Goal: Information Seeking & Learning: Learn about a topic

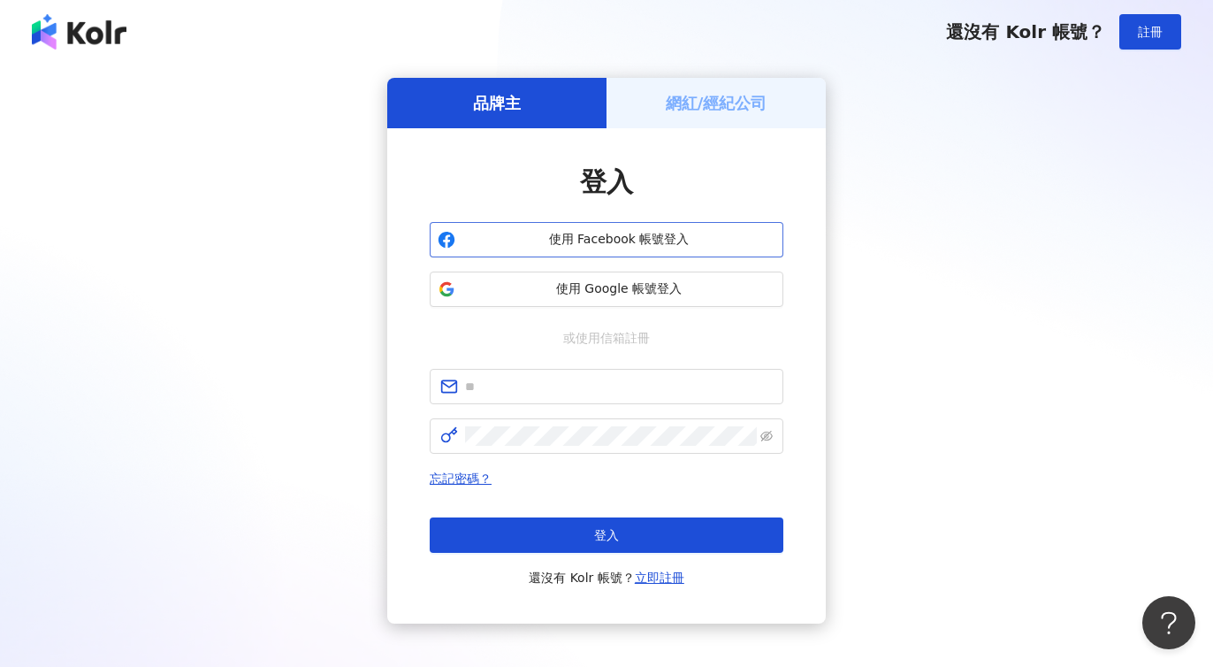
click at [615, 238] on span "使用 Facebook 帳號登入" at bounding box center [618, 240] width 313 height 18
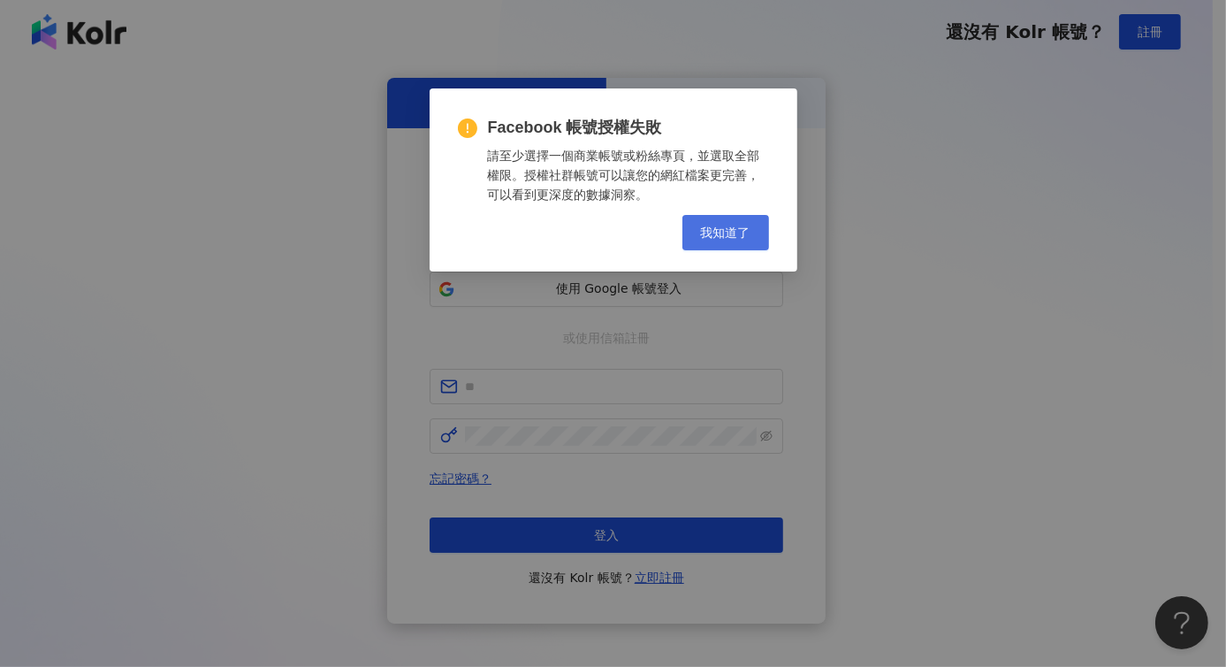
click at [716, 231] on span "我知道了" at bounding box center [726, 232] width 50 height 14
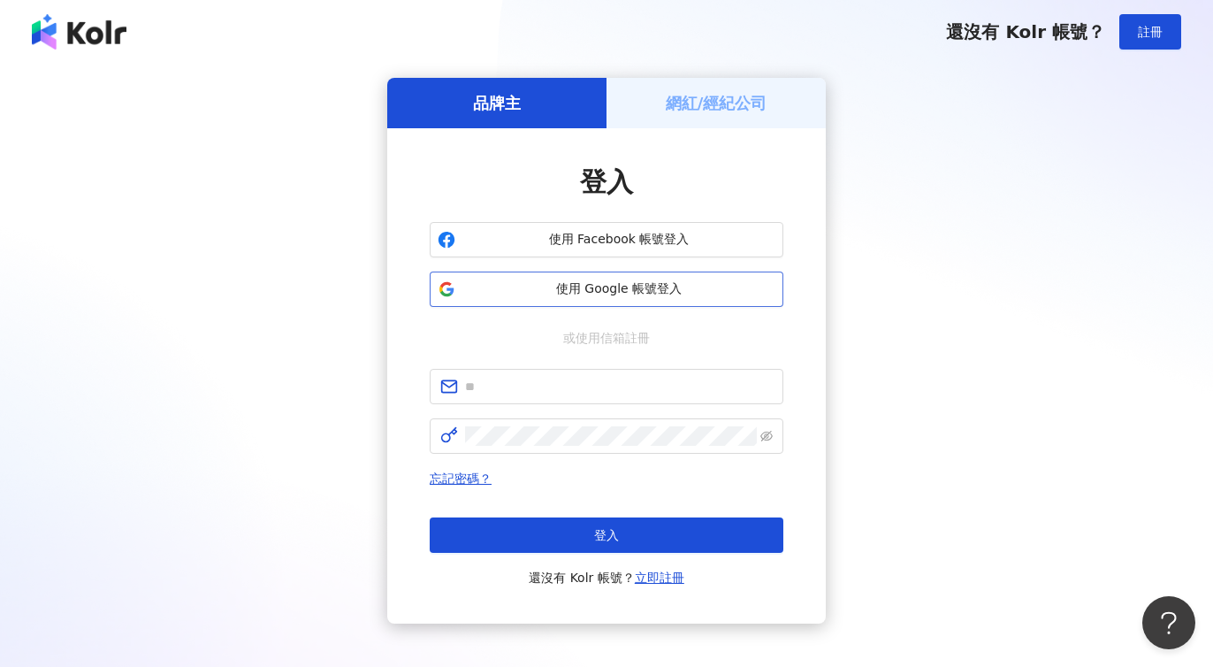
click at [608, 297] on span "使用 Google 帳號登入" at bounding box center [618, 289] width 313 height 18
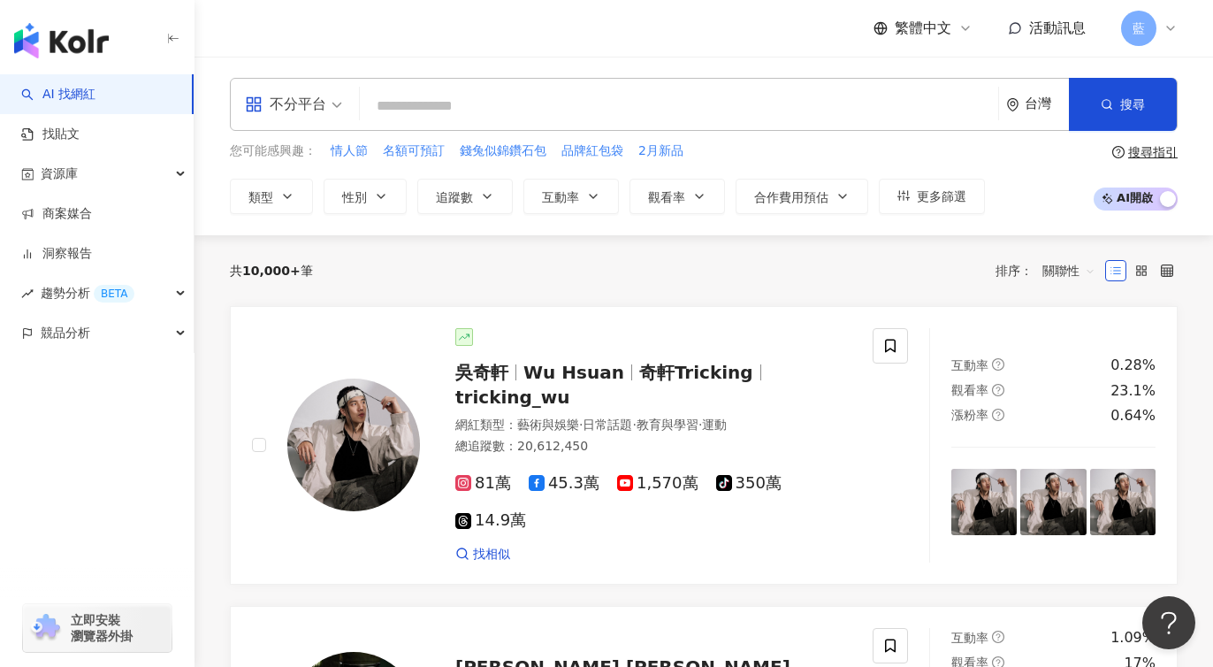
click at [337, 99] on span "不分平台" at bounding box center [293, 104] width 97 height 28
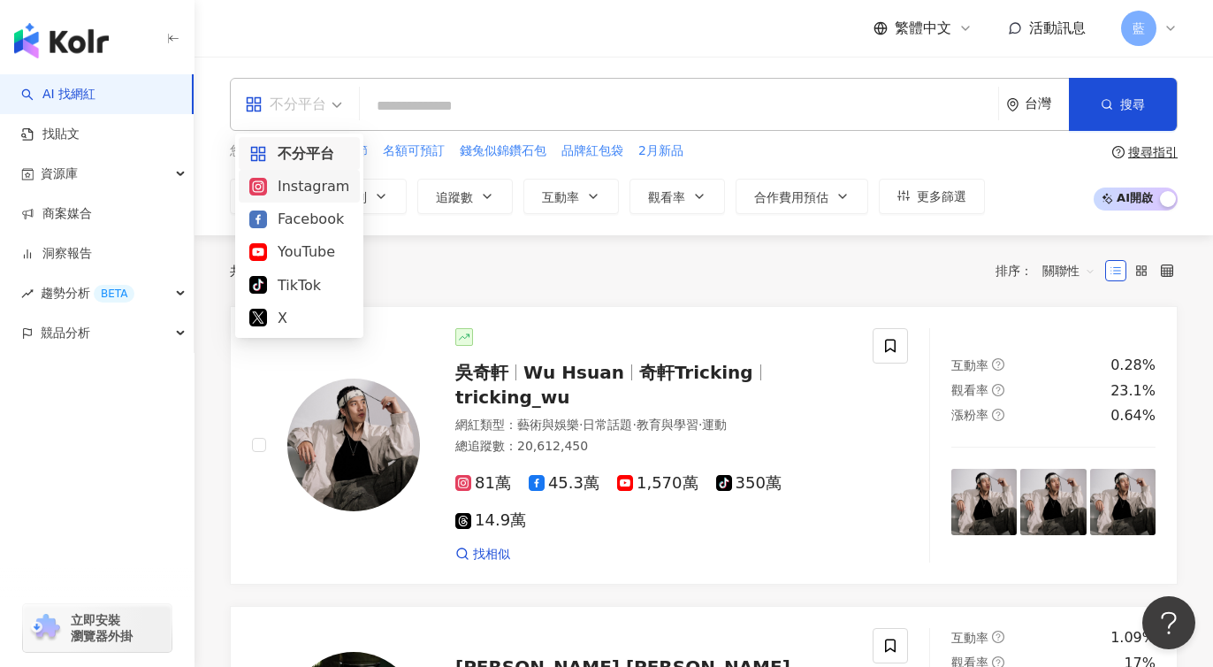
click at [311, 194] on div "Instagram" at bounding box center [299, 186] width 100 height 22
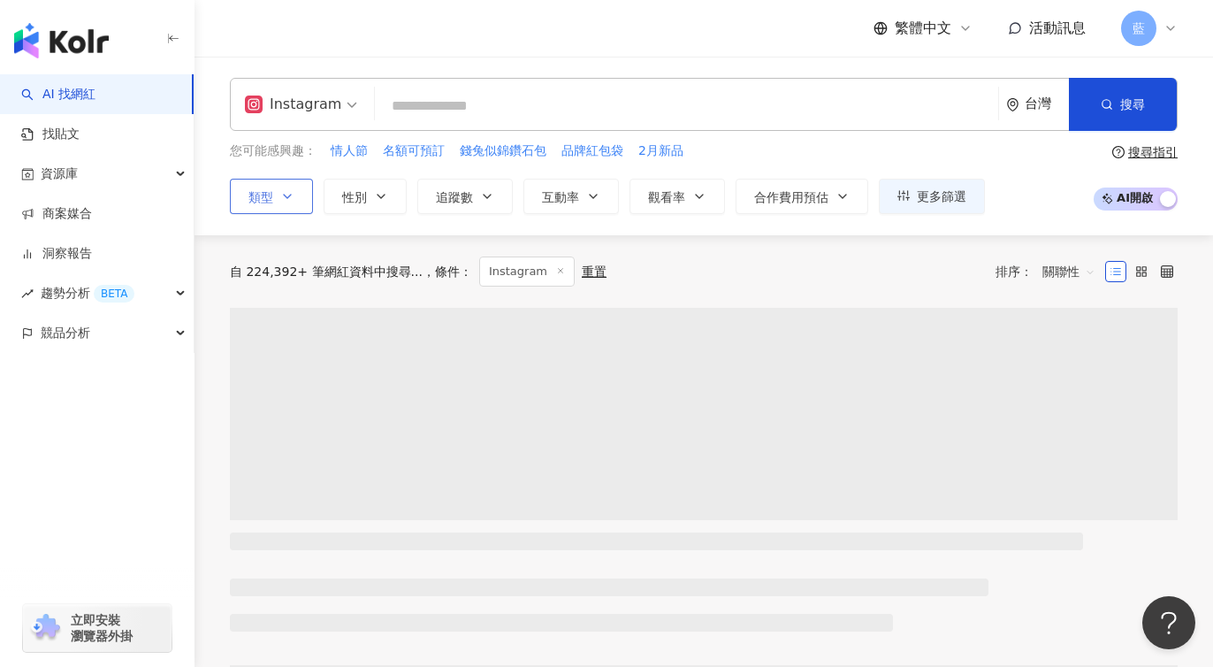
click at [293, 189] on icon "button" at bounding box center [287, 196] width 14 height 14
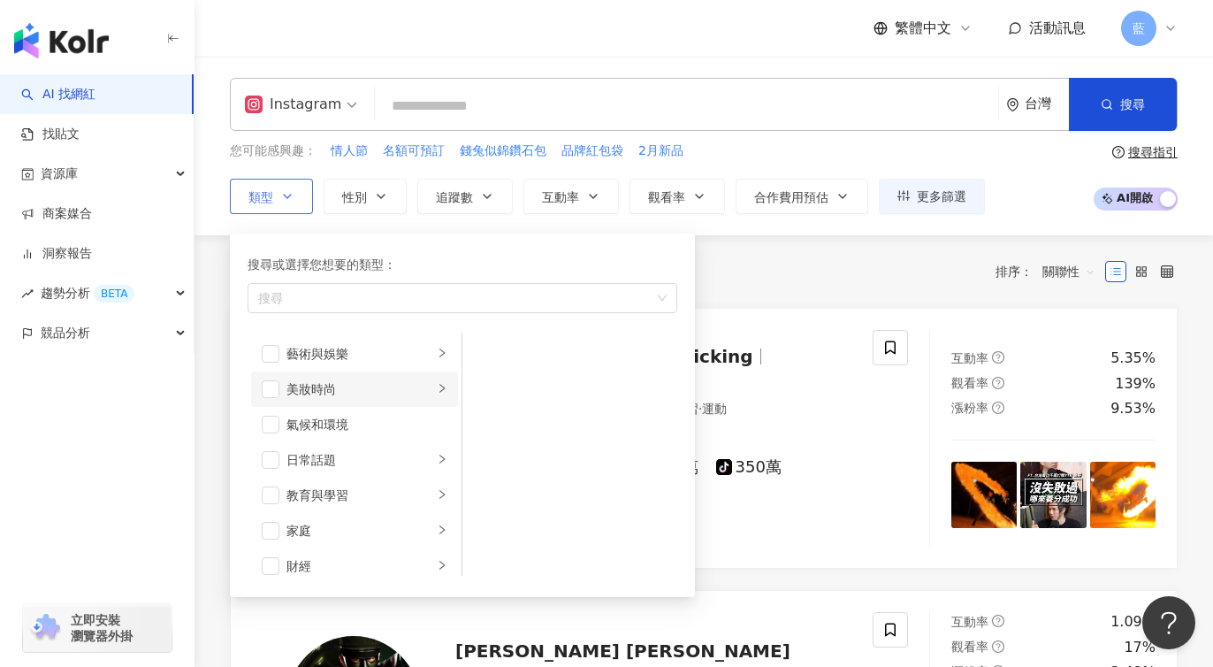
drag, startPoint x: 267, startPoint y: 341, endPoint x: 260, endPoint y: 381, distance: 40.4
click at [267, 340] on li "藝術與娛樂" at bounding box center [354, 353] width 207 height 35
click at [262, 383] on span "button" at bounding box center [271, 389] width 18 height 18
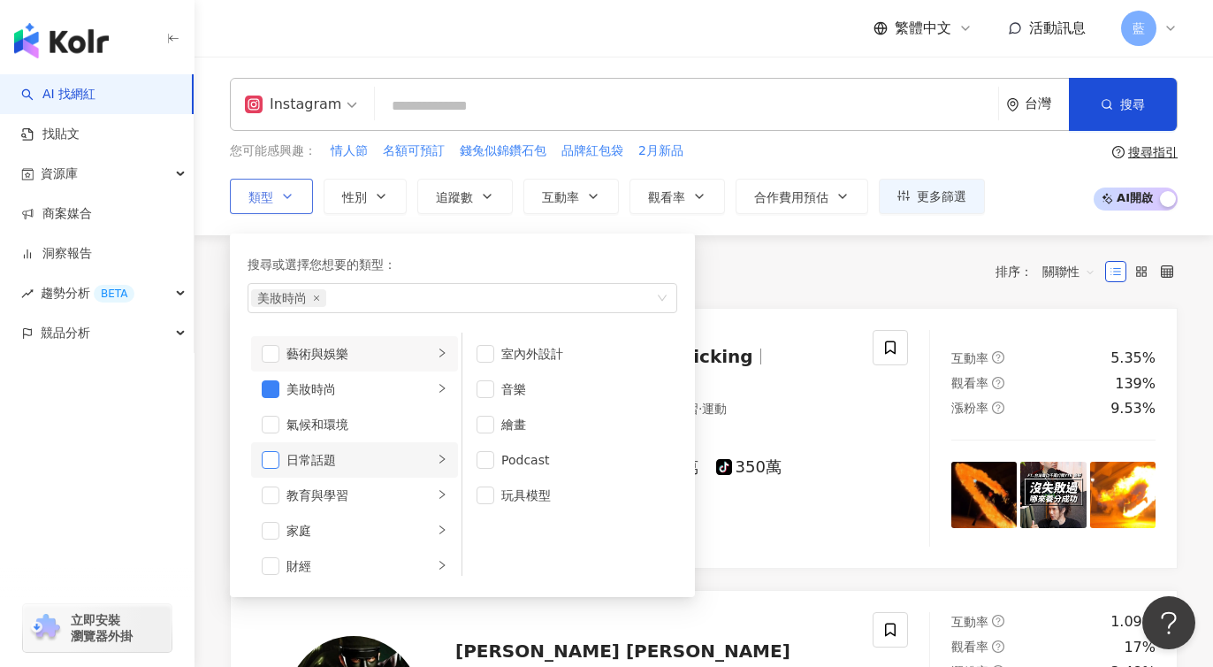
click at [269, 459] on span "button" at bounding box center [271, 460] width 18 height 18
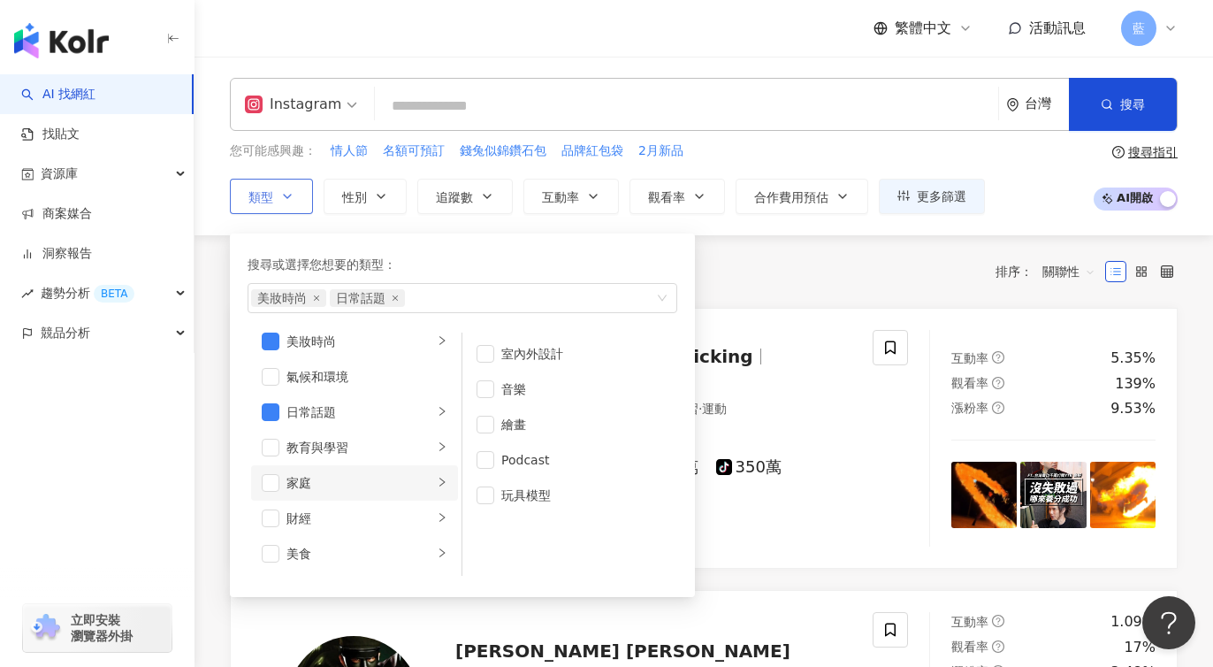
scroll to position [88, 0]
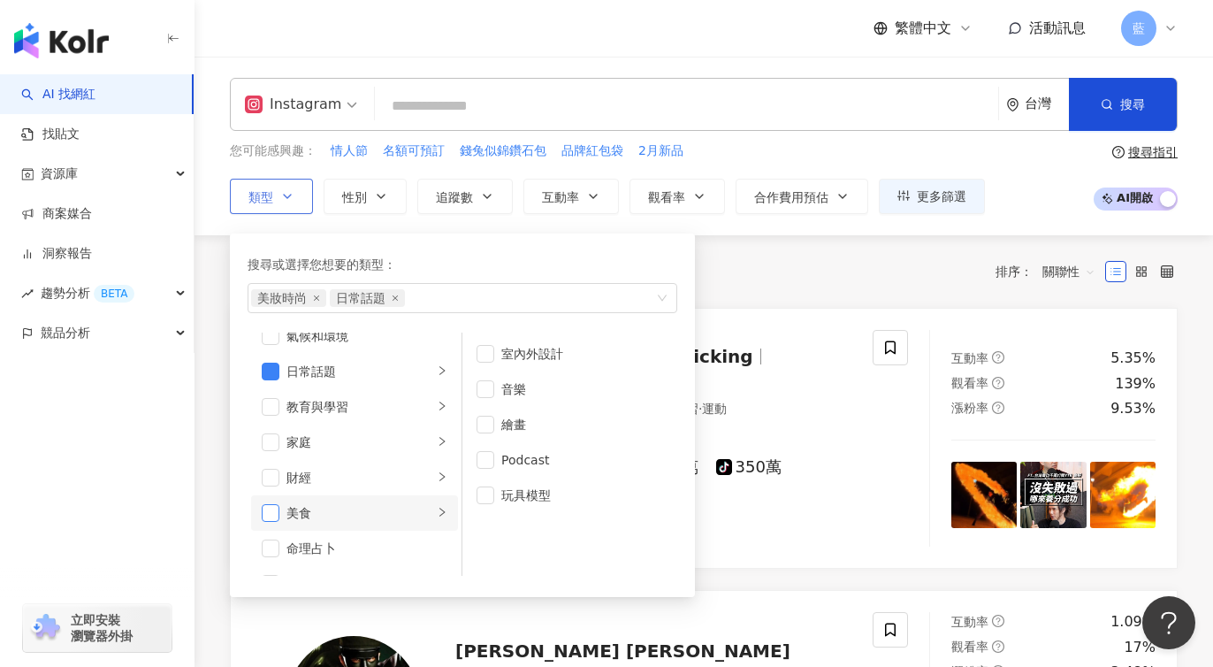
click at [271, 516] on span "button" at bounding box center [271, 513] width 18 height 18
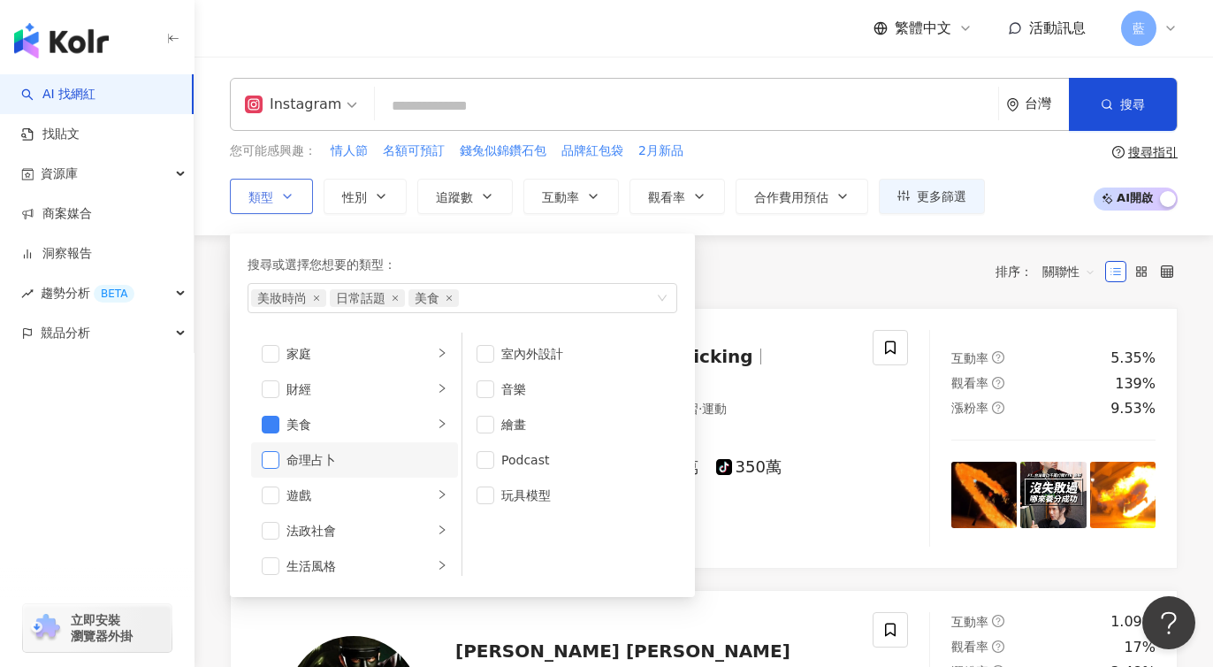
click at [271, 457] on span "button" at bounding box center [271, 460] width 18 height 18
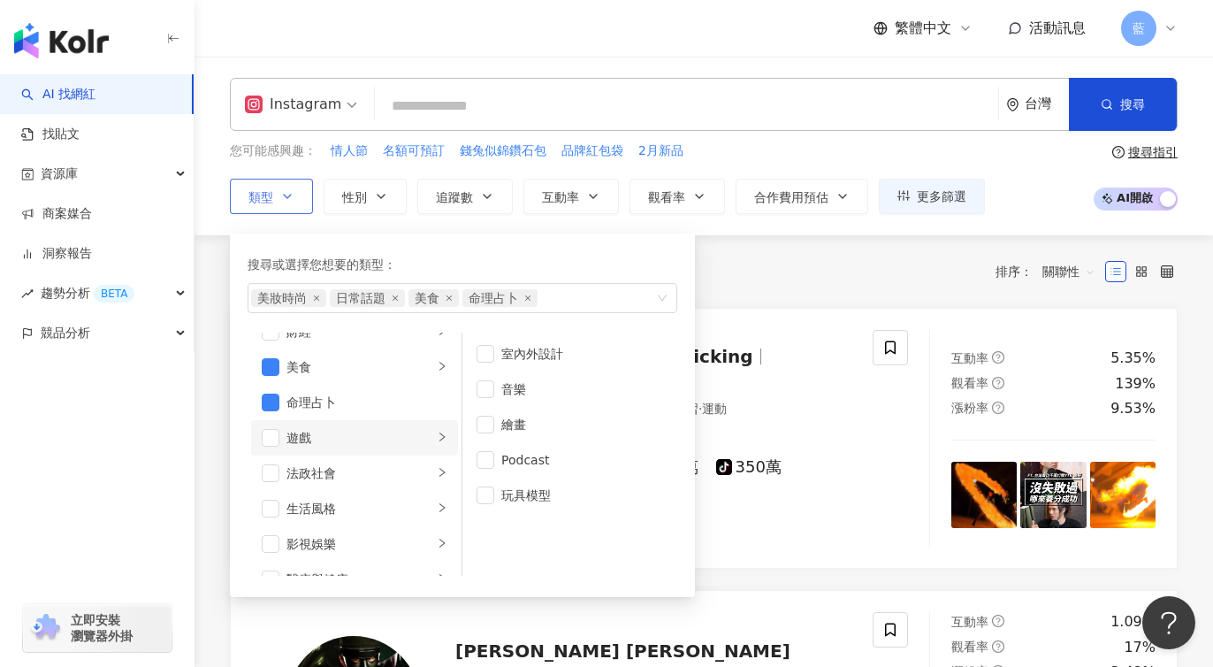
scroll to position [265, 0]
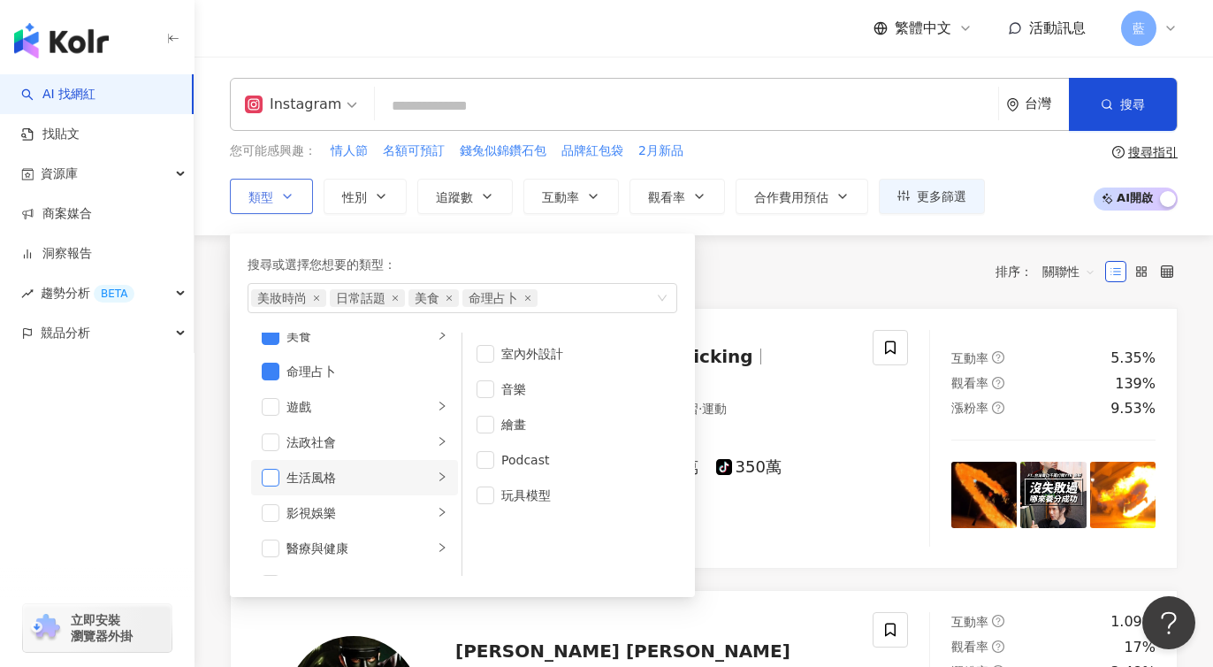
click at [272, 482] on span "button" at bounding box center [271, 478] width 18 height 18
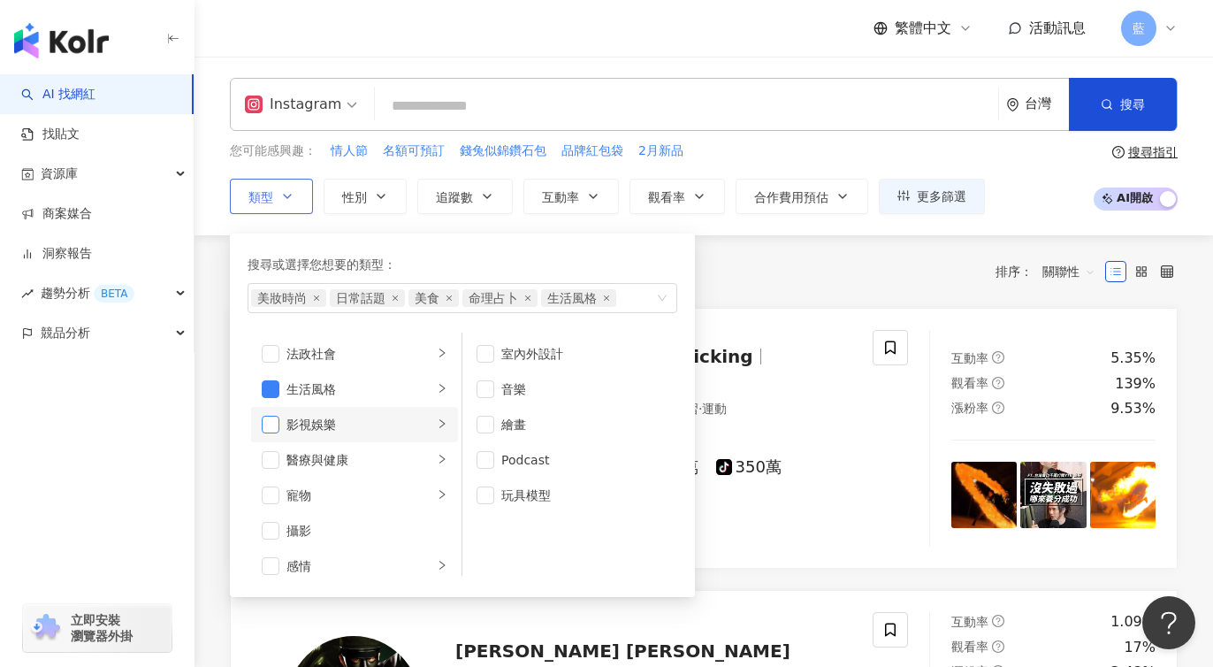
scroll to position [442, 0]
click at [265, 405] on span "button" at bounding box center [271, 407] width 18 height 18
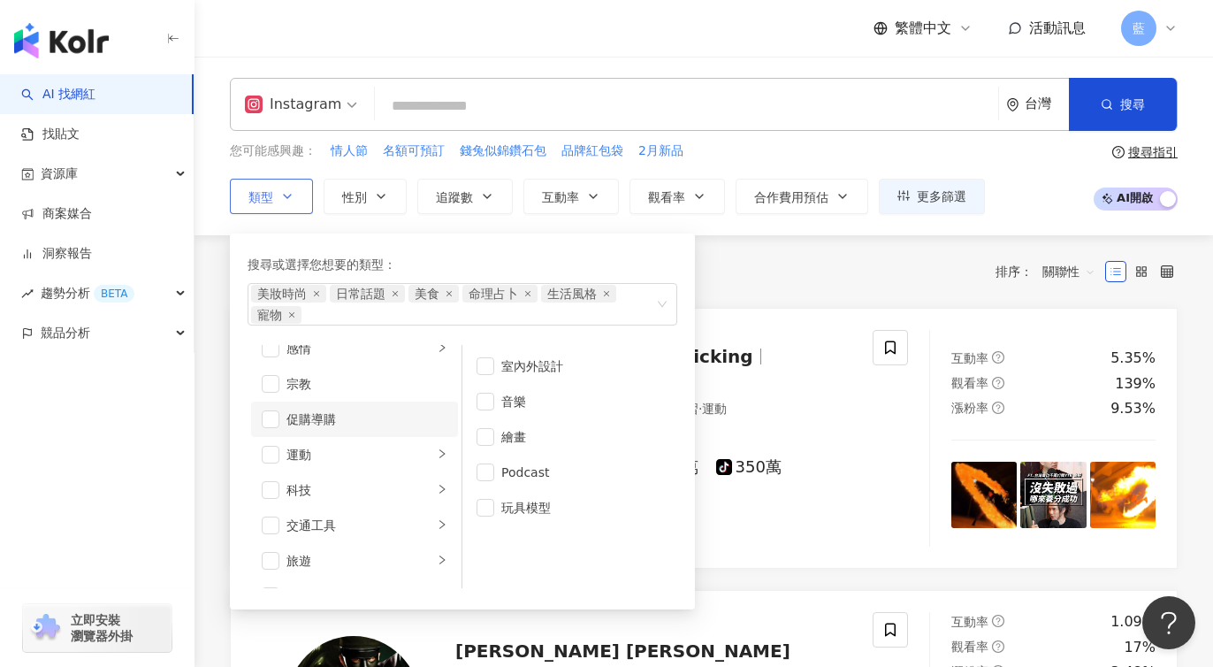
scroll to position [612, 0]
click at [259, 454] on li "科技" at bounding box center [354, 461] width 207 height 35
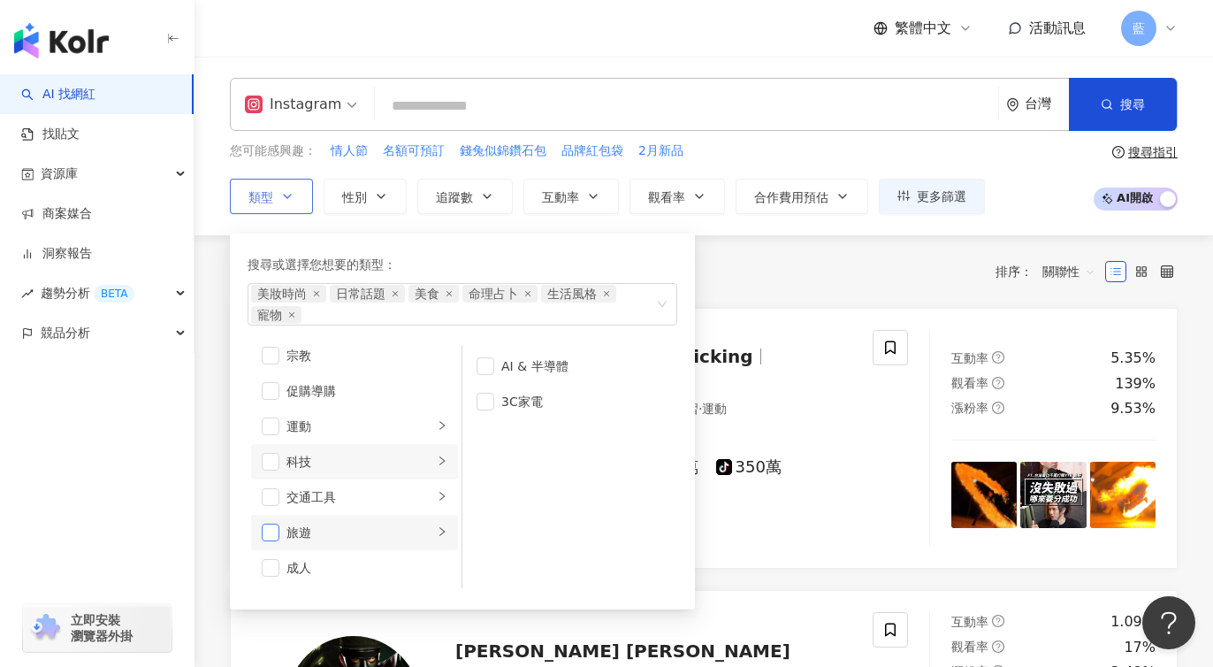
click at [275, 529] on span "button" at bounding box center [271, 532] width 18 height 18
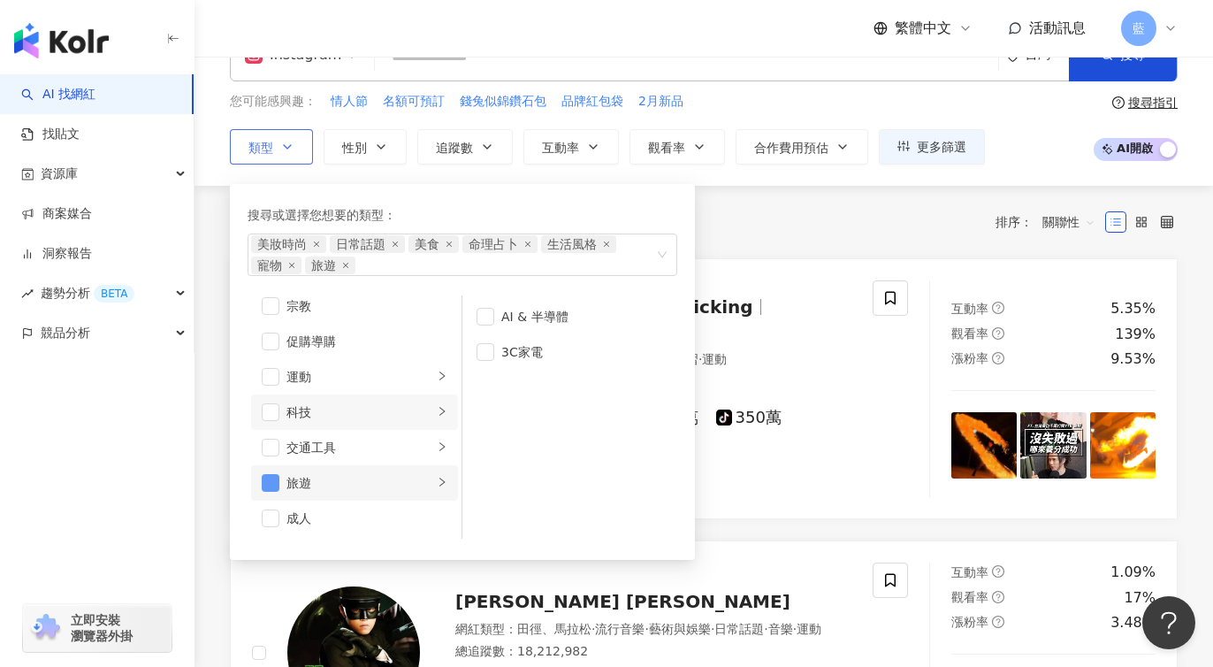
scroll to position [88, 0]
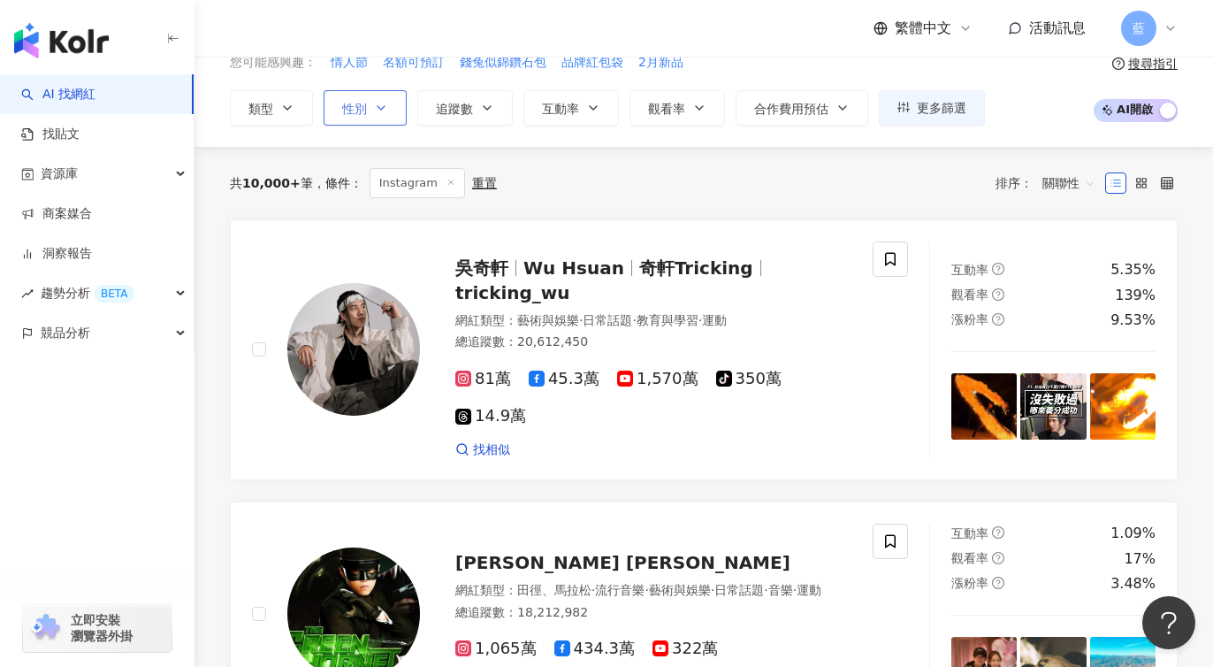
click at [356, 102] on span "性別" at bounding box center [354, 109] width 25 height 14
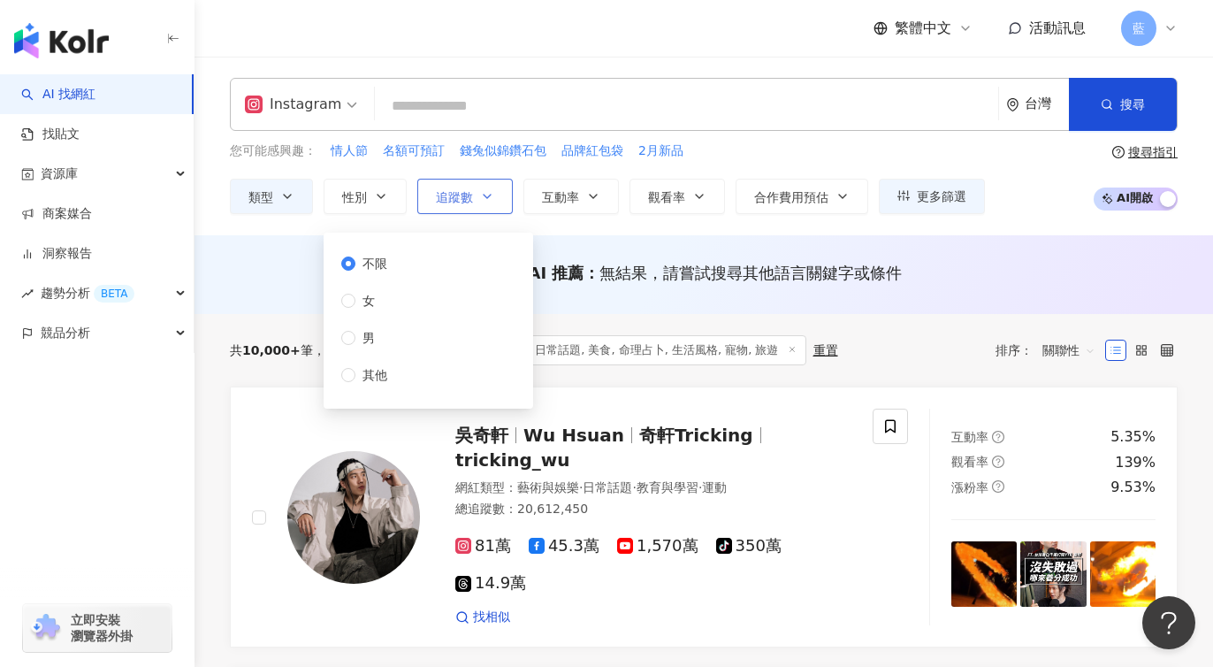
click at [481, 191] on icon "button" at bounding box center [487, 196] width 14 height 14
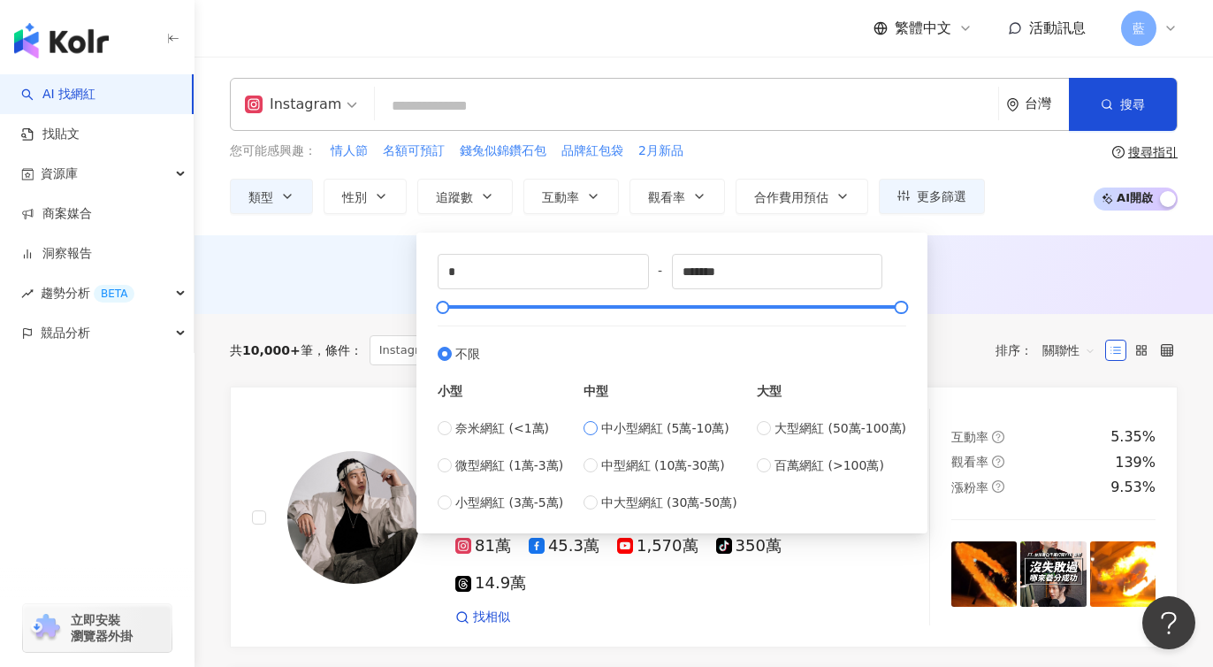
click at [640, 429] on span "中小型網紅 (5萬-10萬)" at bounding box center [665, 427] width 128 height 19
type input "*****"
click at [1017, 170] on div "您可能感興趣： 情人節 名額可預訂 錢兔似錦鑽石包 品牌紅包袋 2月新品 類型 性別 追蹤數 互動率 觀看率 合作費用預估 更多篩選 不限 女 男 其他 **…" at bounding box center [704, 177] width 948 height 72
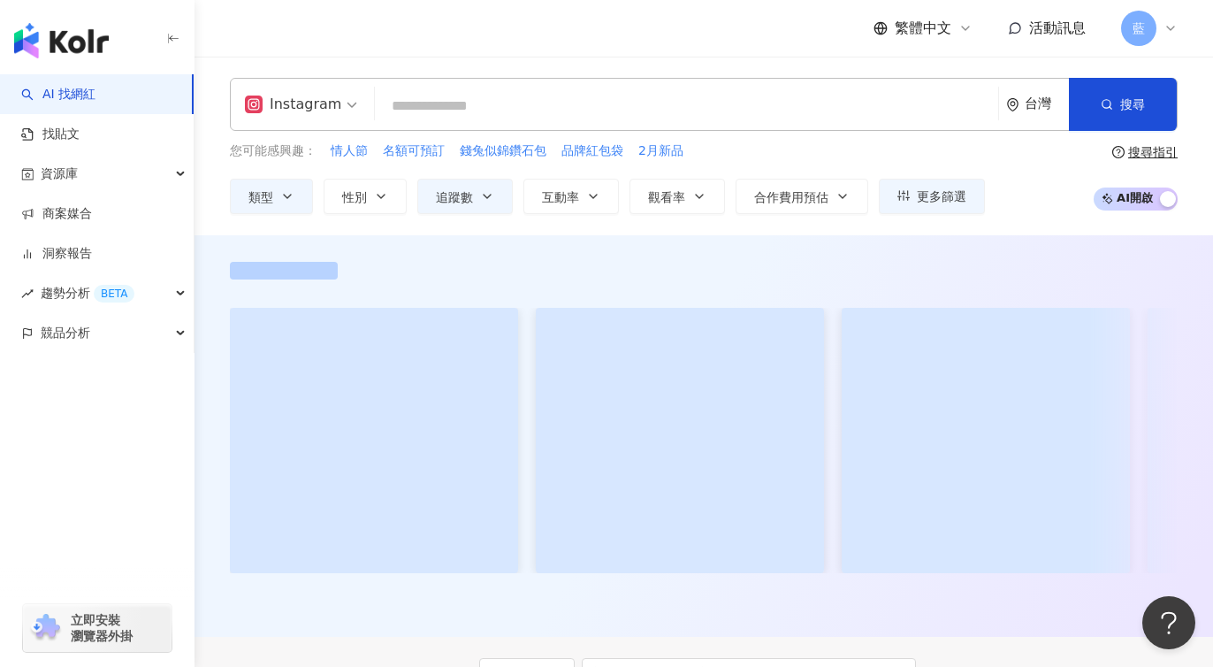
click at [1018, 98] on icon "environment" at bounding box center [1012, 104] width 13 height 13
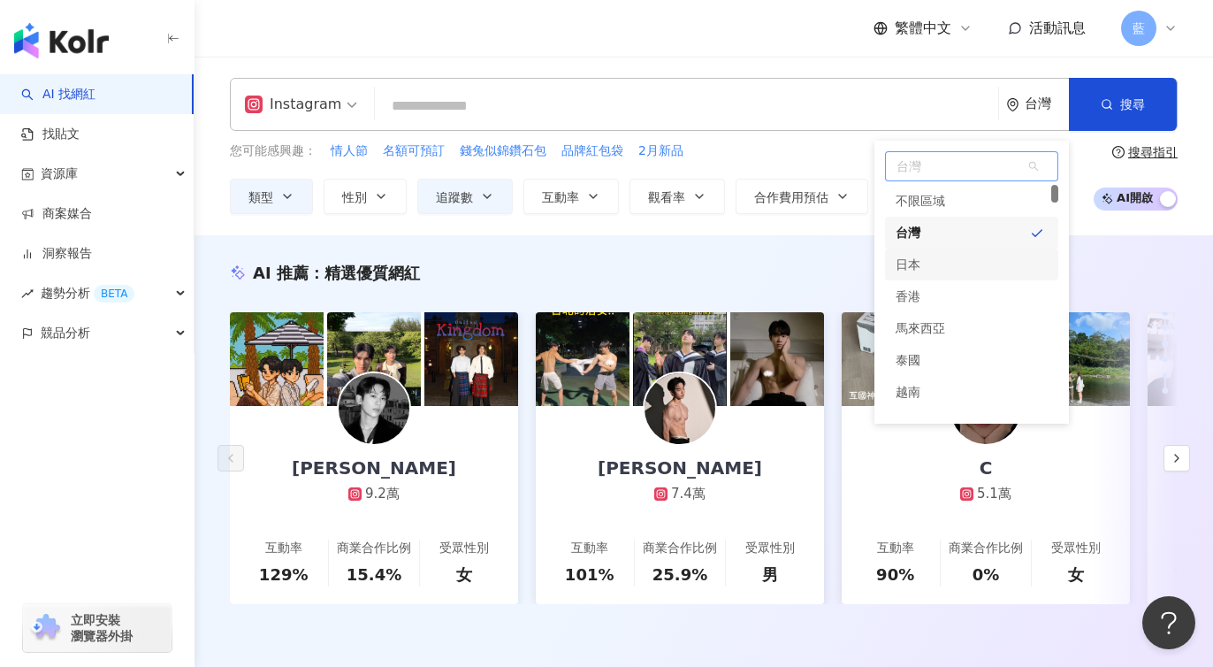
click at [909, 263] on div "日本" at bounding box center [908, 264] width 25 height 32
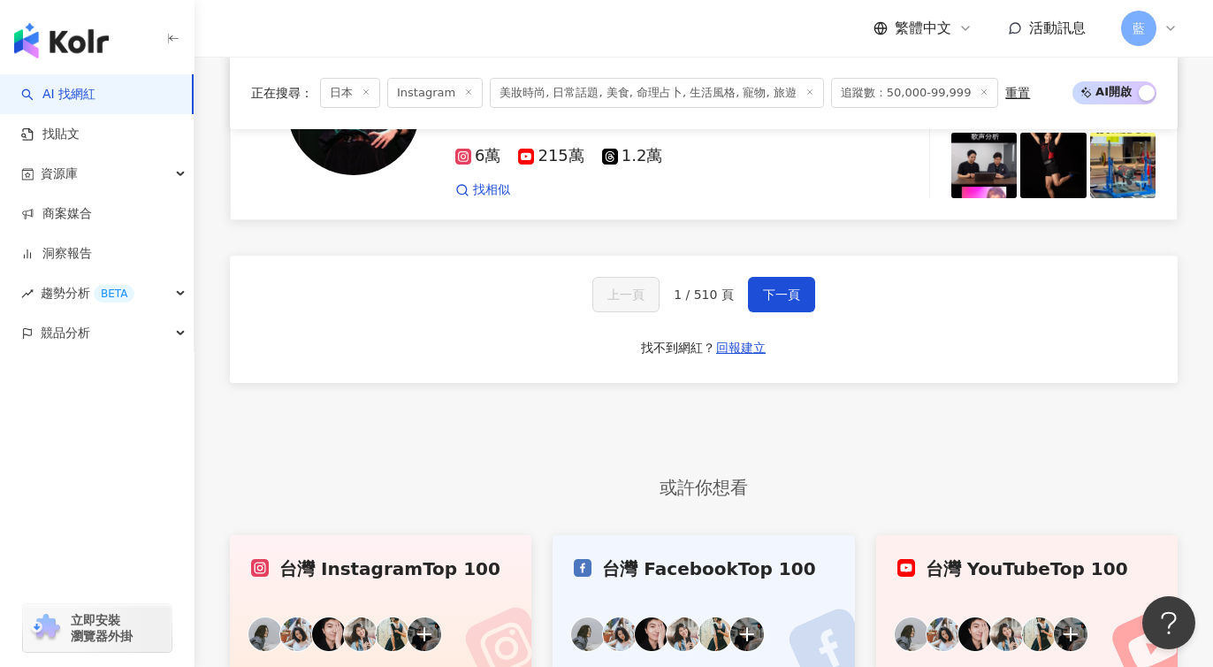
scroll to position [3013, 0]
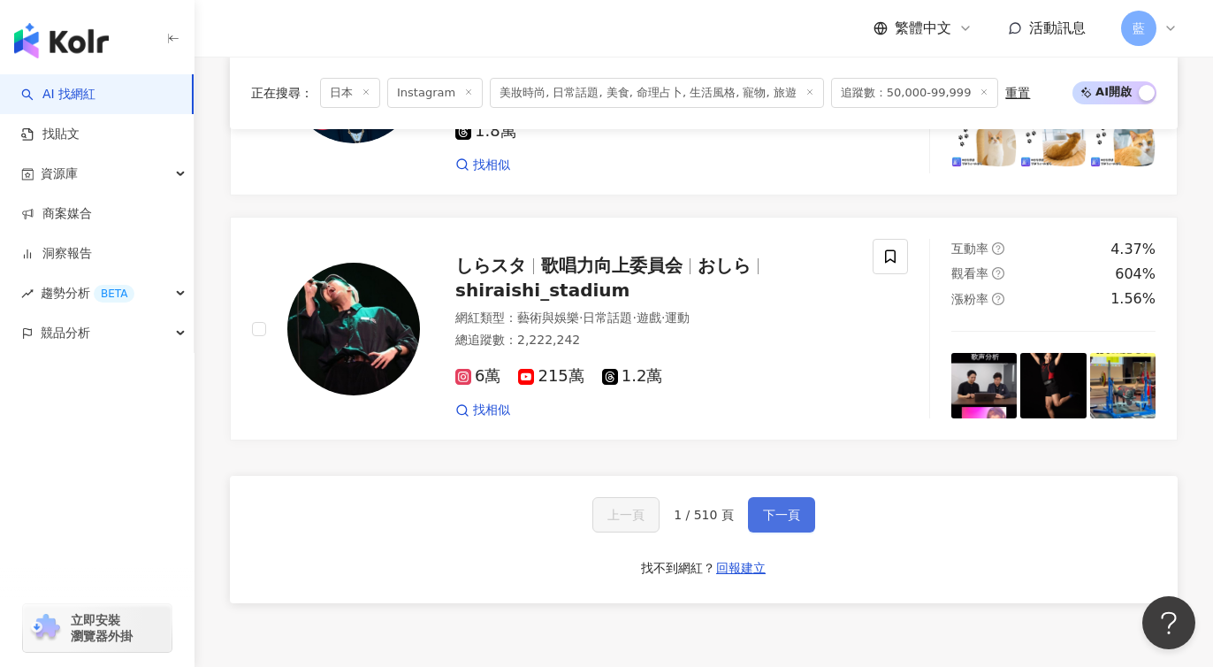
click at [783, 507] on span "下一頁" at bounding box center [781, 514] width 37 height 14
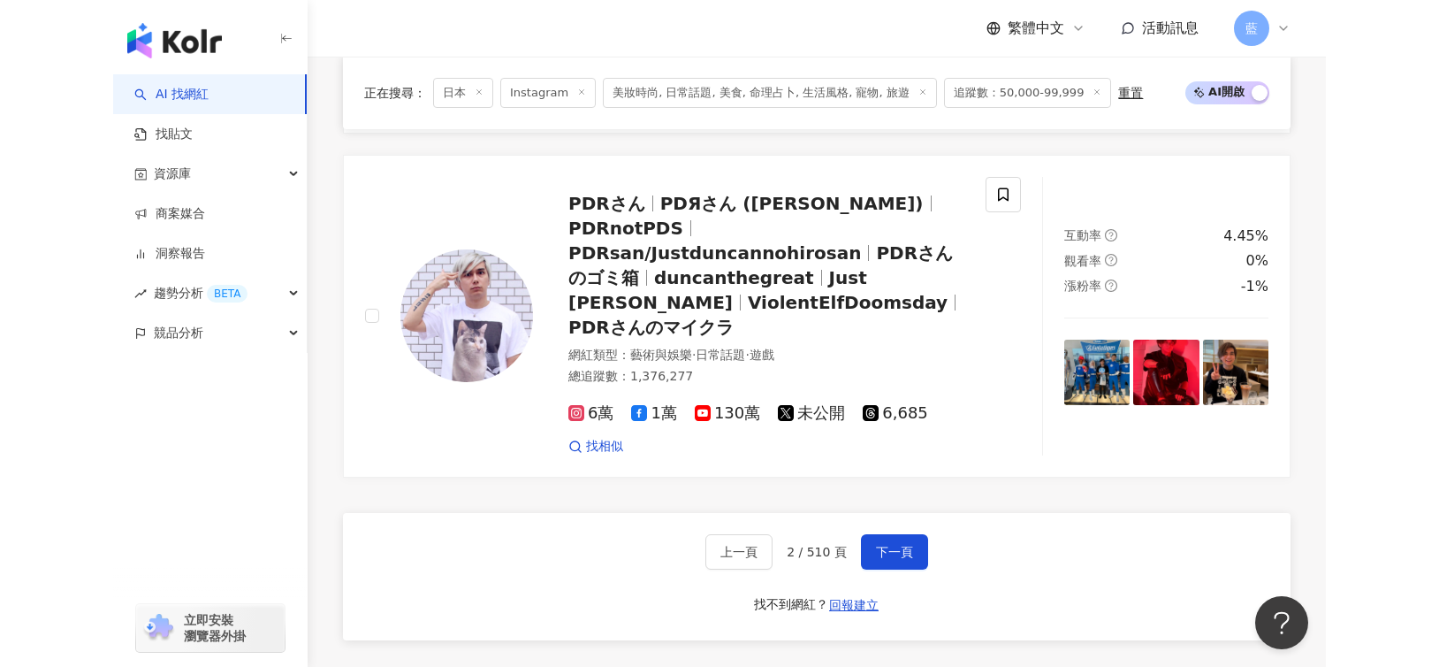
scroll to position [3099, 0]
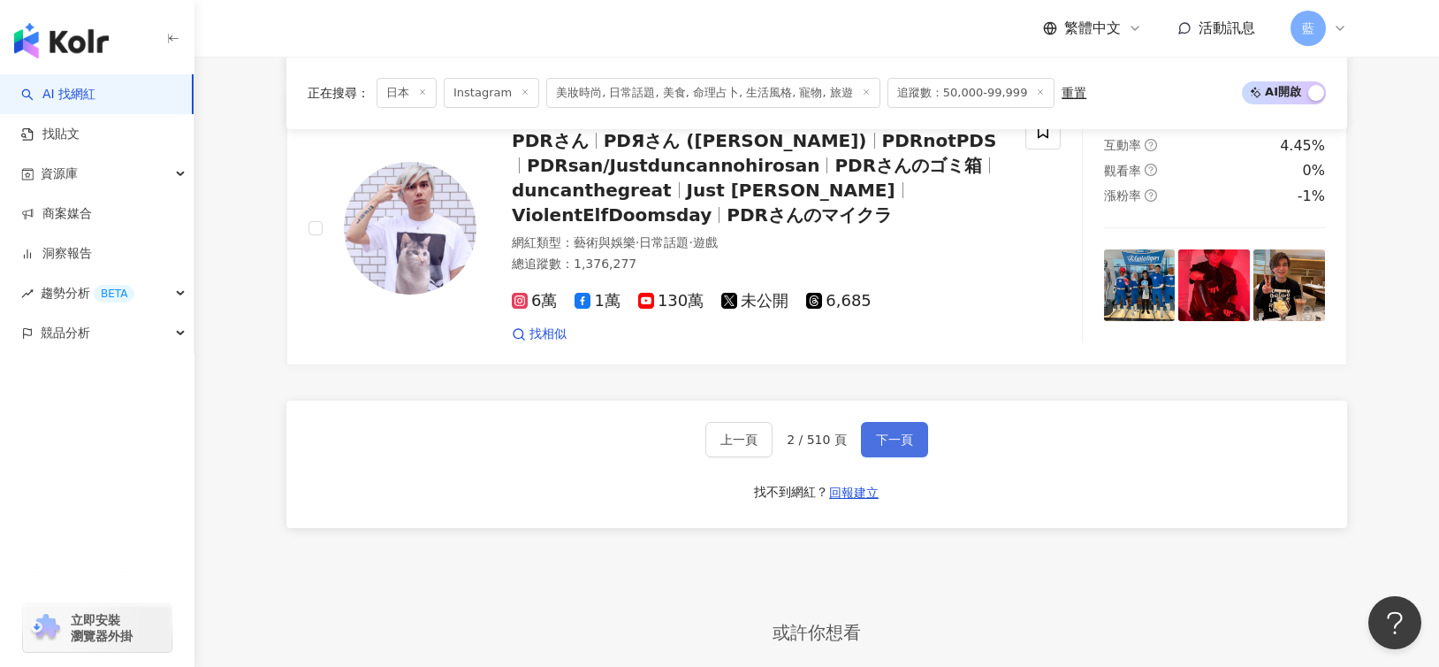
click at [901, 445] on span "下一頁" at bounding box center [894, 439] width 37 height 14
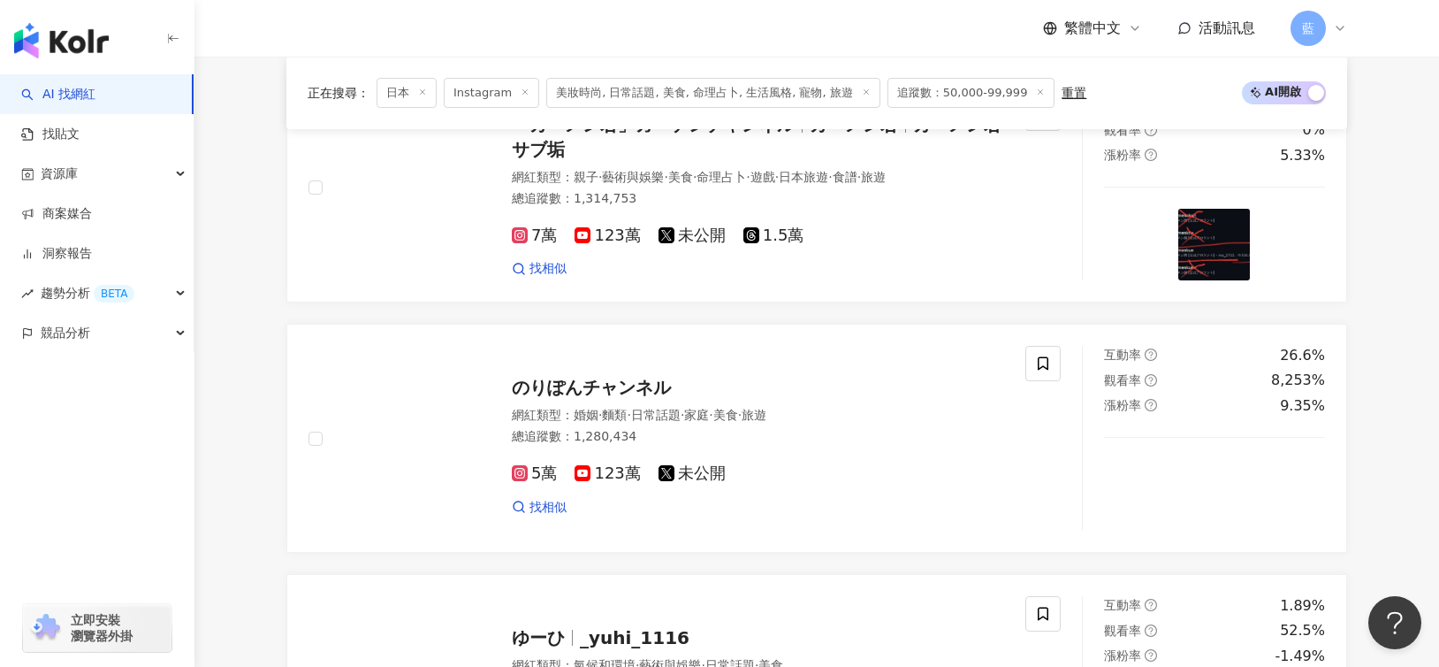
scroll to position [3001, 0]
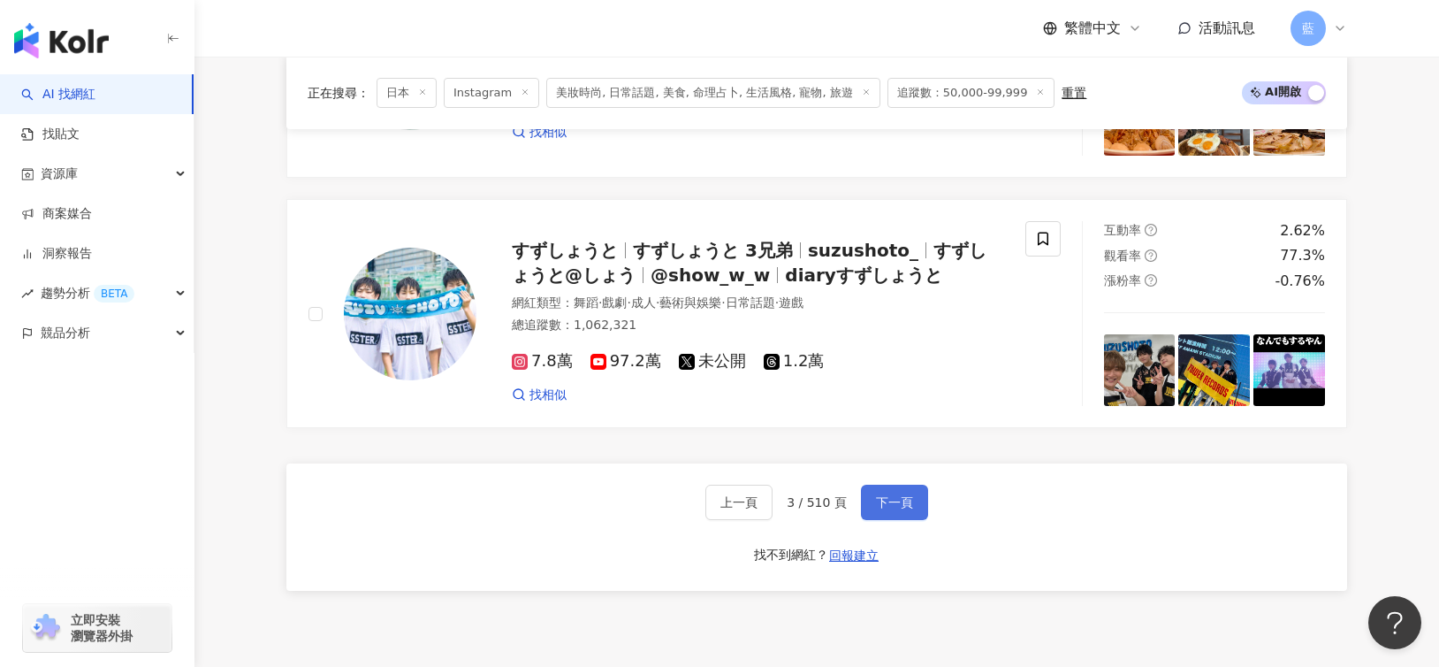
click at [898, 495] on span "下一頁" at bounding box center [894, 502] width 37 height 14
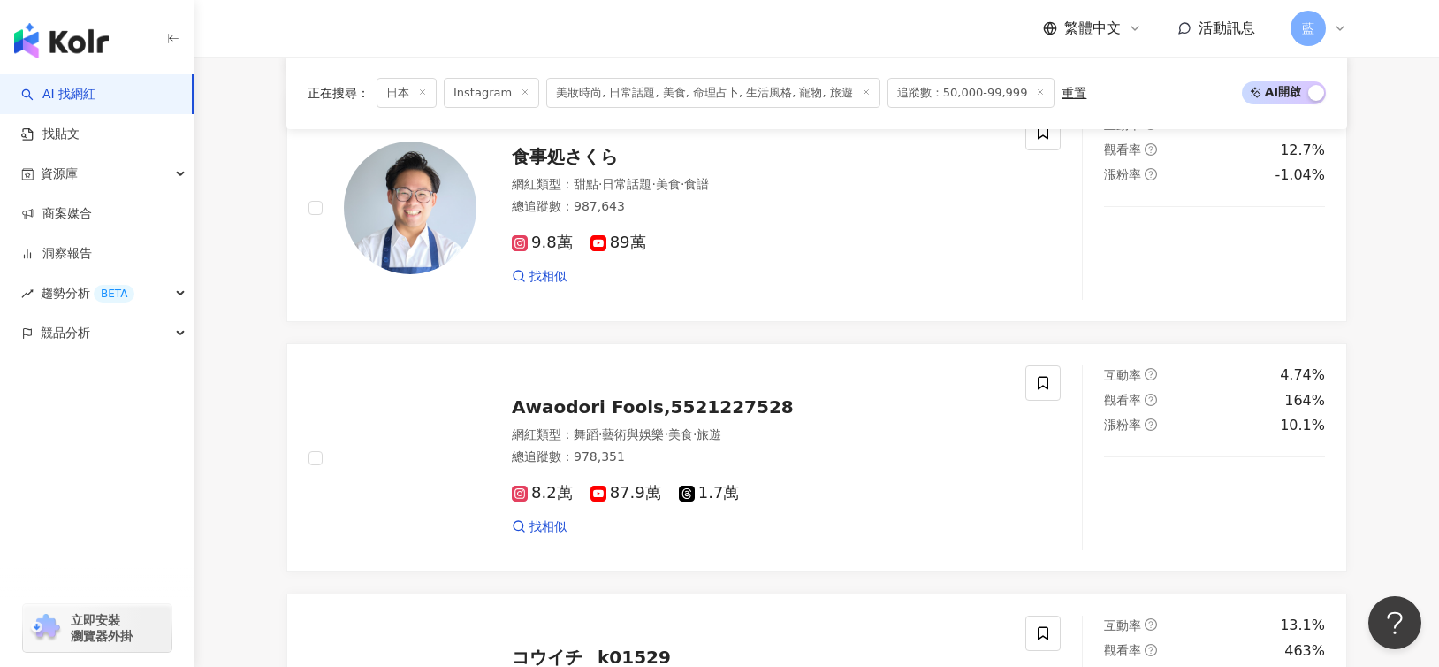
scroll to position [3008, 0]
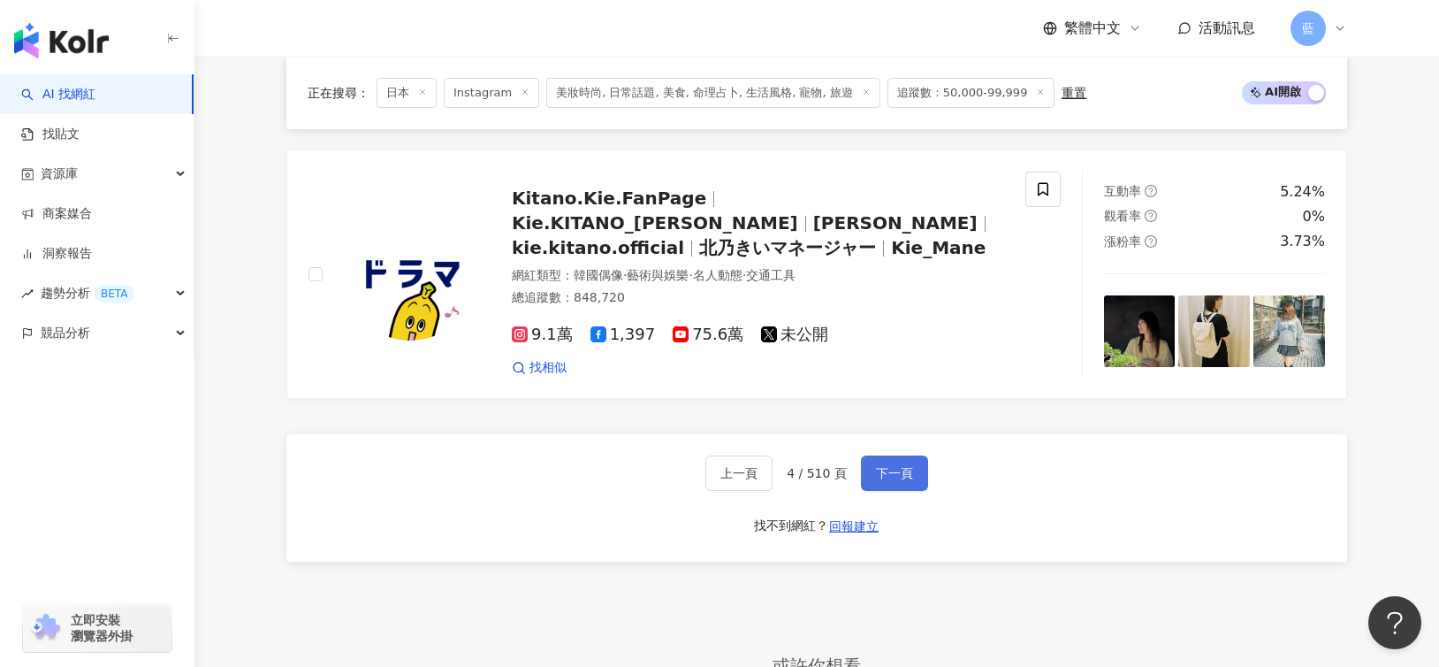
click at [898, 466] on span "下一頁" at bounding box center [894, 473] width 37 height 14
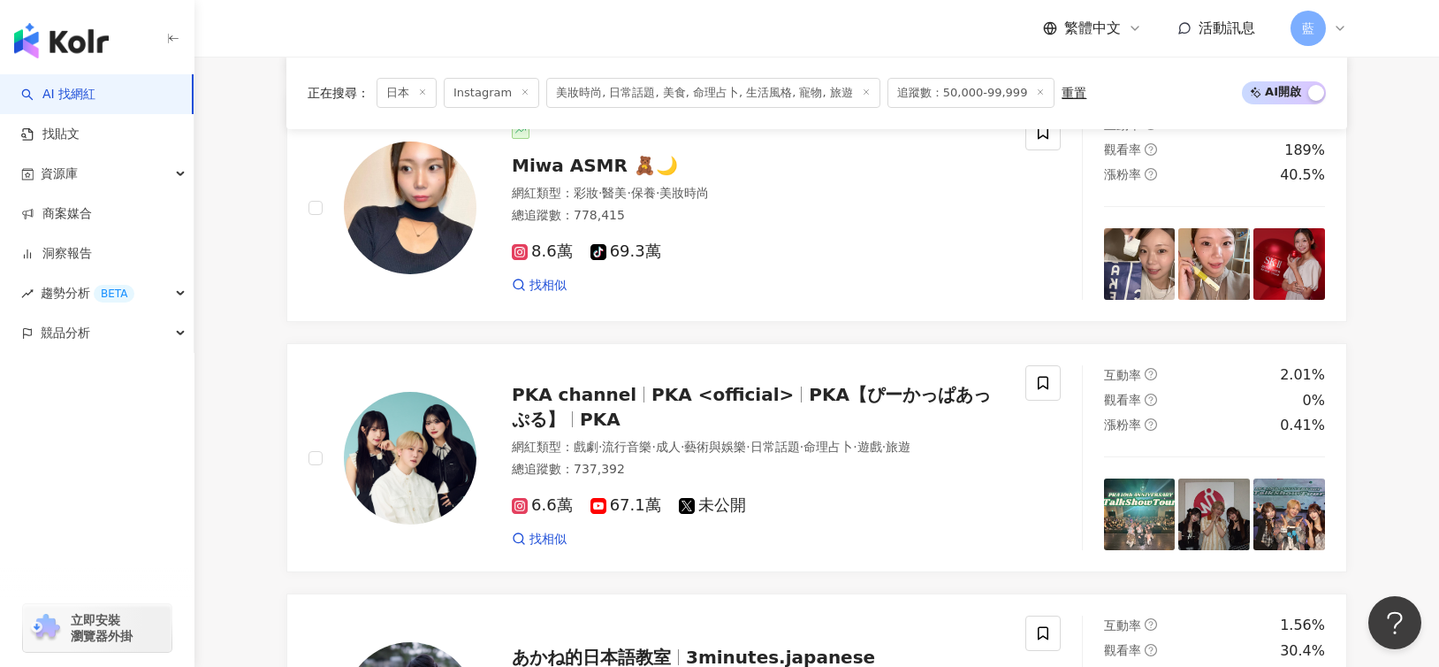
scroll to position [3001, 0]
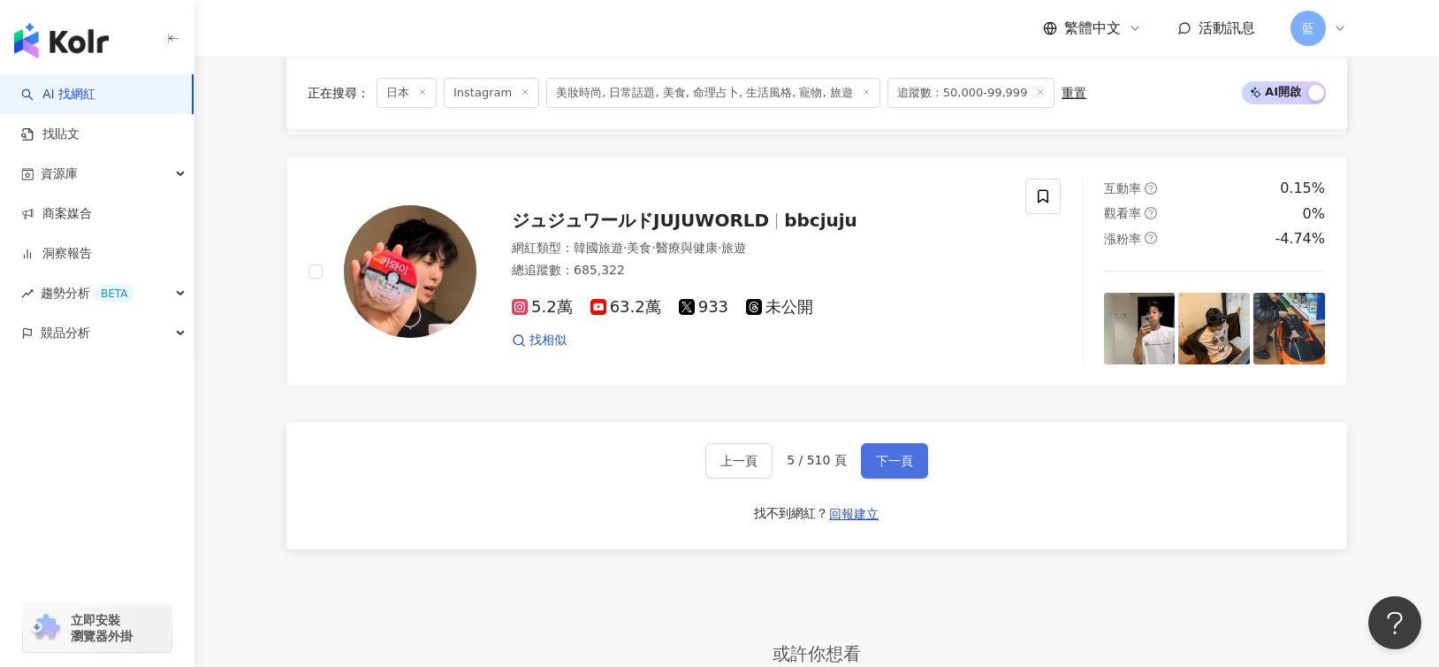
click at [898, 454] on span "下一頁" at bounding box center [894, 461] width 37 height 14
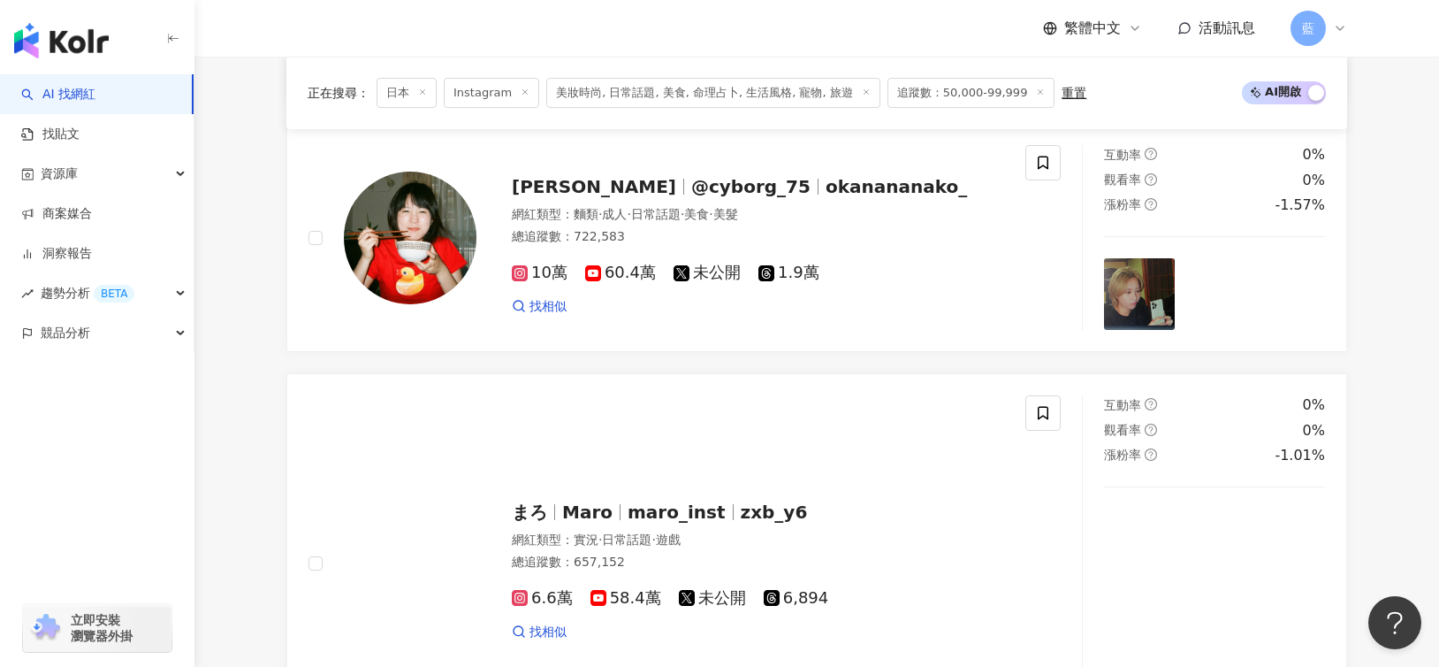
scroll to position [3189, 0]
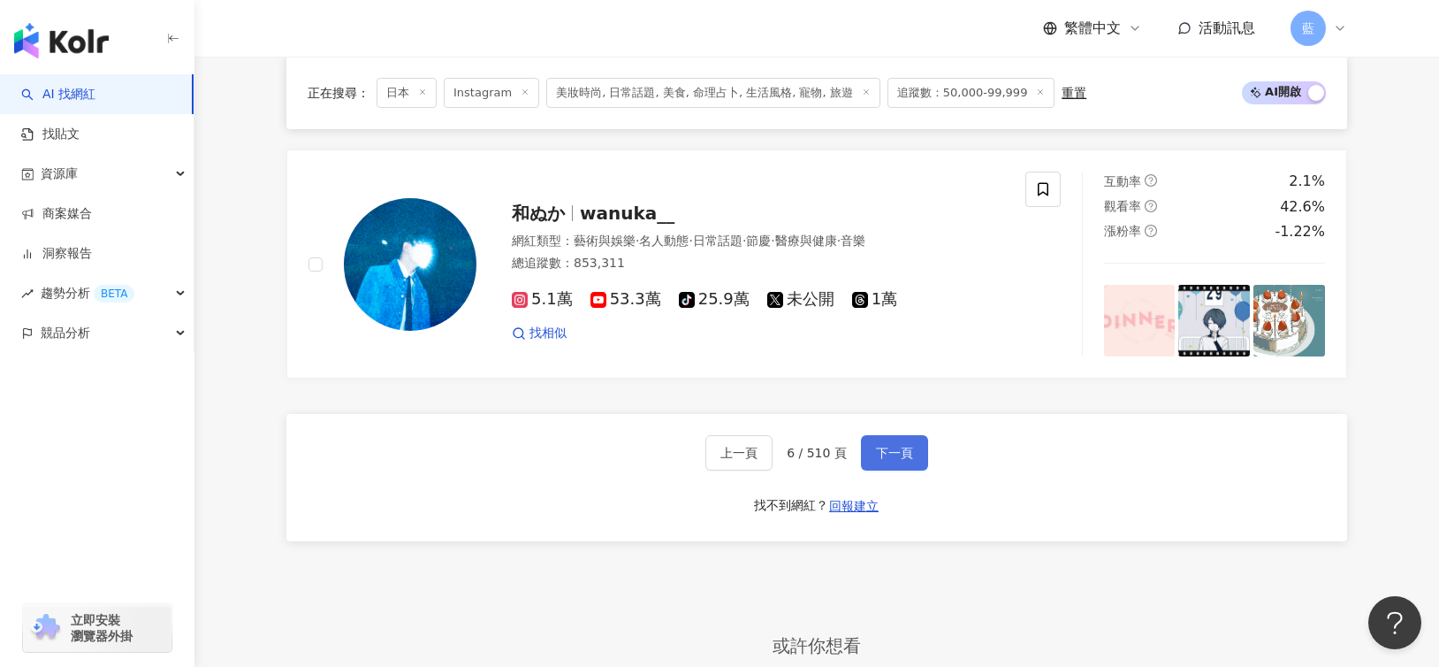
click at [898, 449] on span "下一頁" at bounding box center [894, 453] width 37 height 14
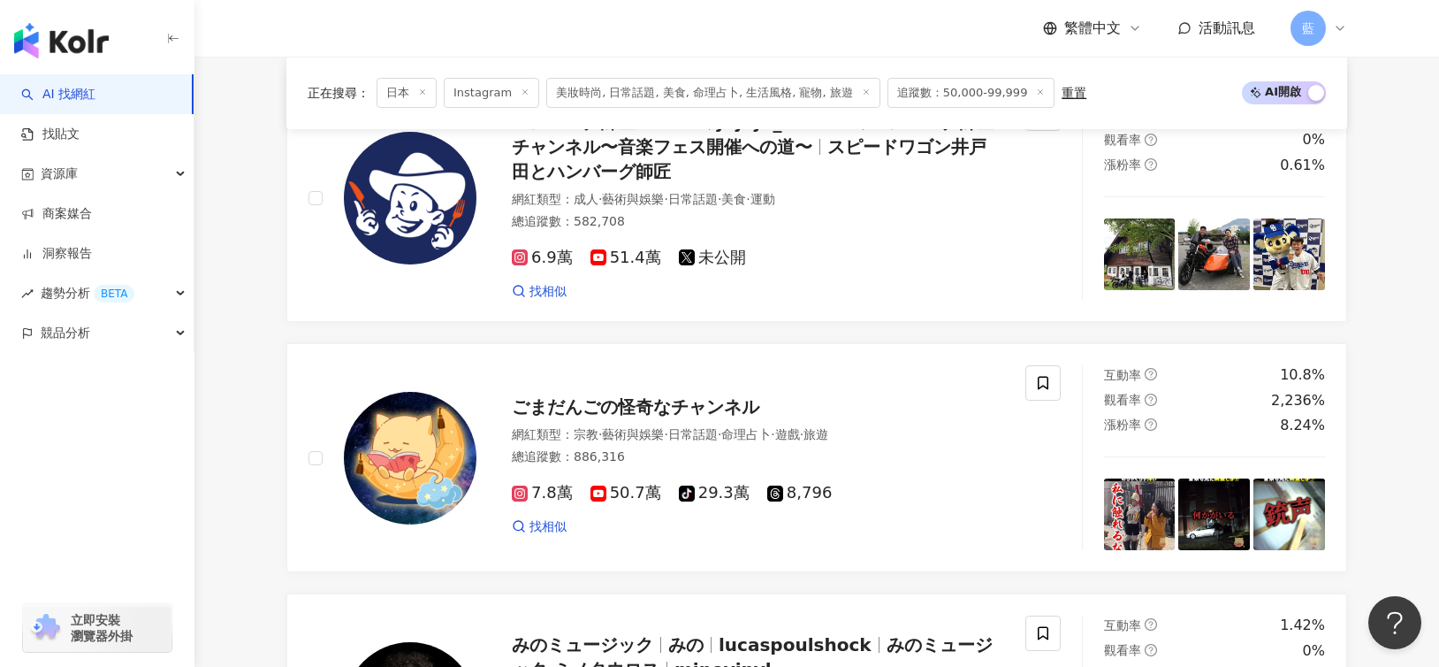
scroll to position [3008, 0]
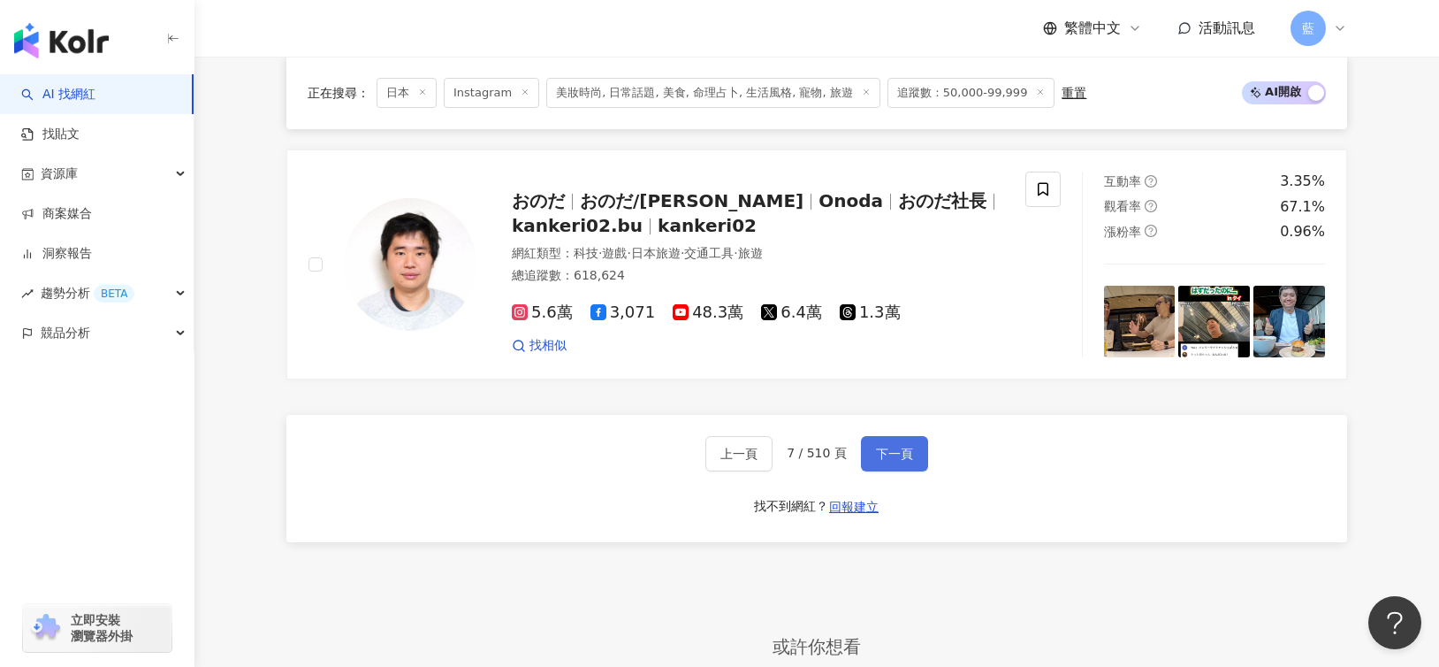
click at [898, 449] on span "下一頁" at bounding box center [894, 453] width 37 height 14
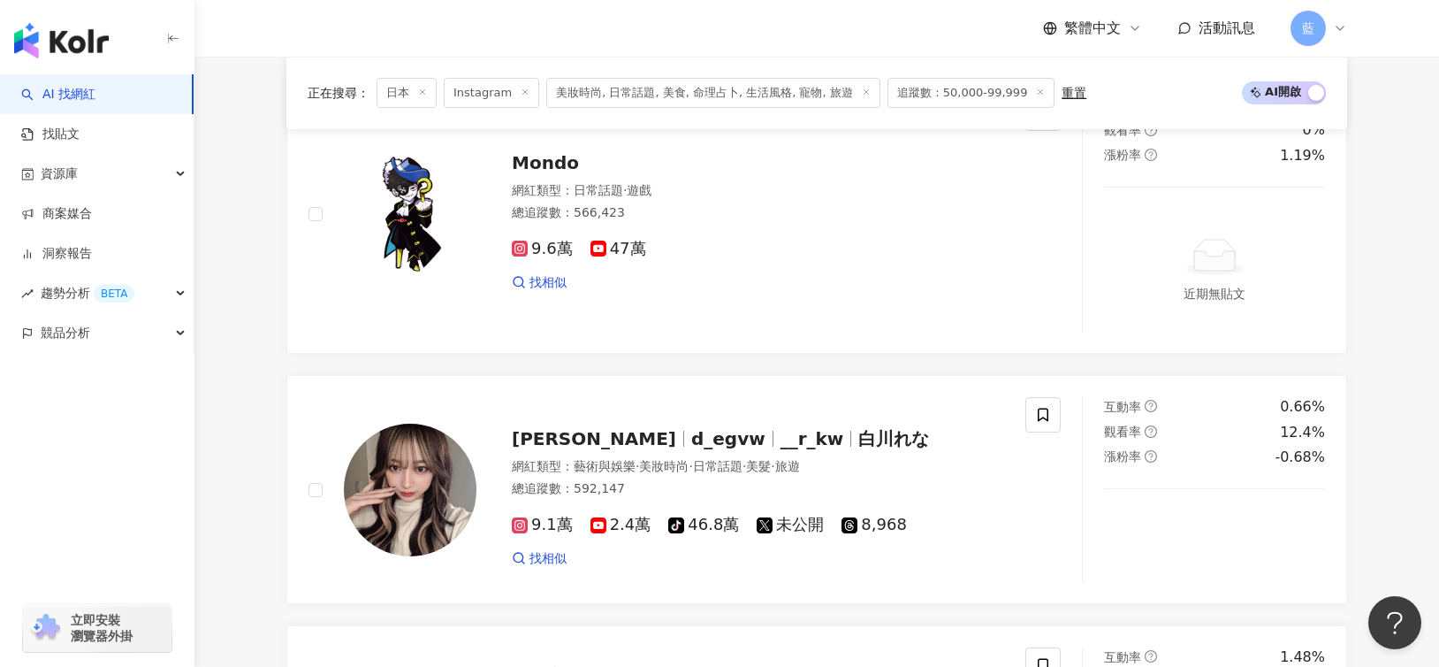
scroll to position [3096, 0]
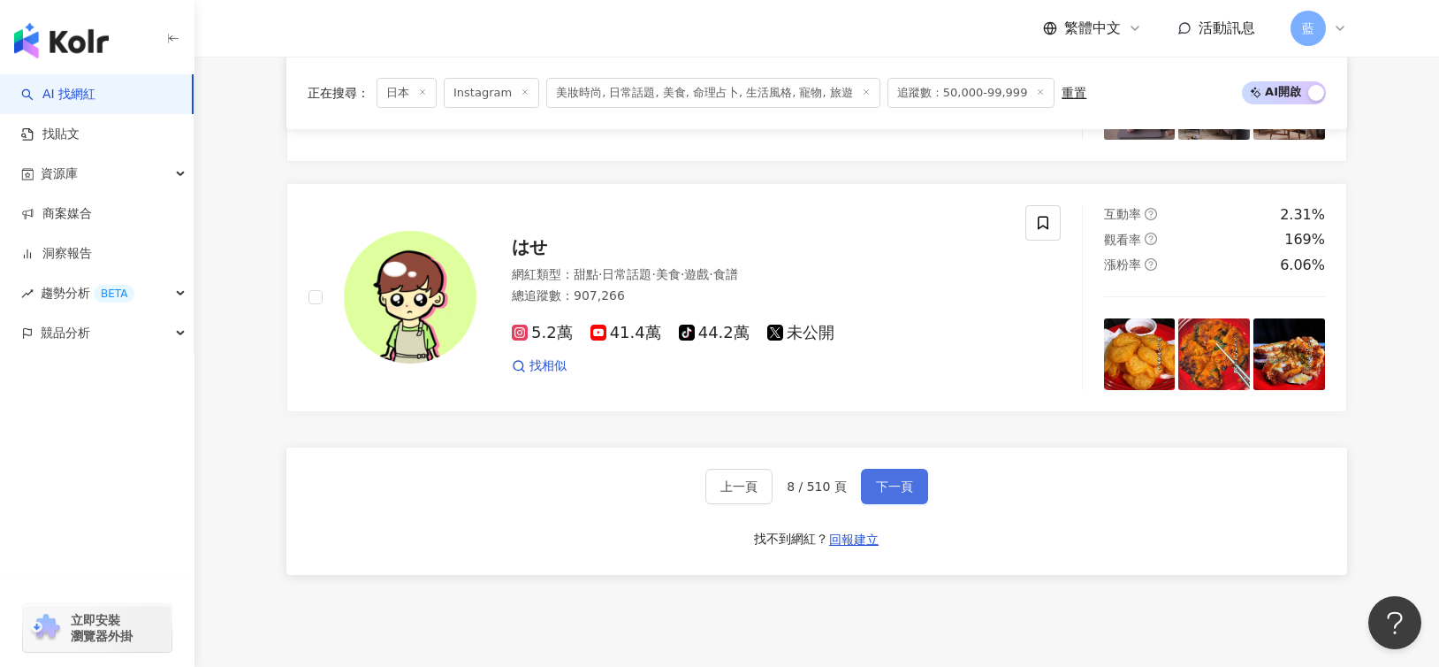
click at [898, 479] on span "下一頁" at bounding box center [894, 486] width 37 height 14
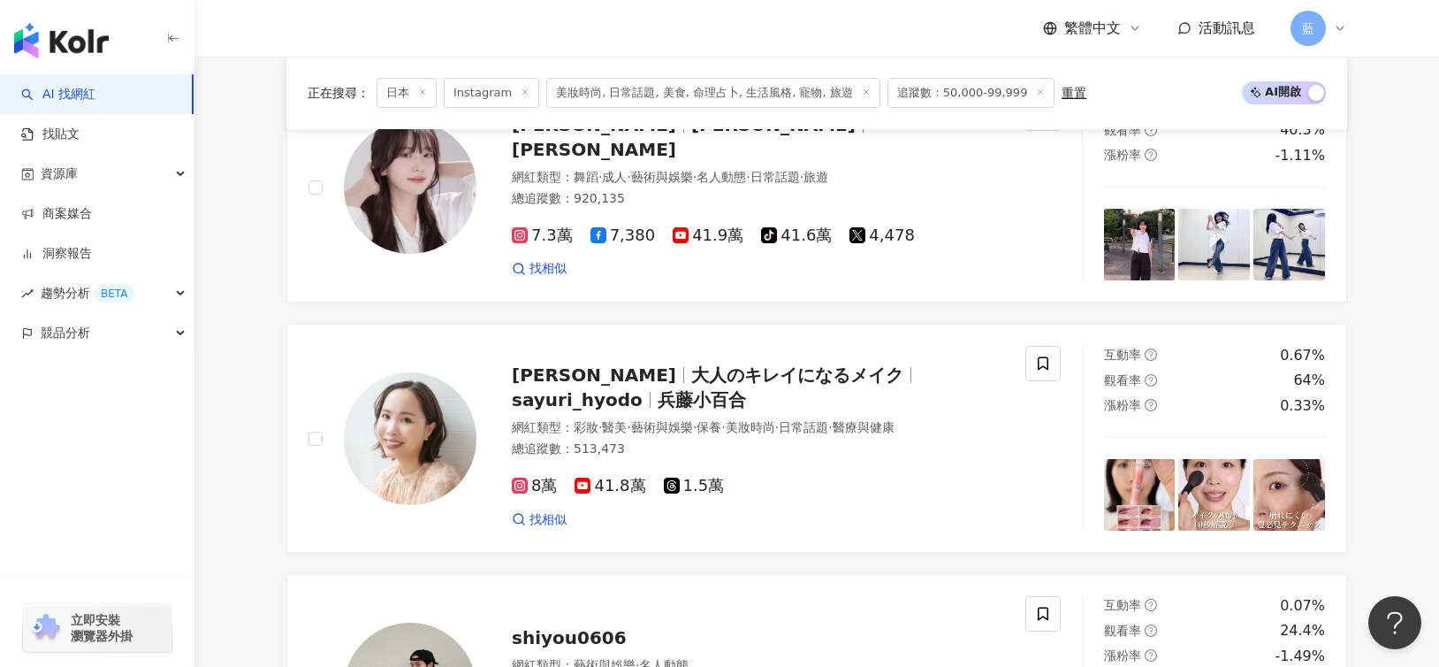
scroll to position [2989, 0]
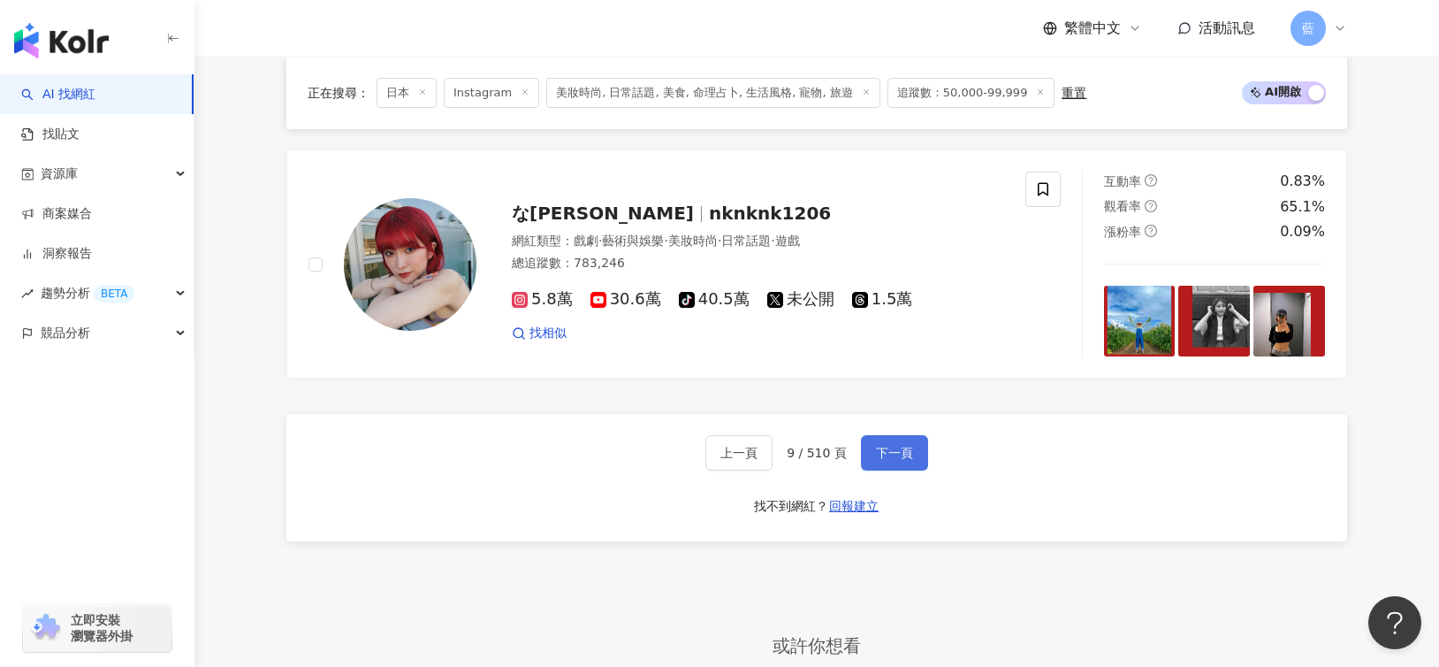
click at [898, 449] on span "下一頁" at bounding box center [894, 453] width 37 height 14
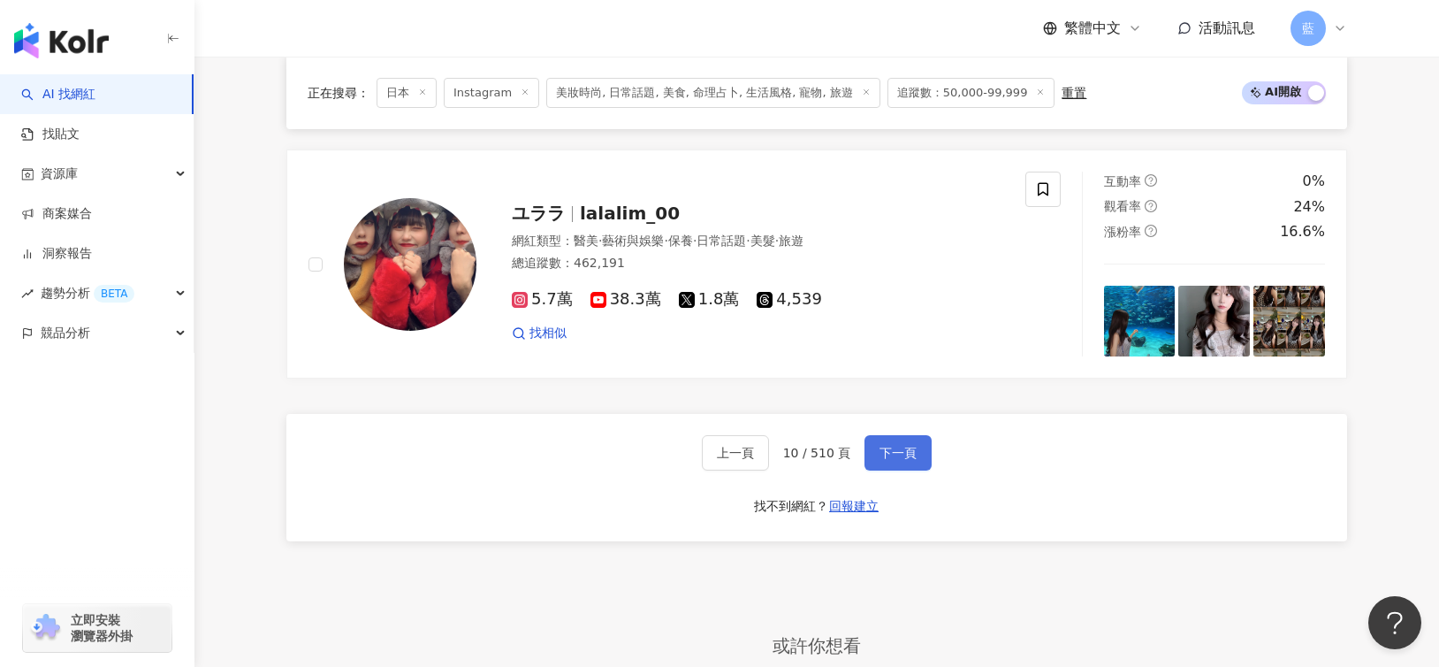
click at [898, 449] on span "下一頁" at bounding box center [898, 453] width 37 height 14
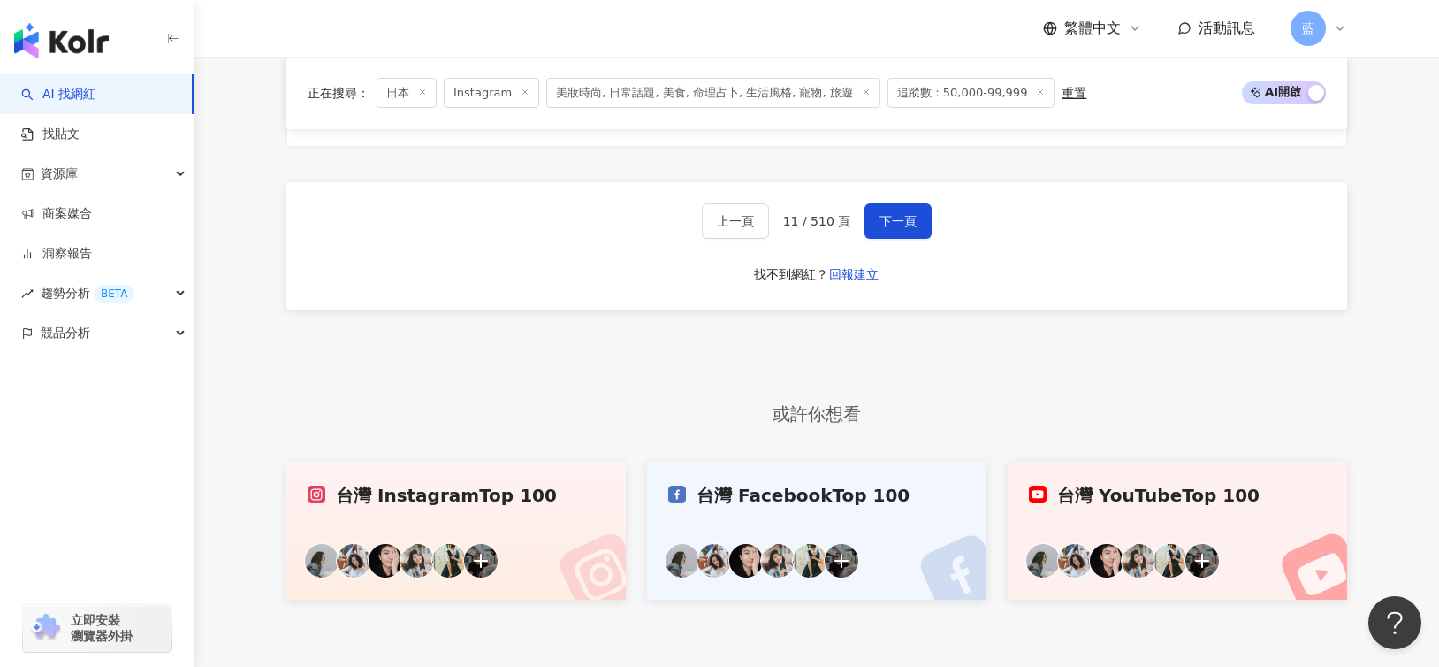
scroll to position [3228, 0]
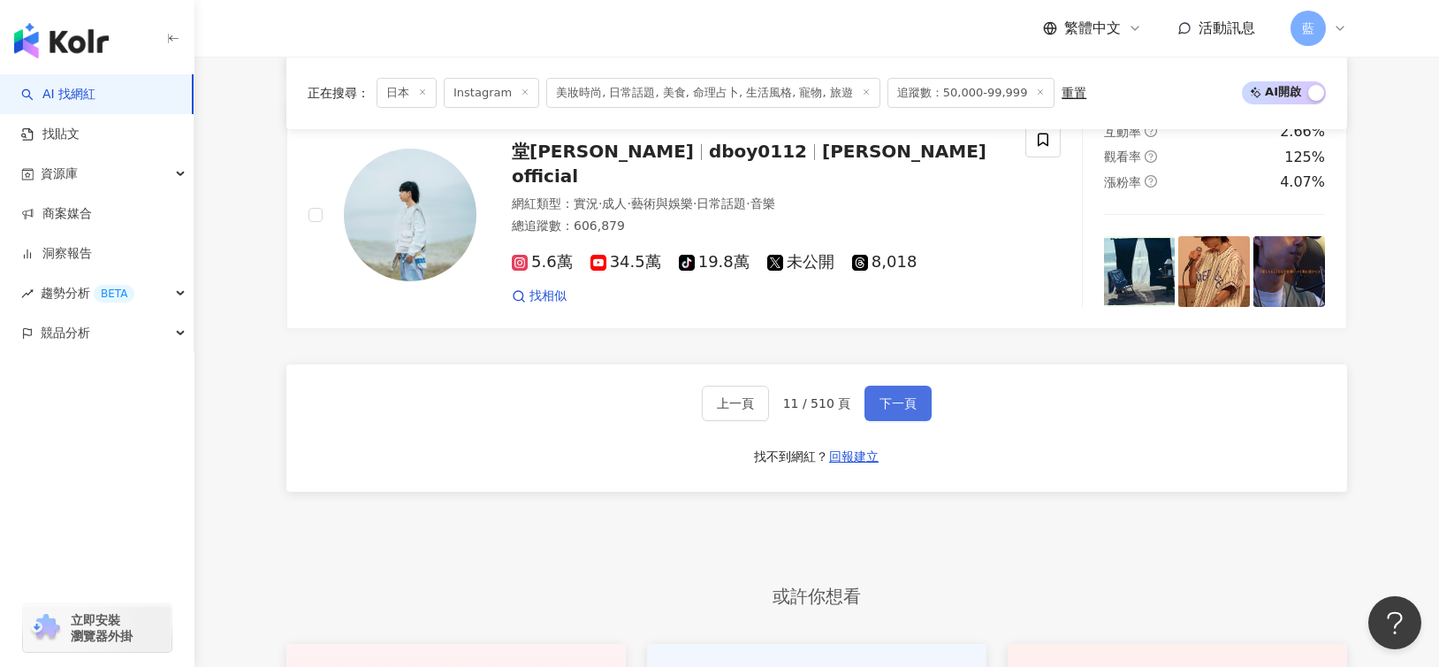
click at [898, 385] on button "下一頁" at bounding box center [898, 402] width 67 height 35
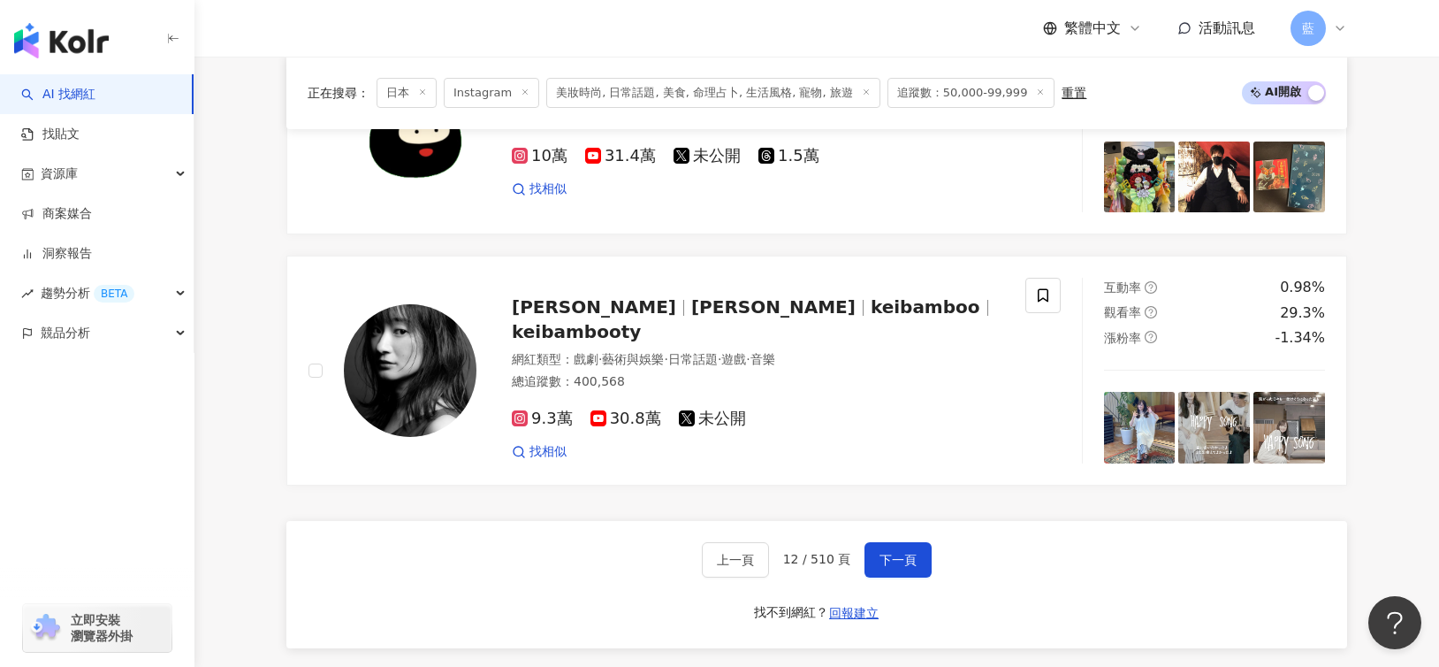
scroll to position [2930, 0]
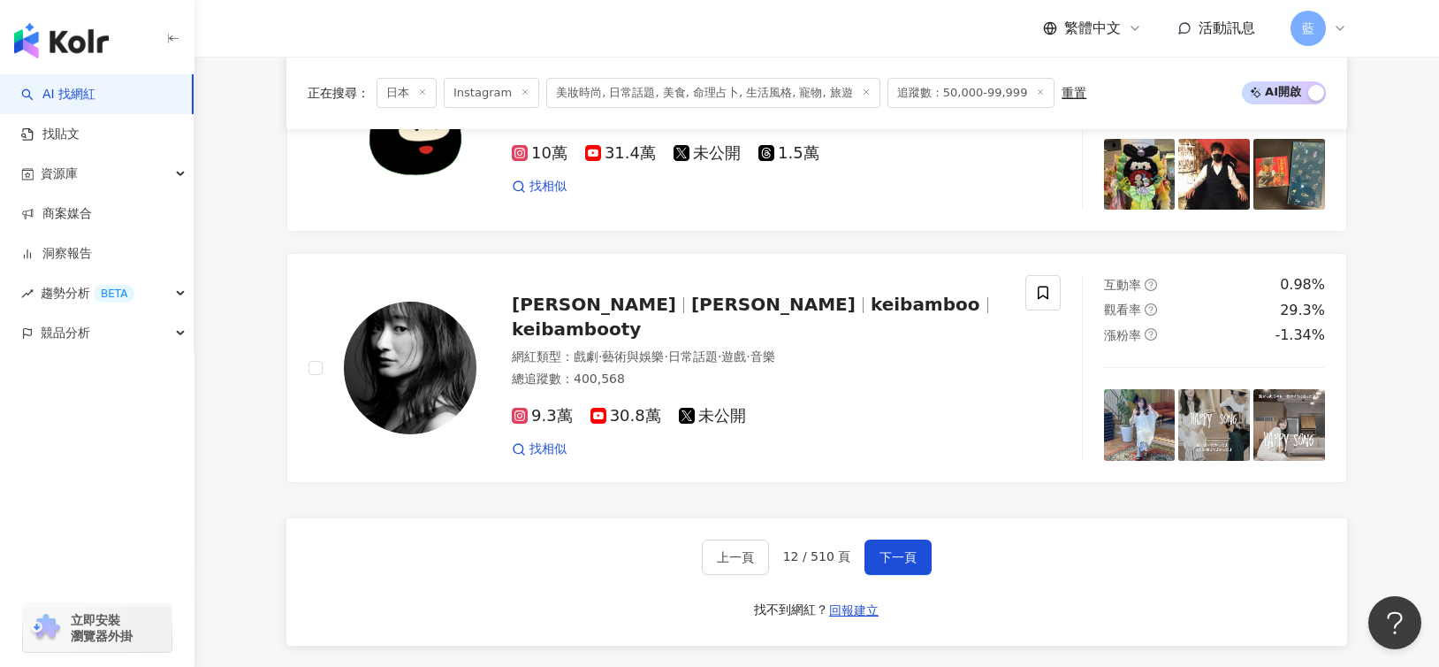
click at [903, 518] on div "上一頁 12 / 510 頁 下一頁 找不到網紅？ 回報建立" at bounding box center [816, 581] width 1061 height 127
click at [916, 539] on button "下一頁" at bounding box center [898, 556] width 67 height 35
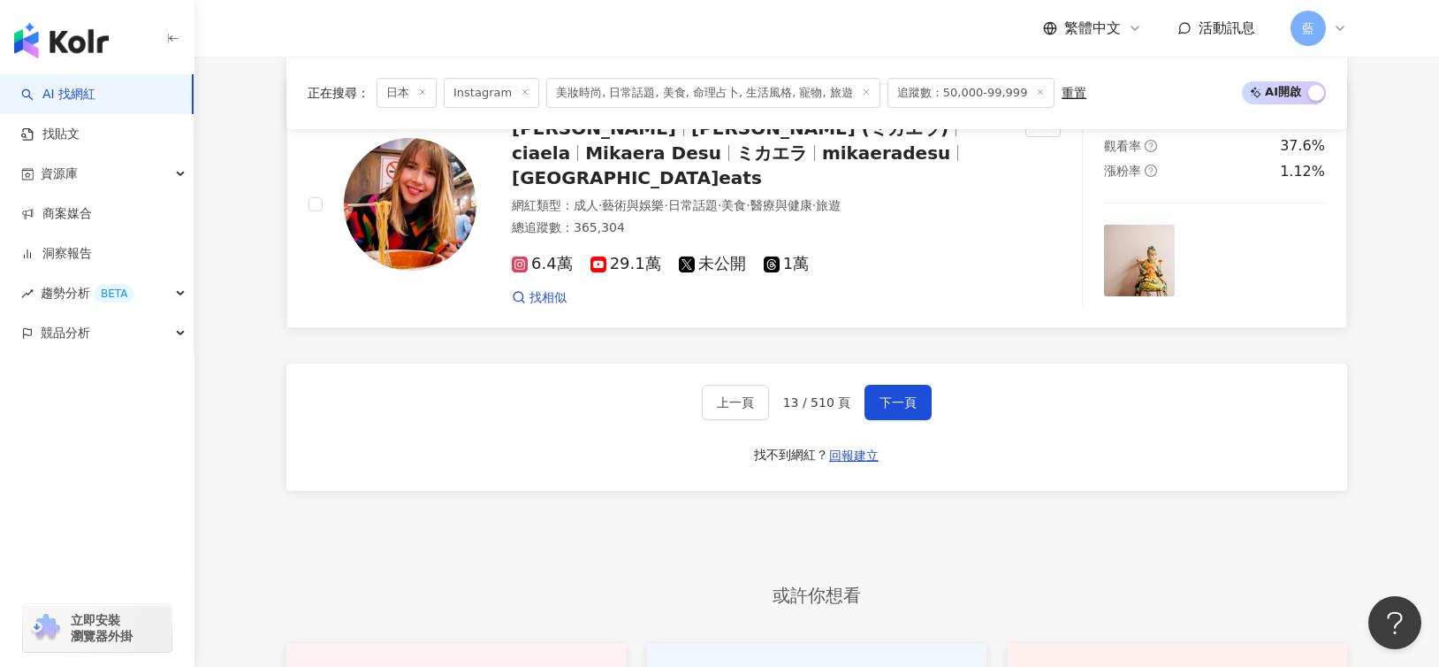
scroll to position [3139, 0]
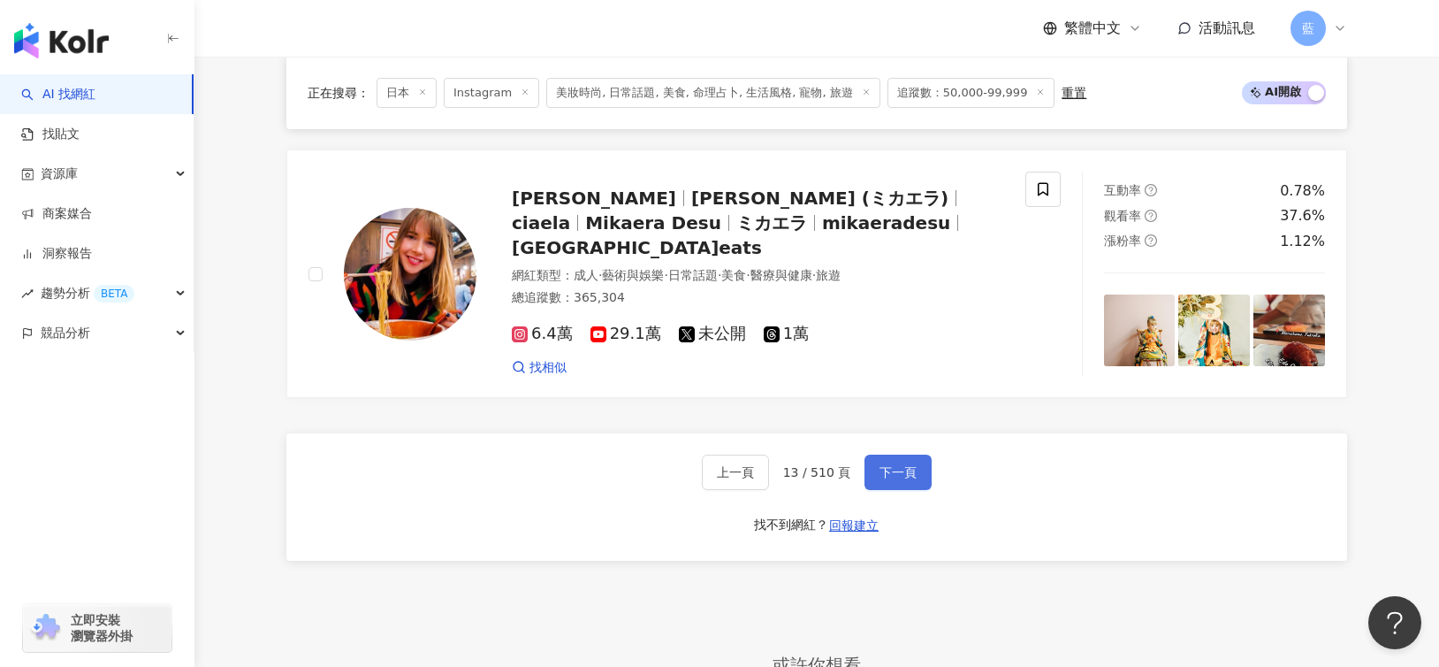
click at [891, 454] on button "下一頁" at bounding box center [898, 471] width 67 height 35
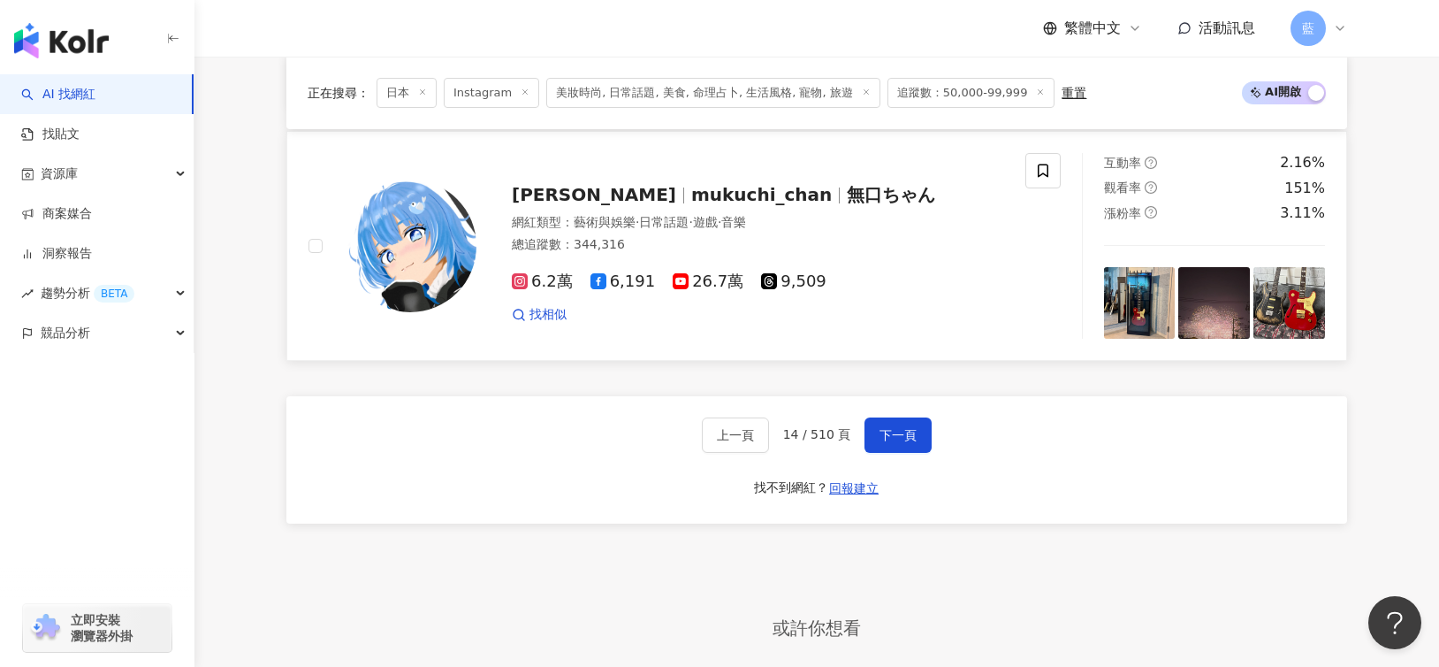
scroll to position [3101, 0]
click at [877, 417] on button "下一頁" at bounding box center [898, 434] width 67 height 35
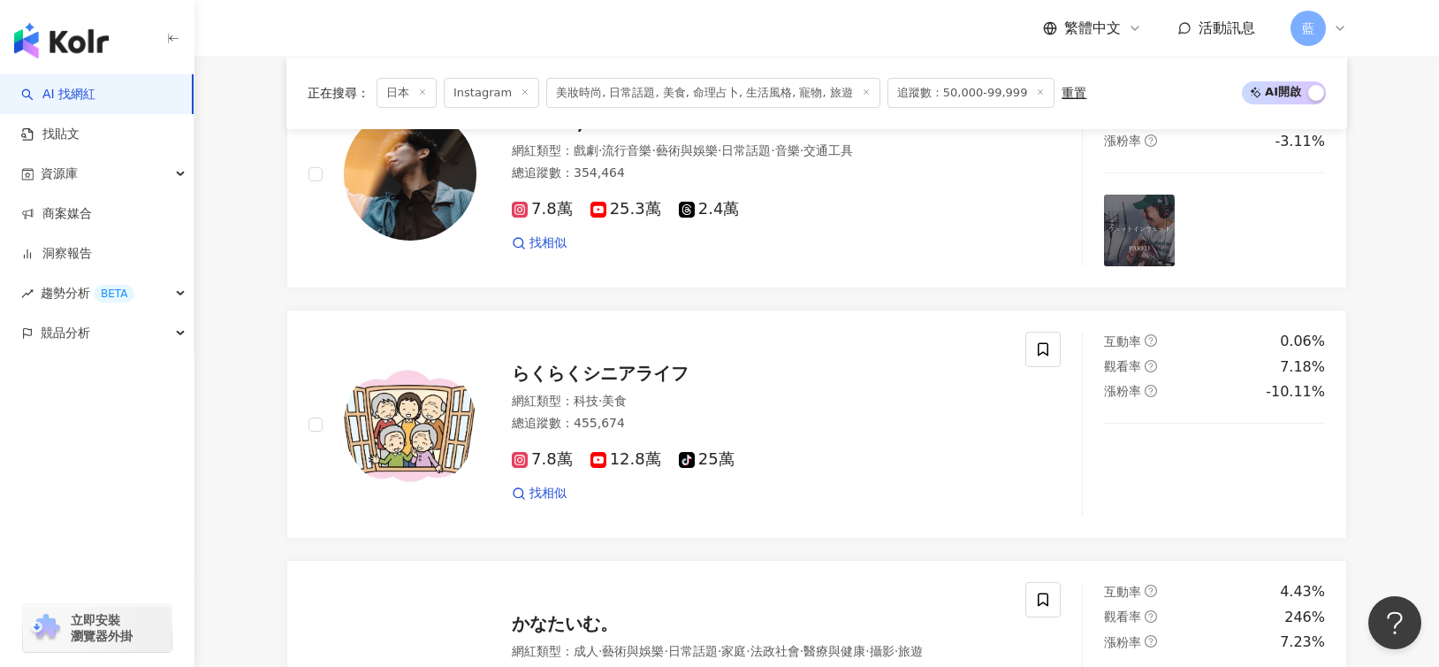
scroll to position [2475, 0]
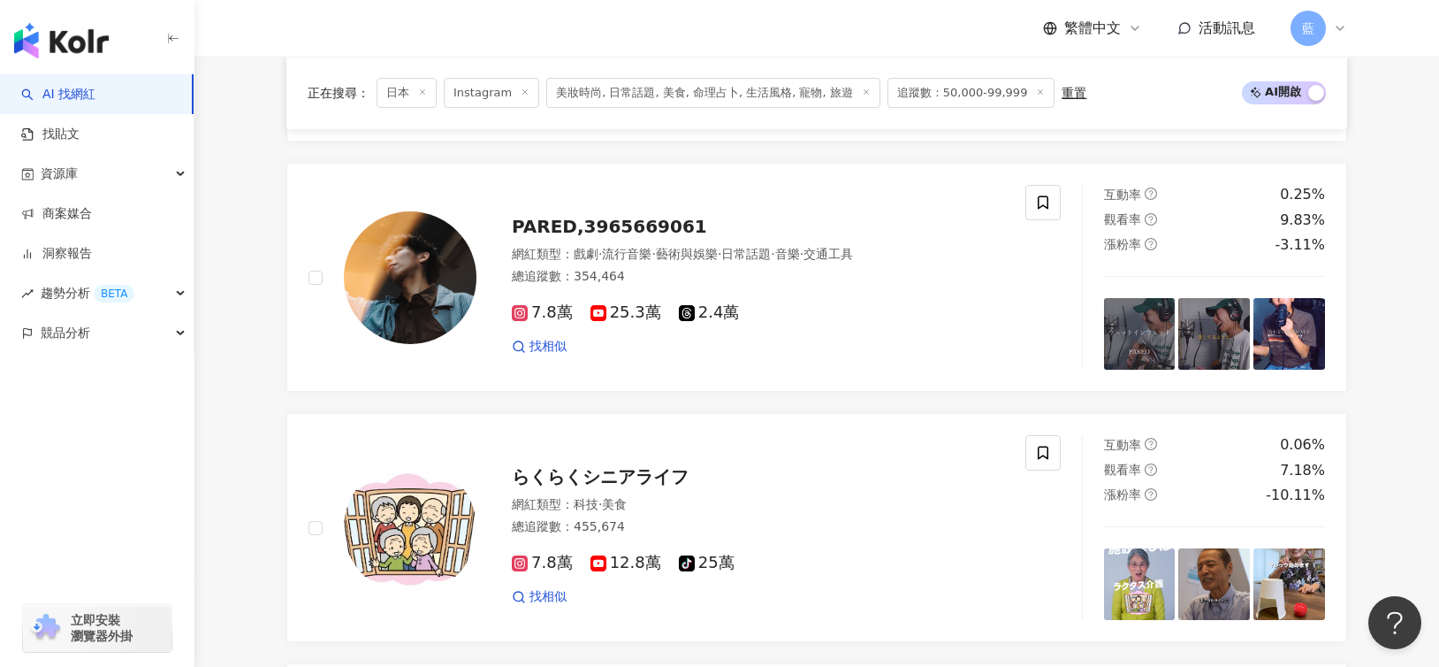
drag, startPoint x: 636, startPoint y: 228, endPoint x: 1379, endPoint y: 436, distance: 771.1
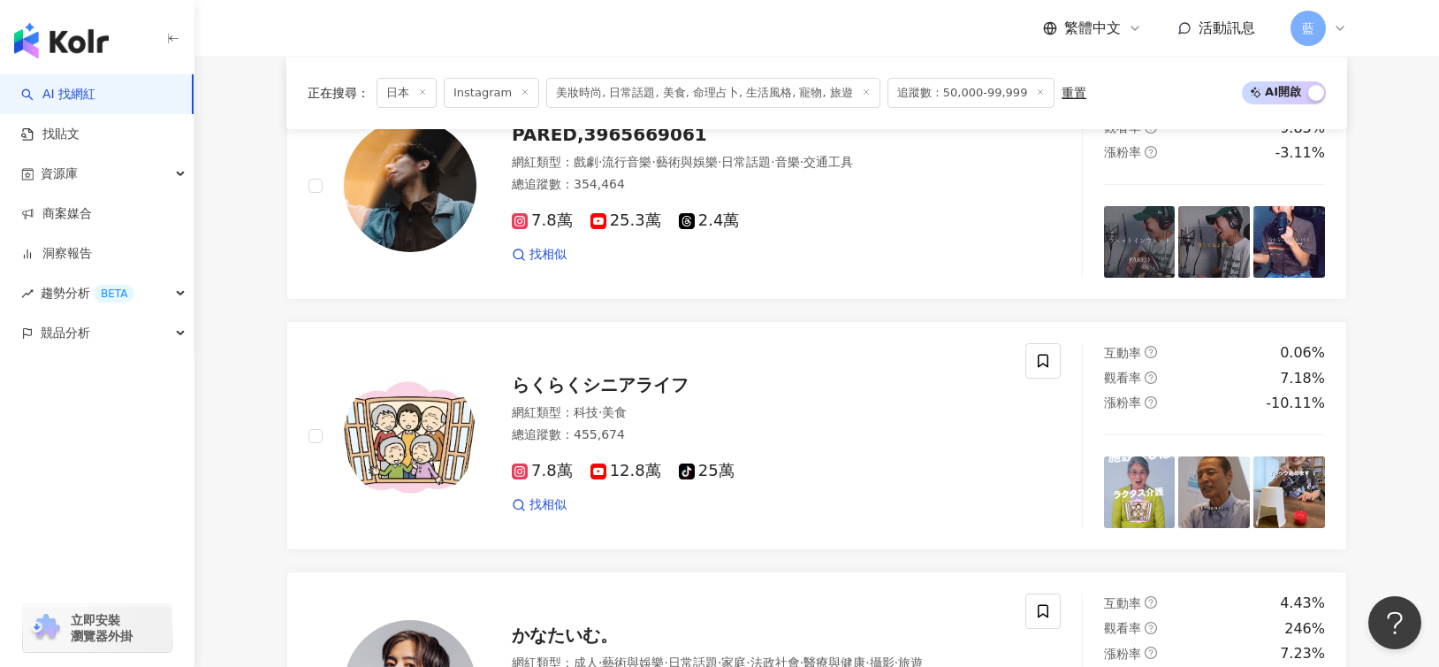
scroll to position [2829, 0]
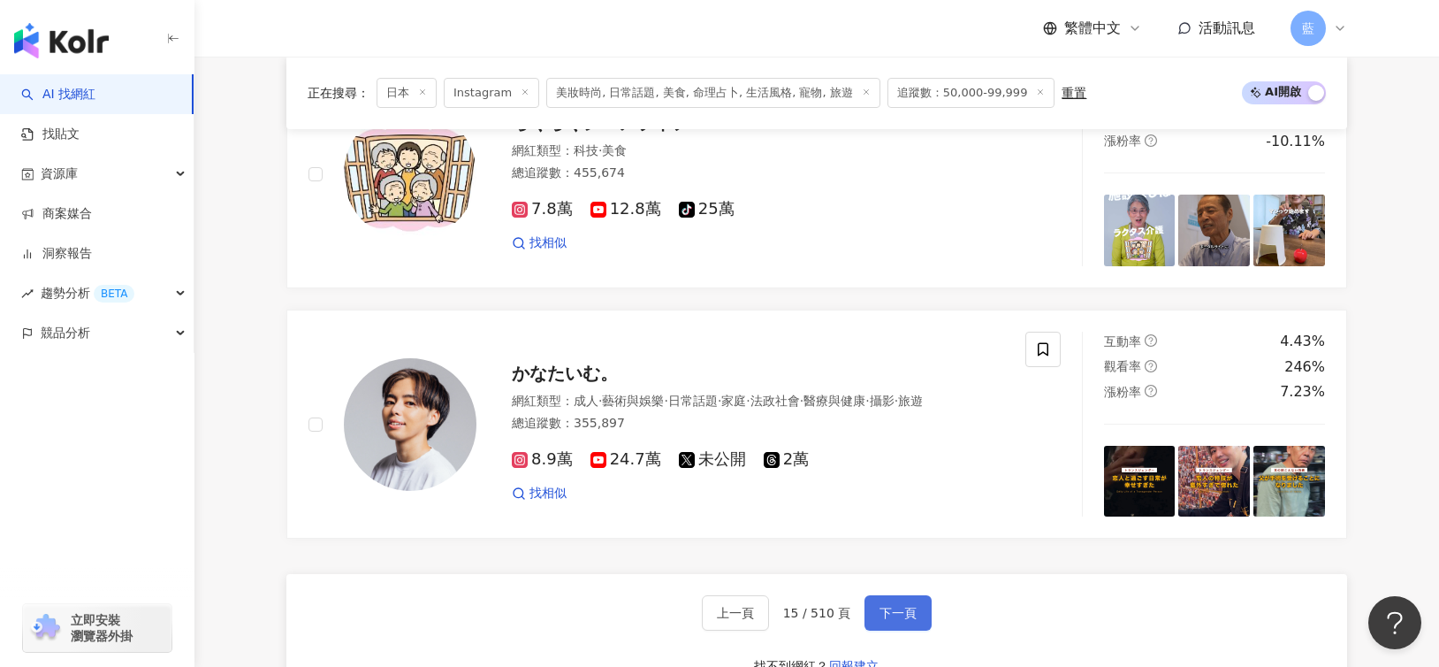
click at [901, 606] on span "下一頁" at bounding box center [898, 613] width 37 height 14
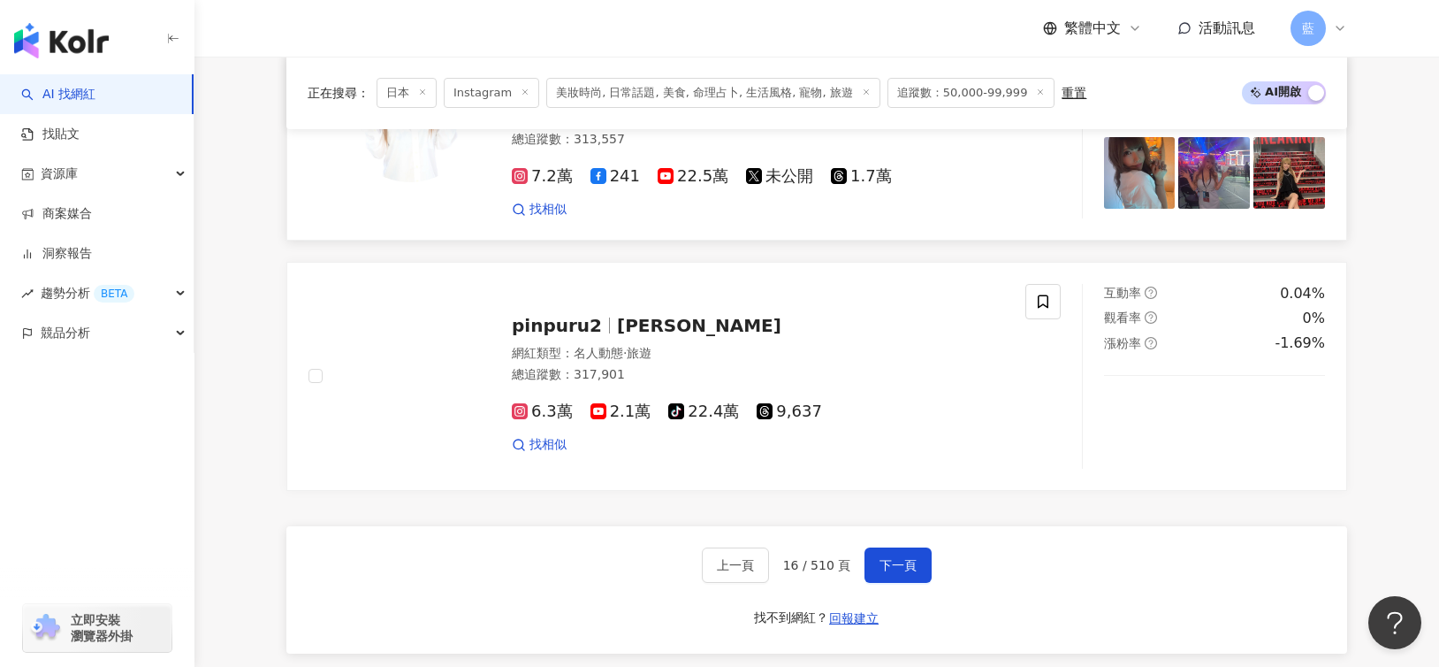
scroll to position [2917, 0]
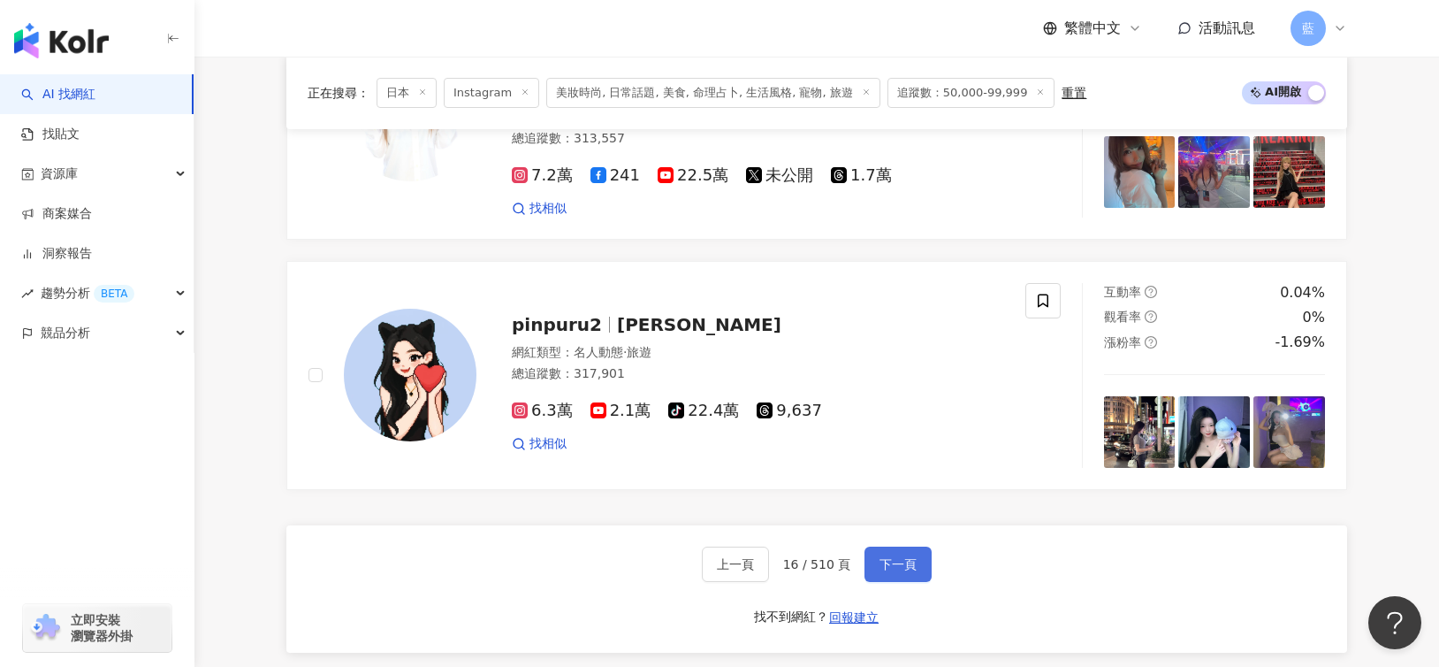
click at [895, 557] on span "下一頁" at bounding box center [898, 564] width 37 height 14
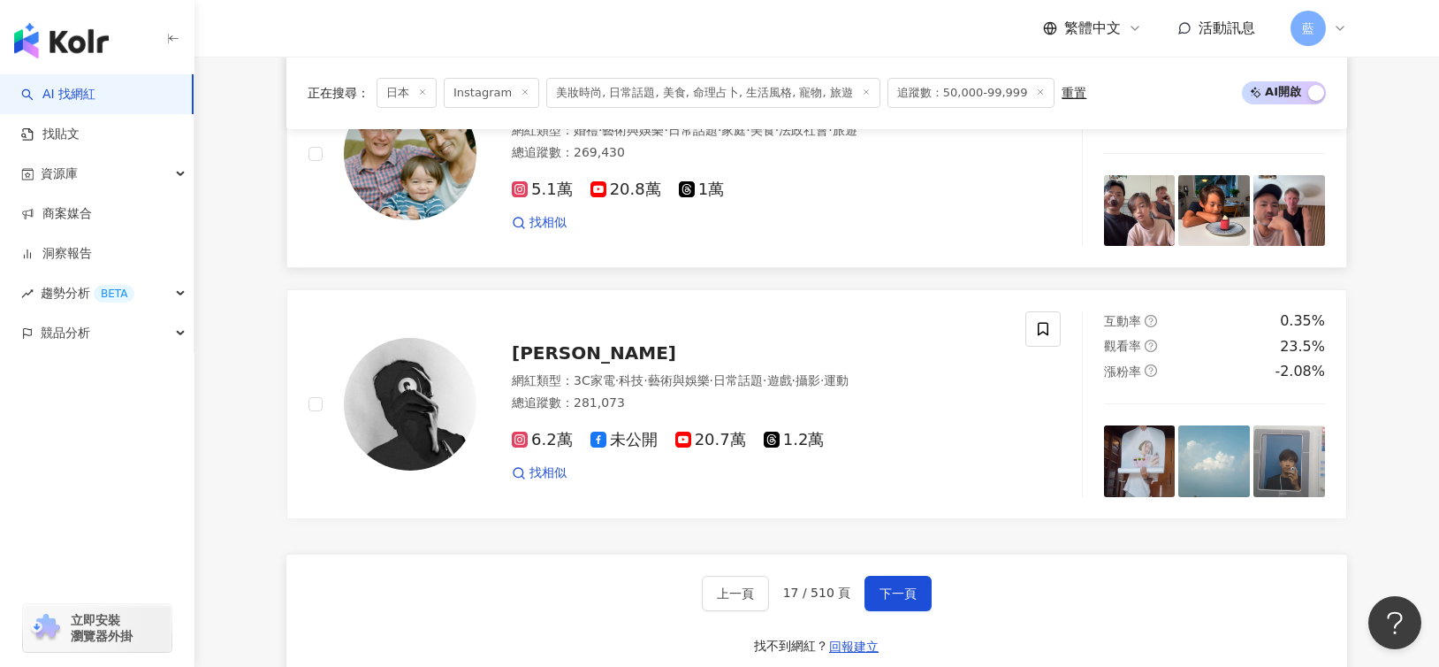
scroll to position [3006, 0]
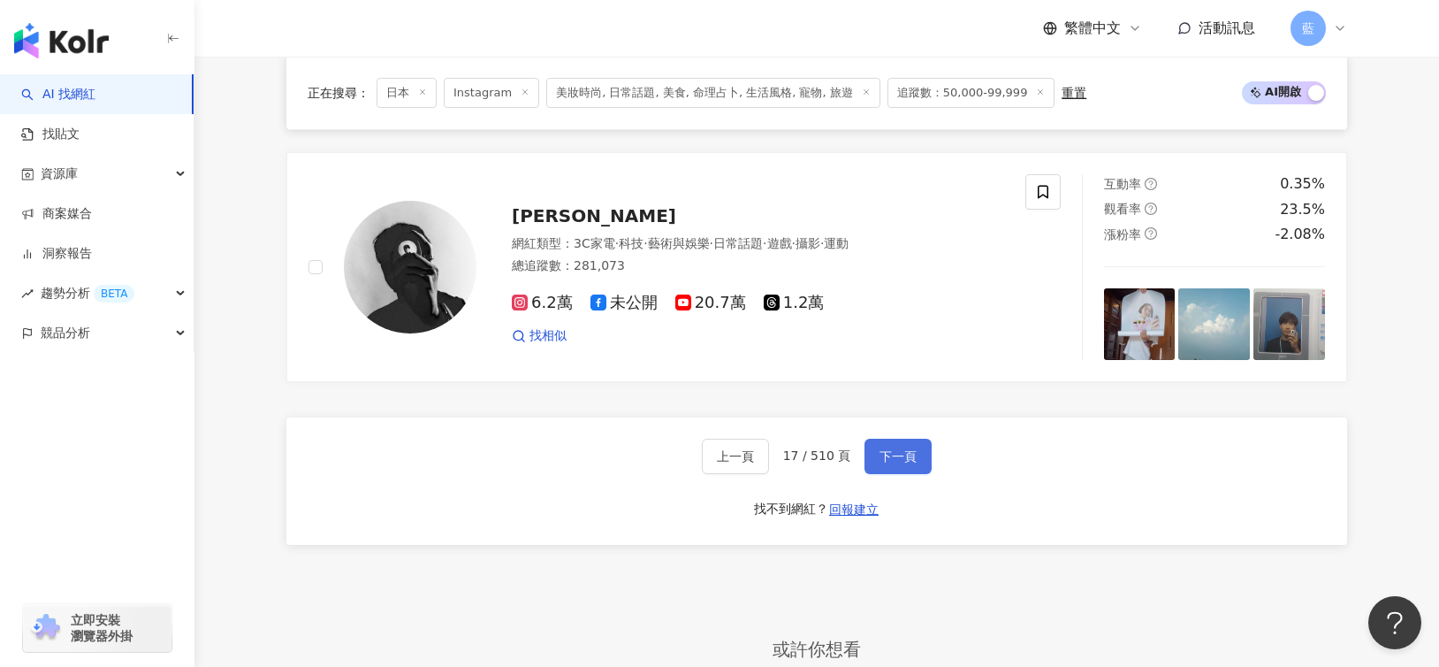
click at [880, 449] on span "下一頁" at bounding box center [898, 456] width 37 height 14
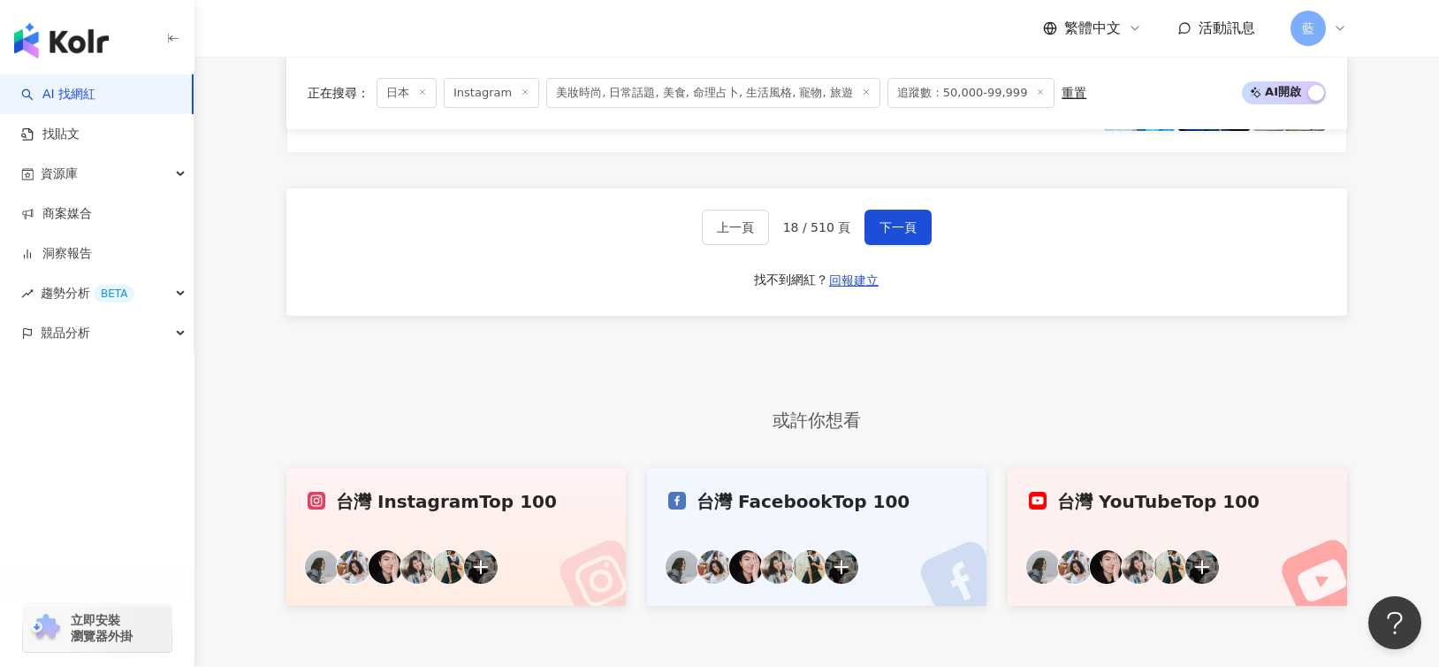
scroll to position [3417, 0]
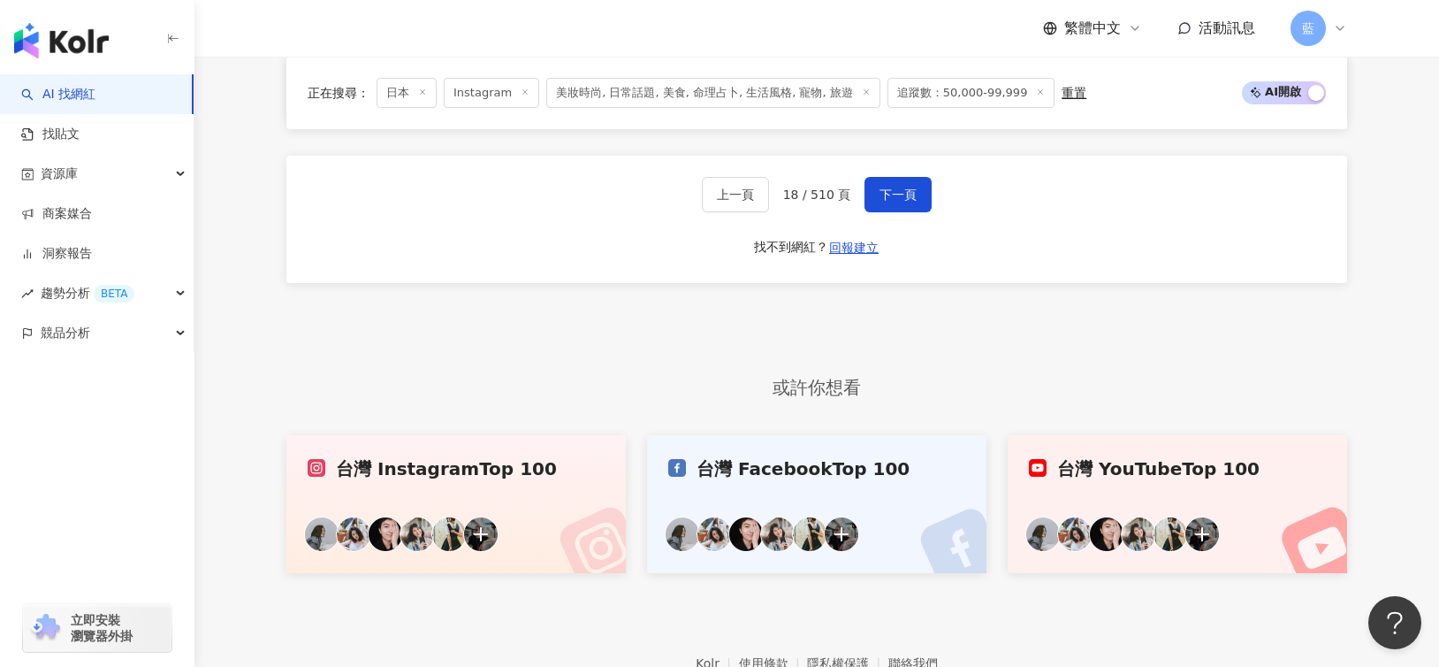
drag, startPoint x: 1451, startPoint y: 475, endPoint x: 28, endPoint y: 14, distance: 1495.1
click at [919, 177] on button "下一頁" at bounding box center [898, 194] width 67 height 35
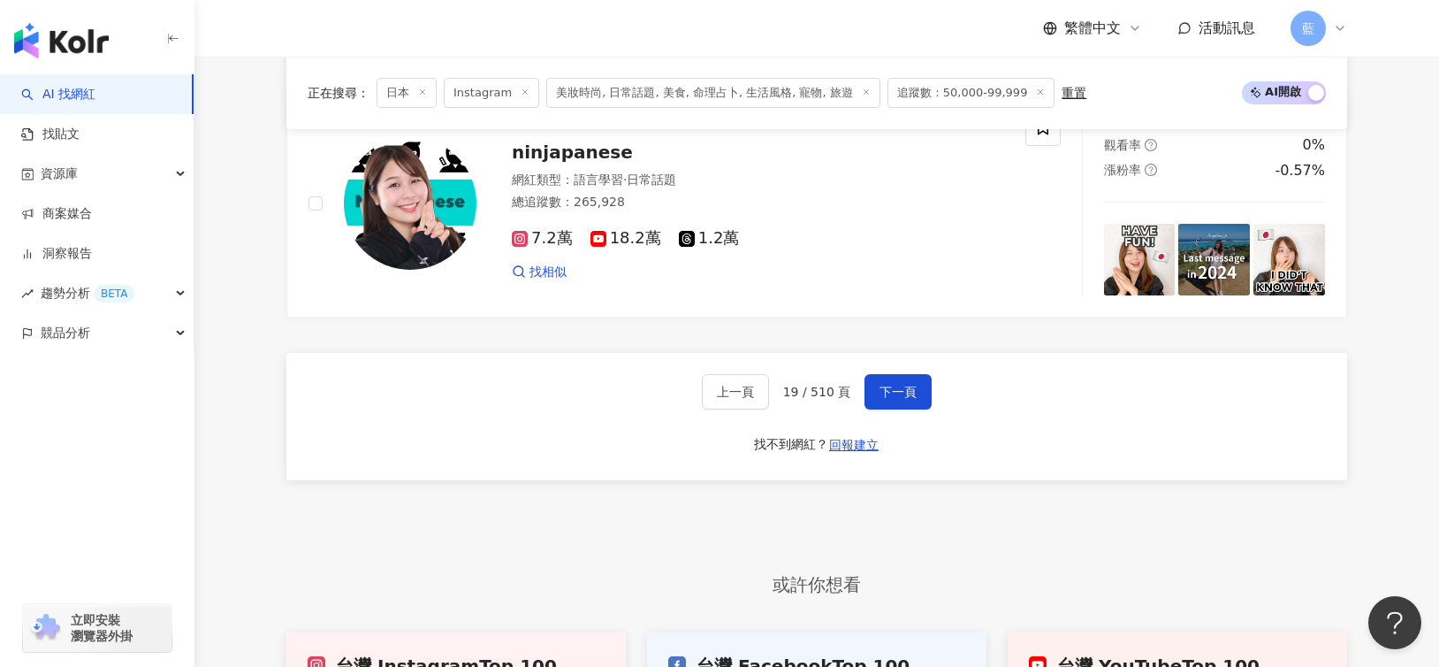
scroll to position [3122, 0]
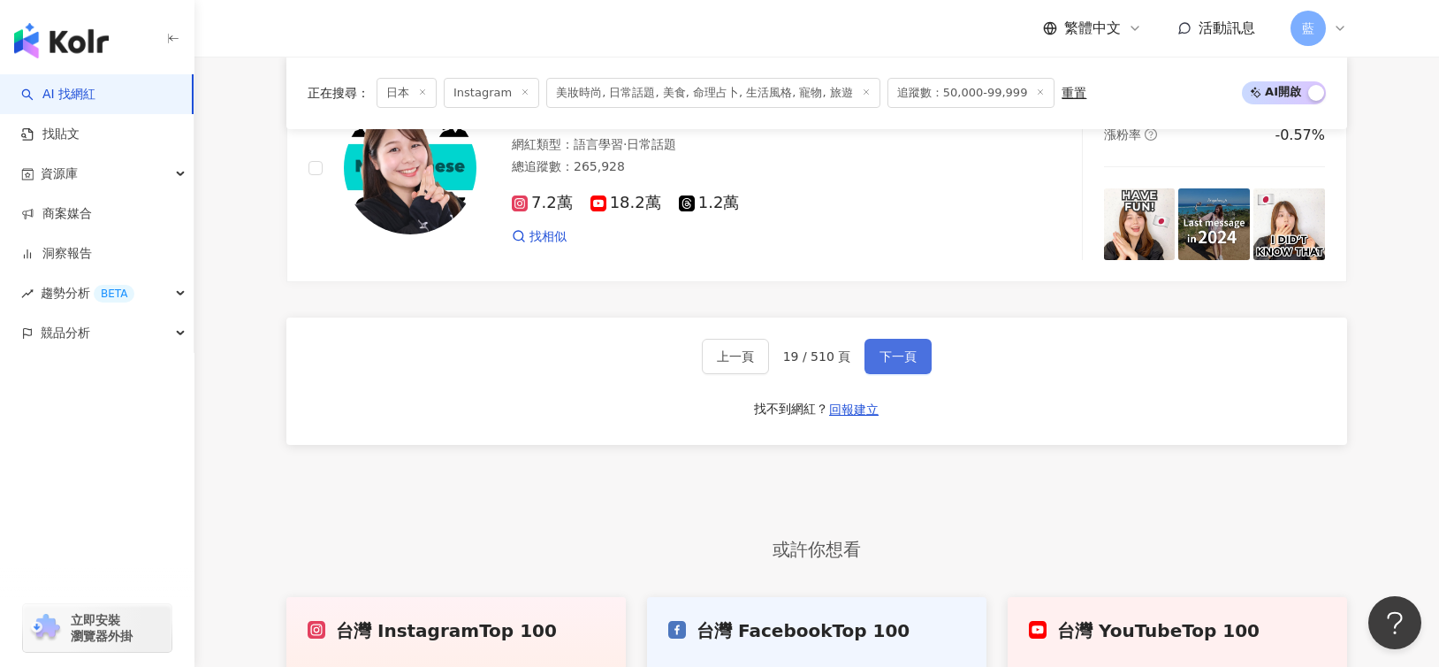
click at [887, 349] on span "下一頁" at bounding box center [898, 356] width 37 height 14
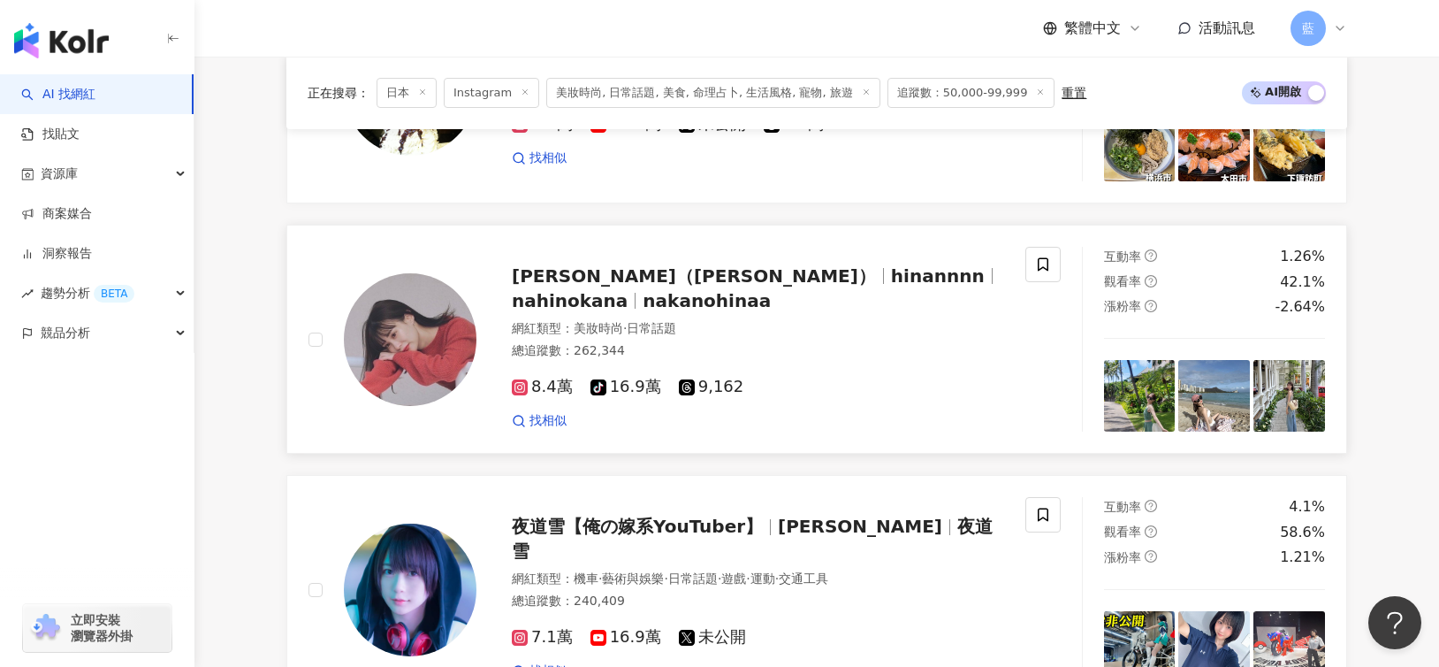
scroll to position [2917, 0]
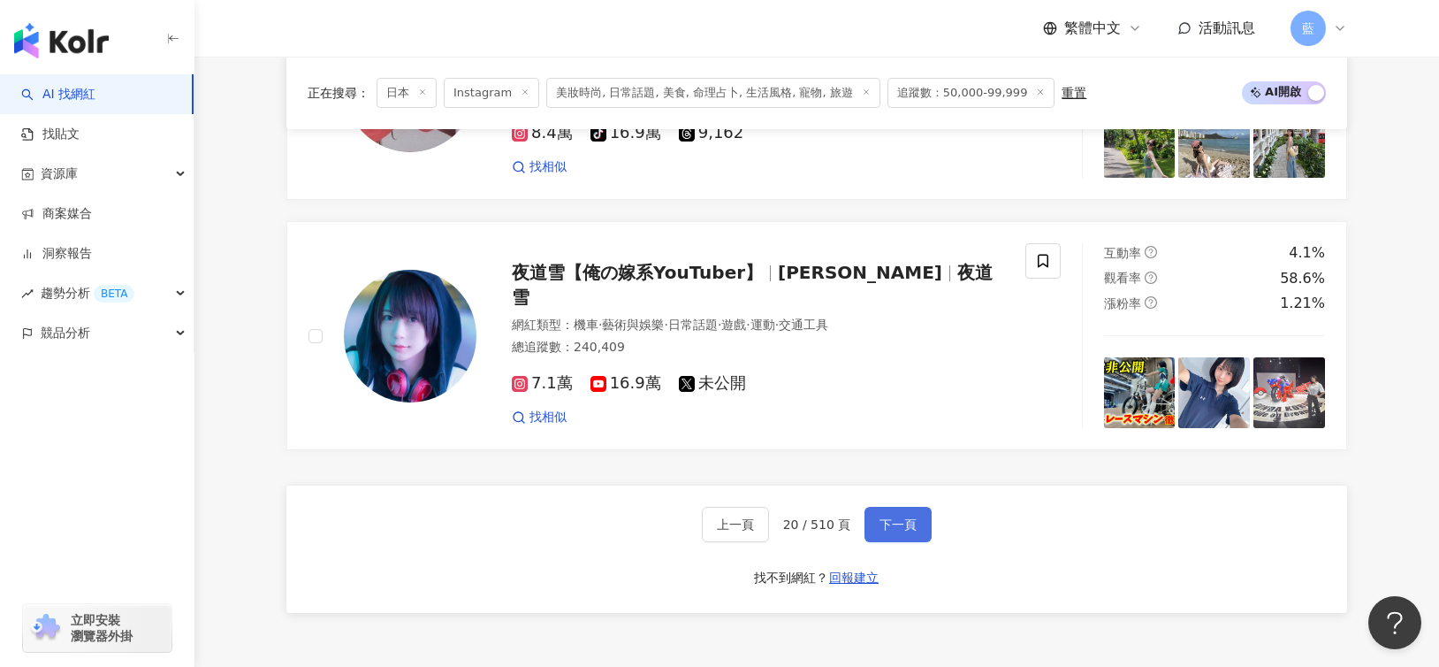
click at [895, 517] on span "下一頁" at bounding box center [898, 524] width 37 height 14
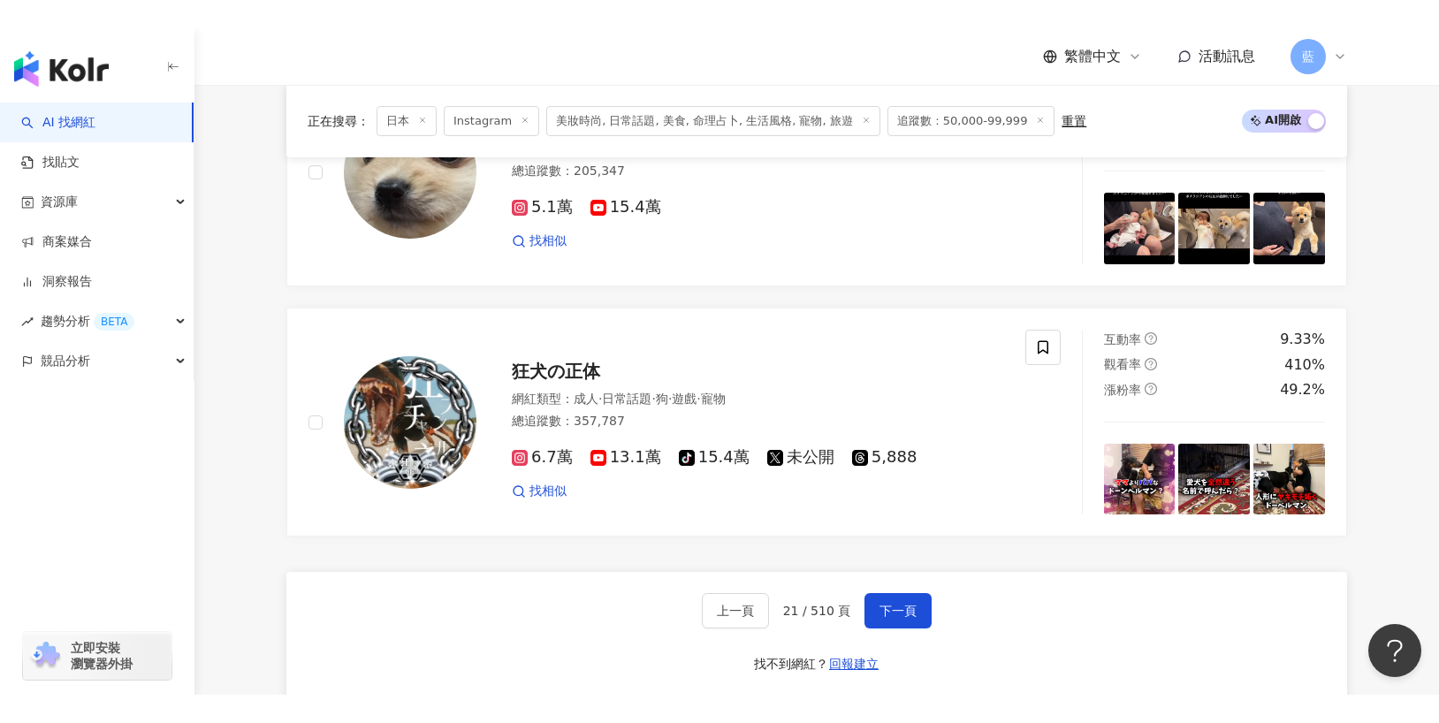
scroll to position [2884, 0]
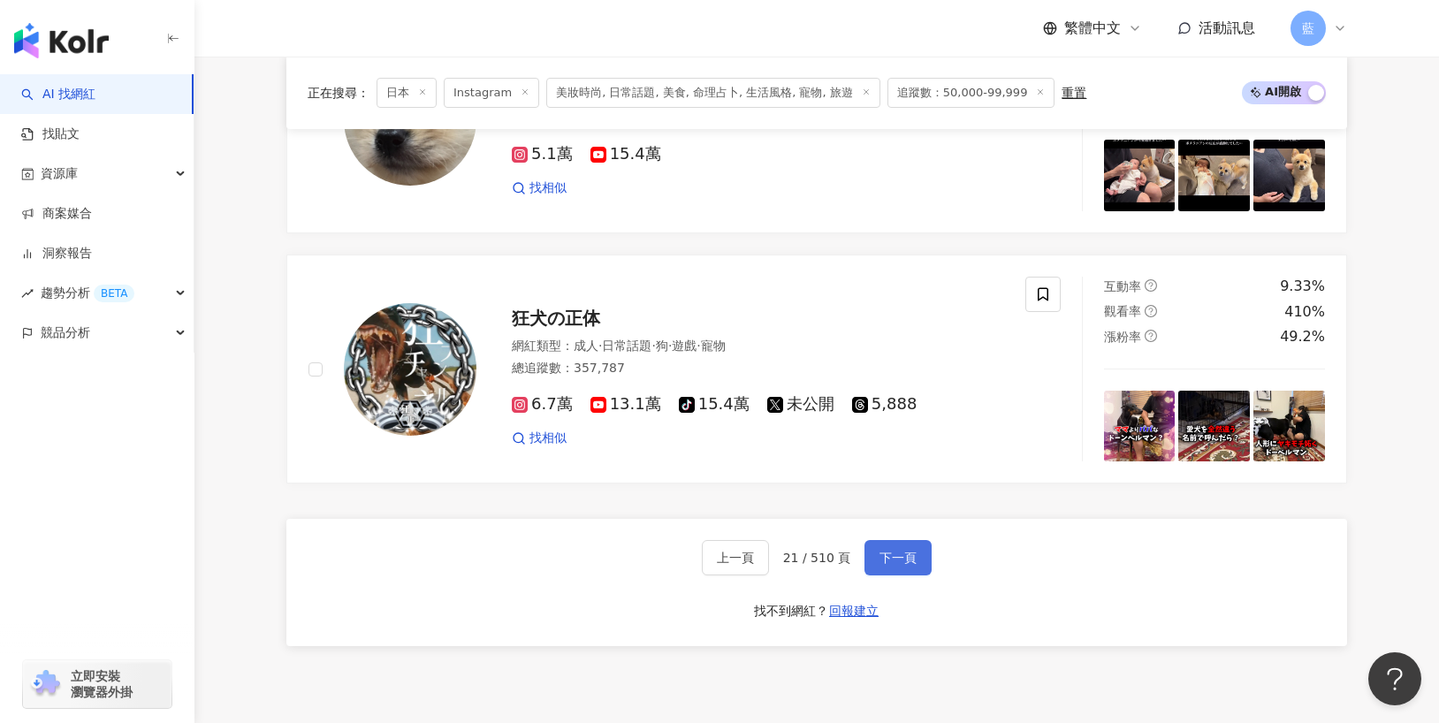
click at [895, 558] on span "下一頁" at bounding box center [898, 558] width 37 height 14
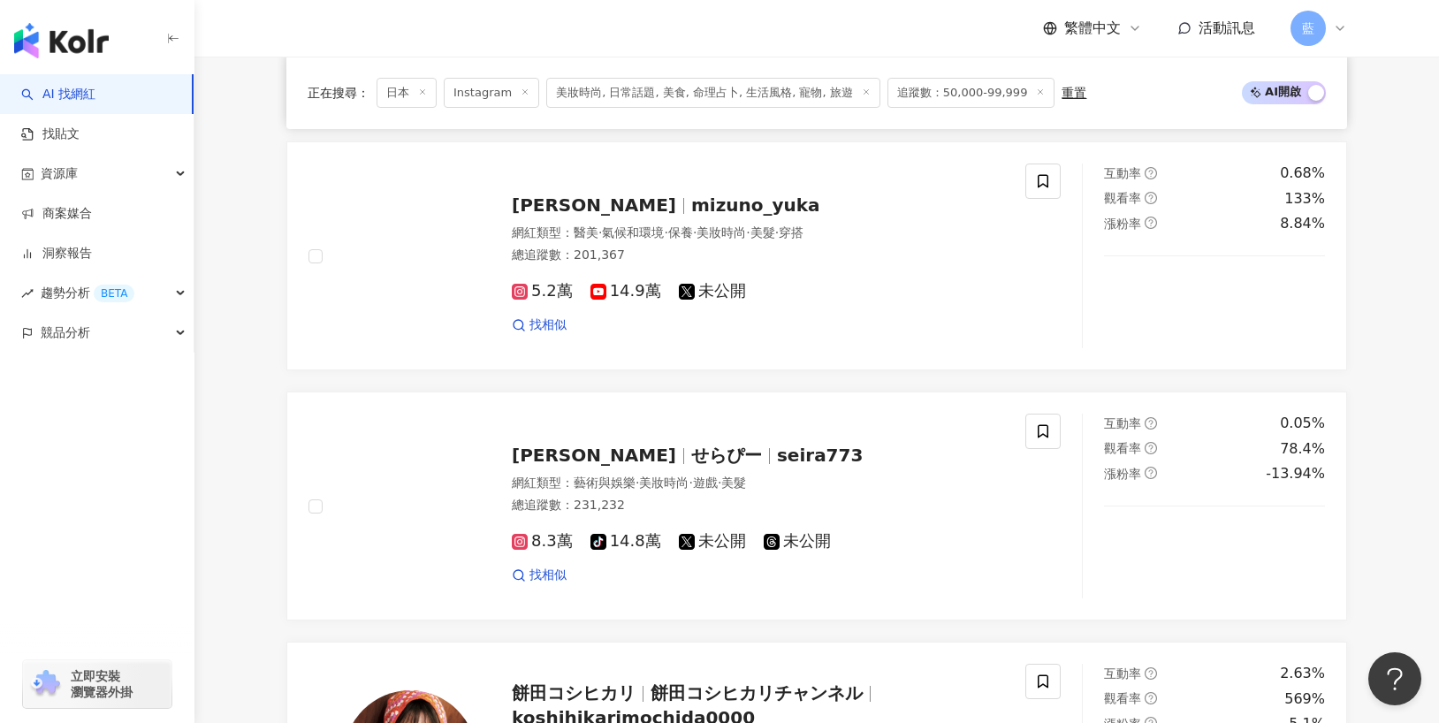
scroll to position [2298, 0]
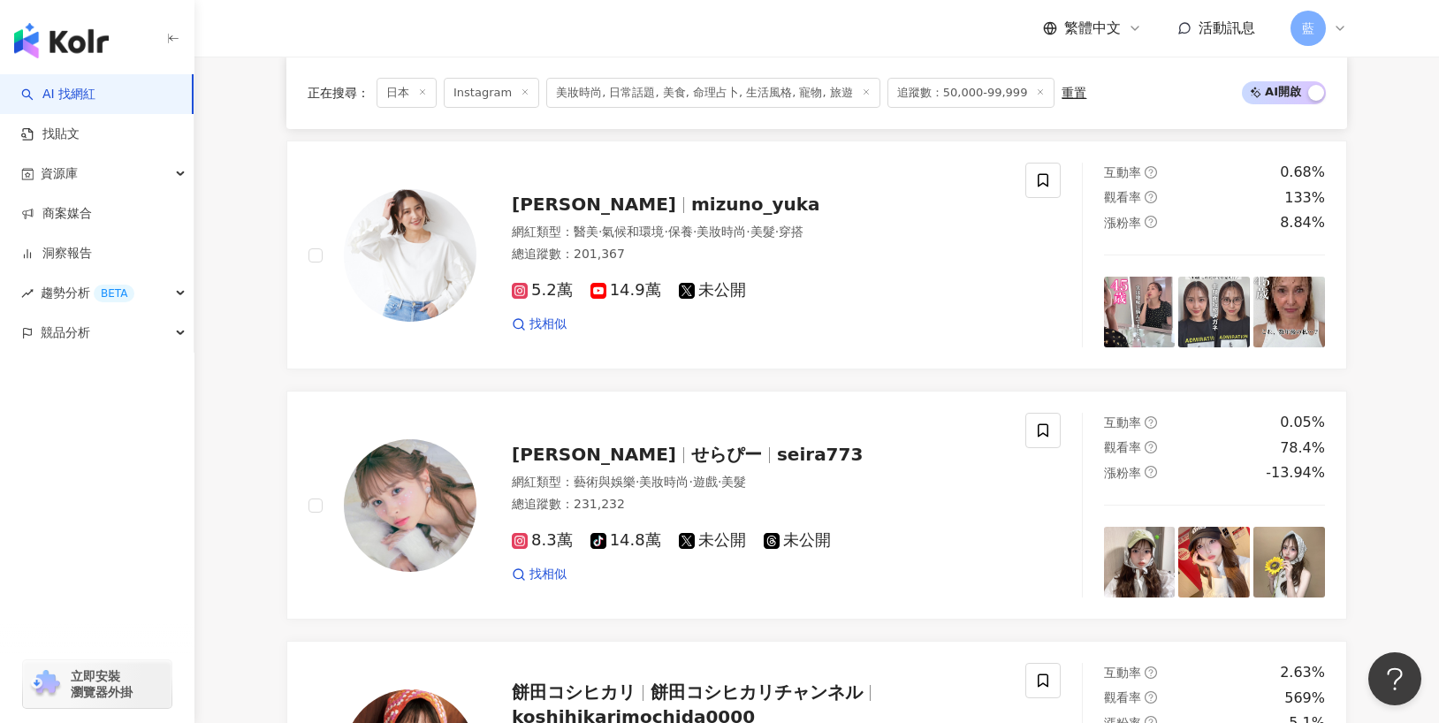
drag, startPoint x: 591, startPoint y: 201, endPoint x: 259, endPoint y: 398, distance: 385.7
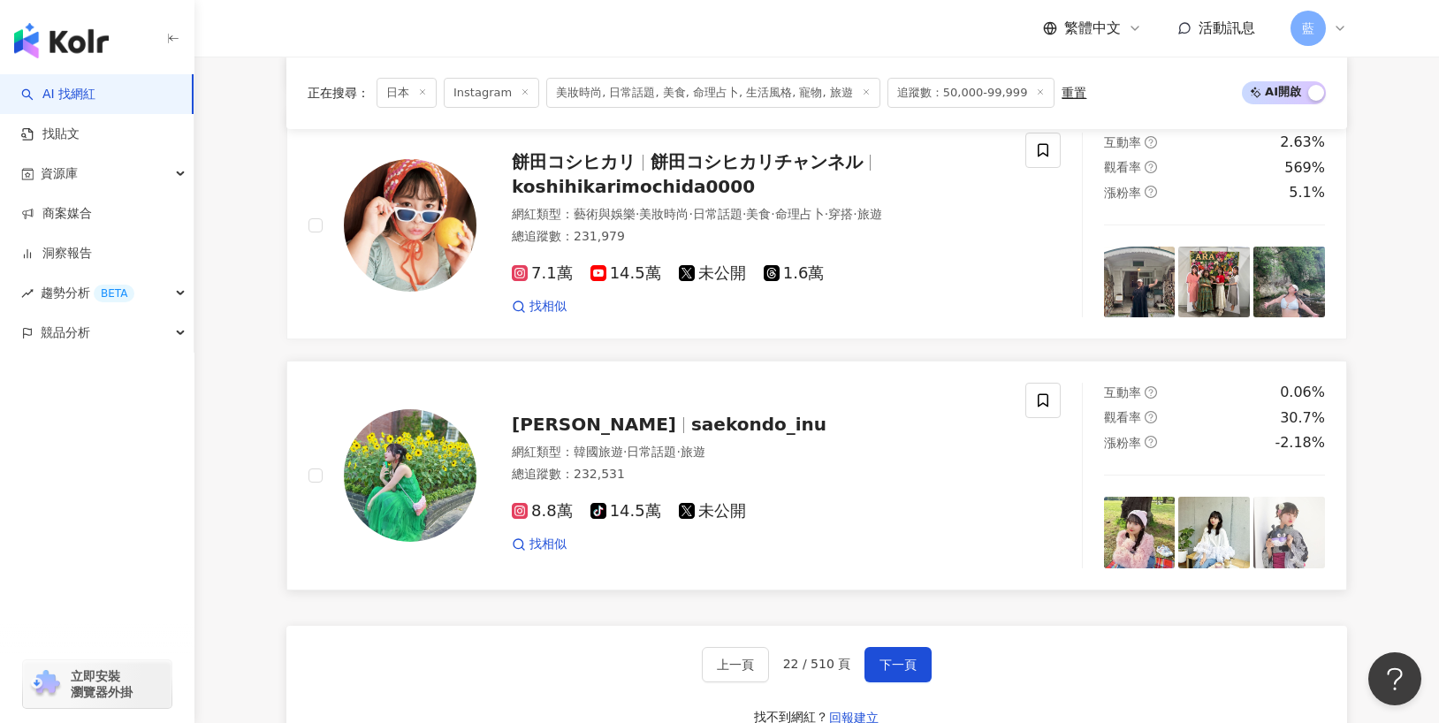
scroll to position [2917, 0]
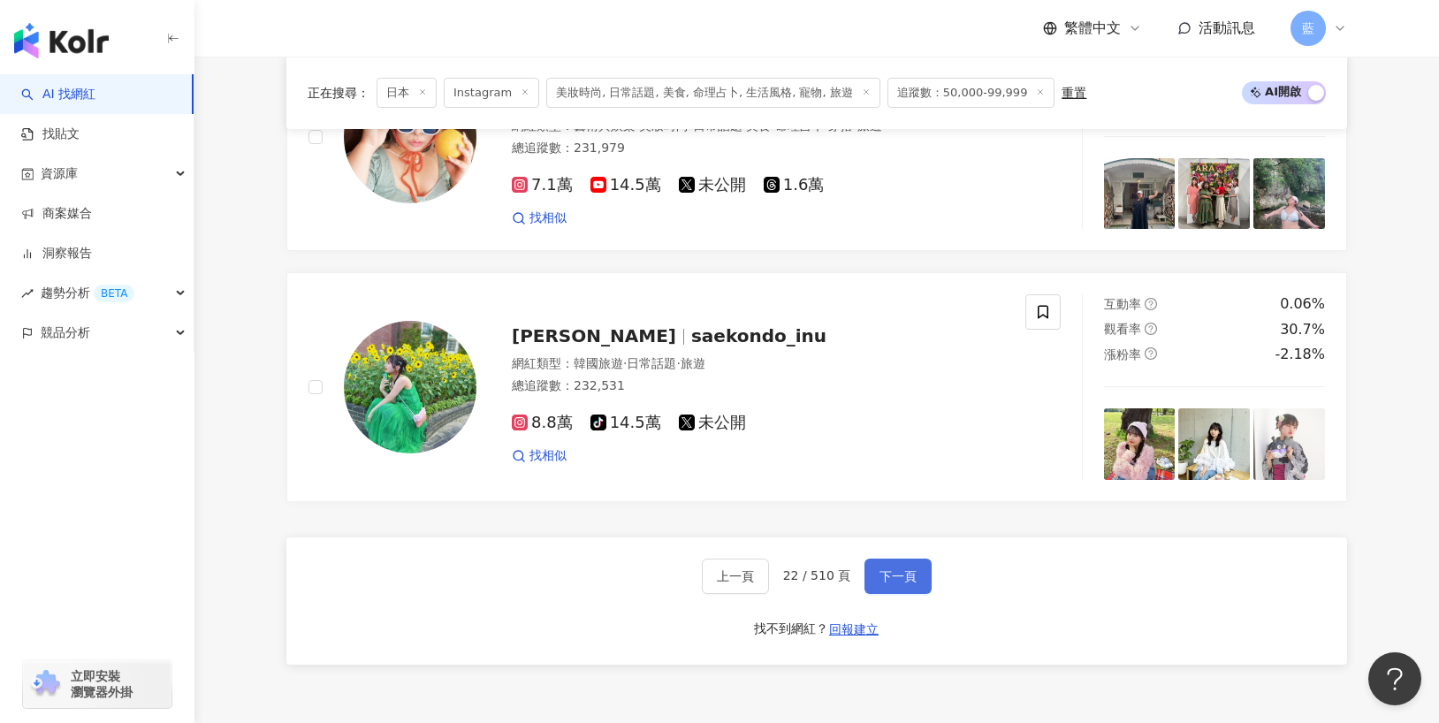
click at [905, 571] on span "下一頁" at bounding box center [898, 576] width 37 height 14
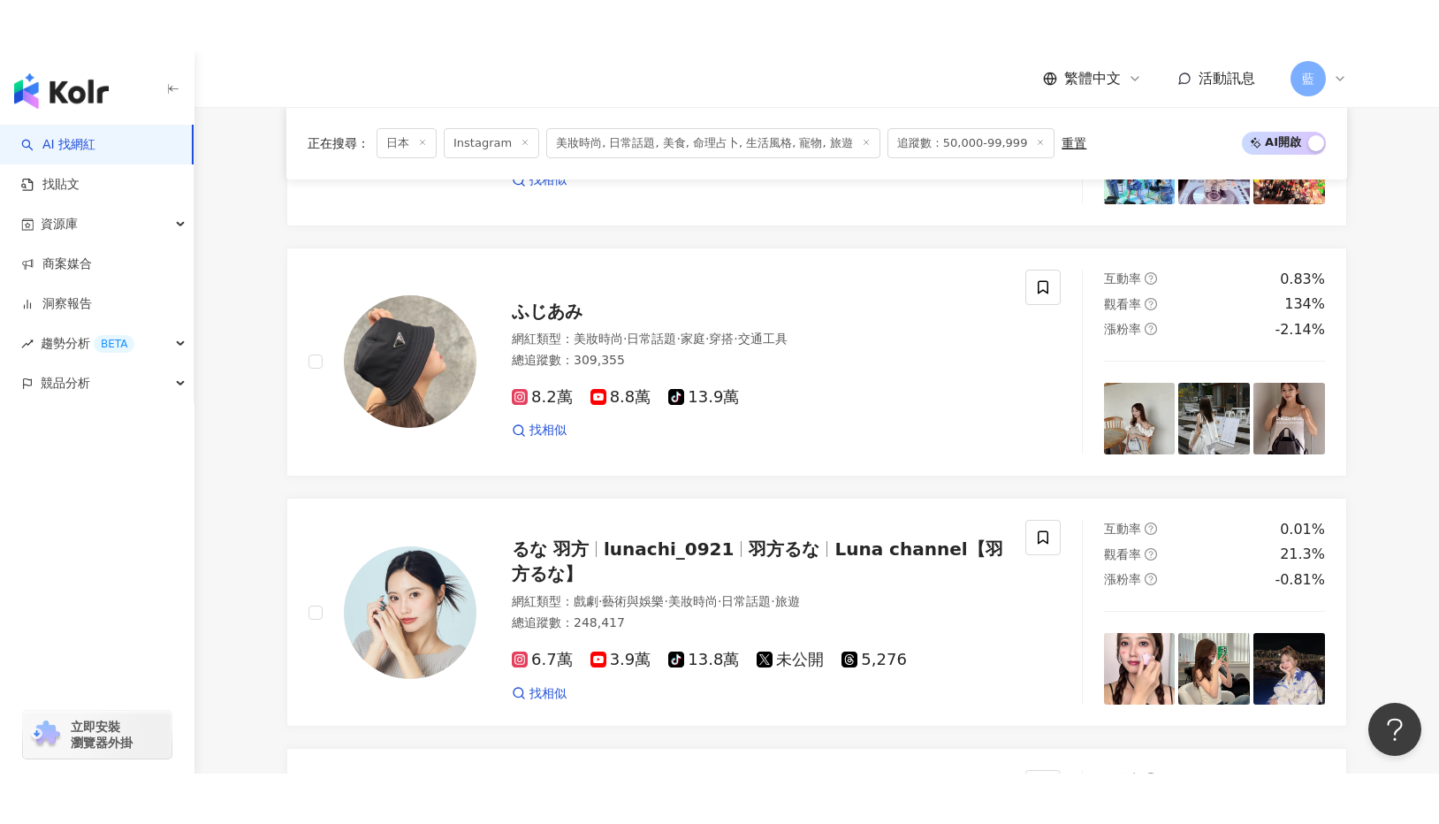
scroll to position [2865, 0]
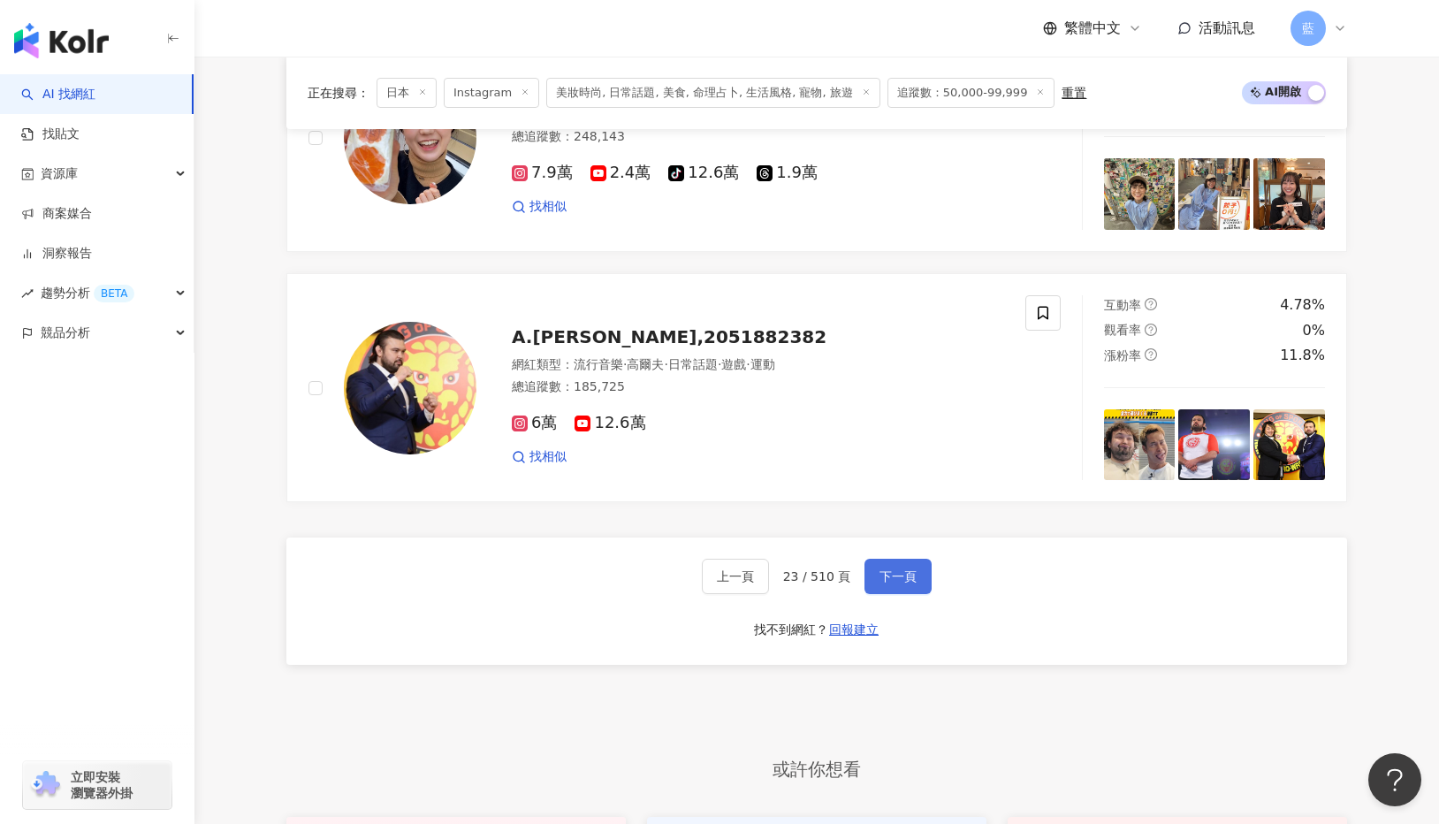
click at [903, 576] on span "下一頁" at bounding box center [898, 576] width 37 height 14
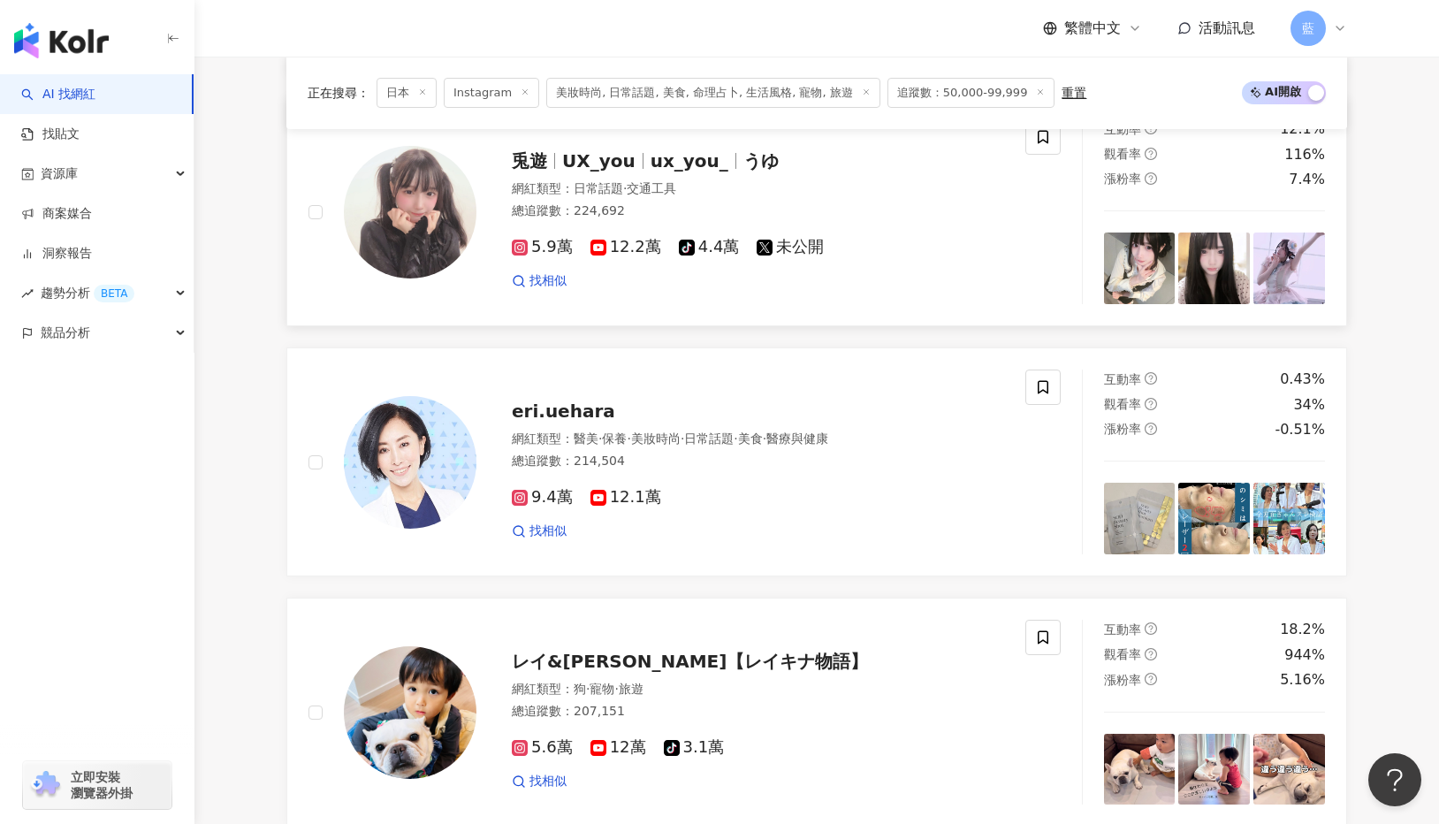
scroll to position [2652, 0]
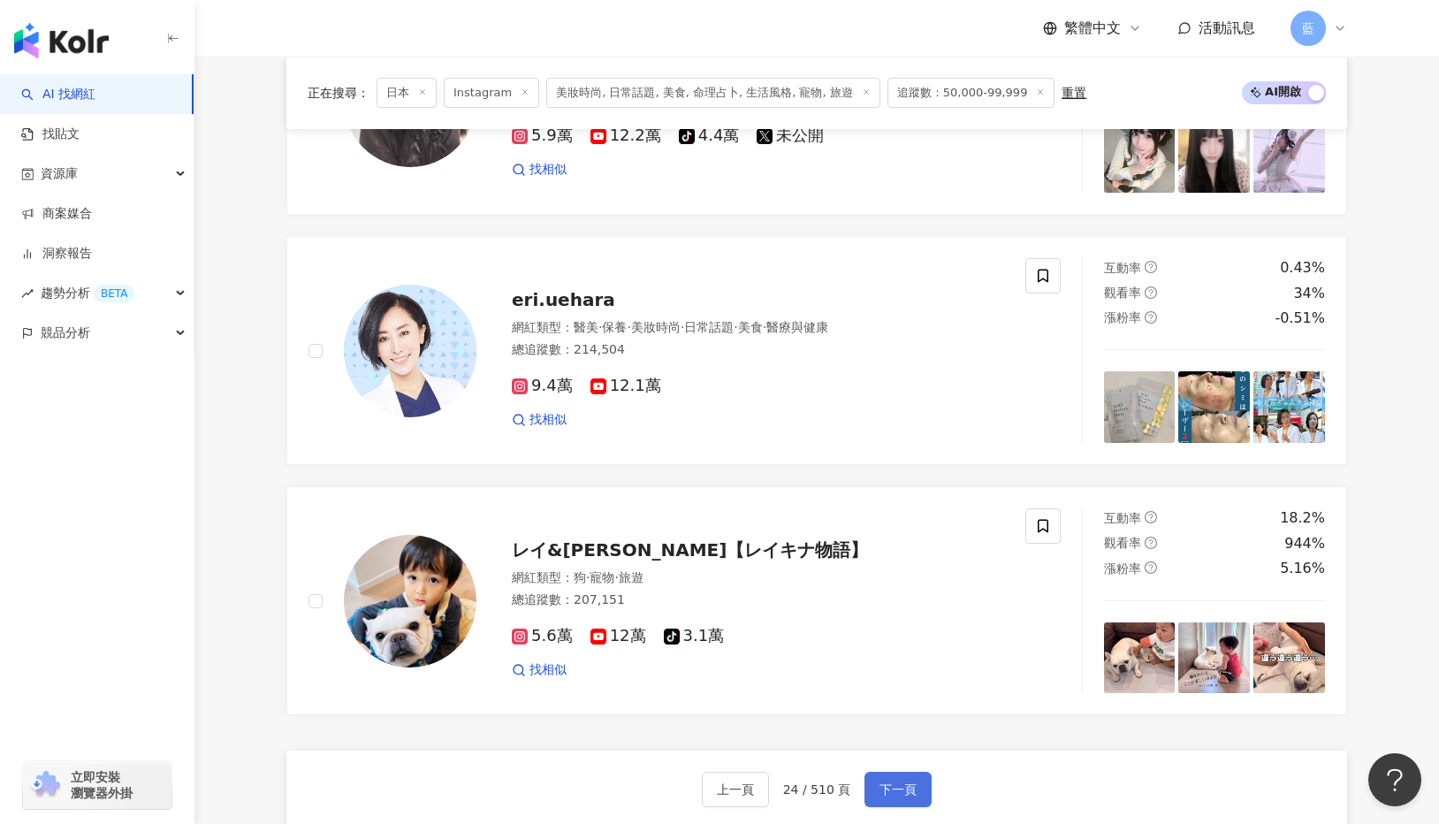
click at [903, 666] on span "下一頁" at bounding box center [898, 789] width 37 height 14
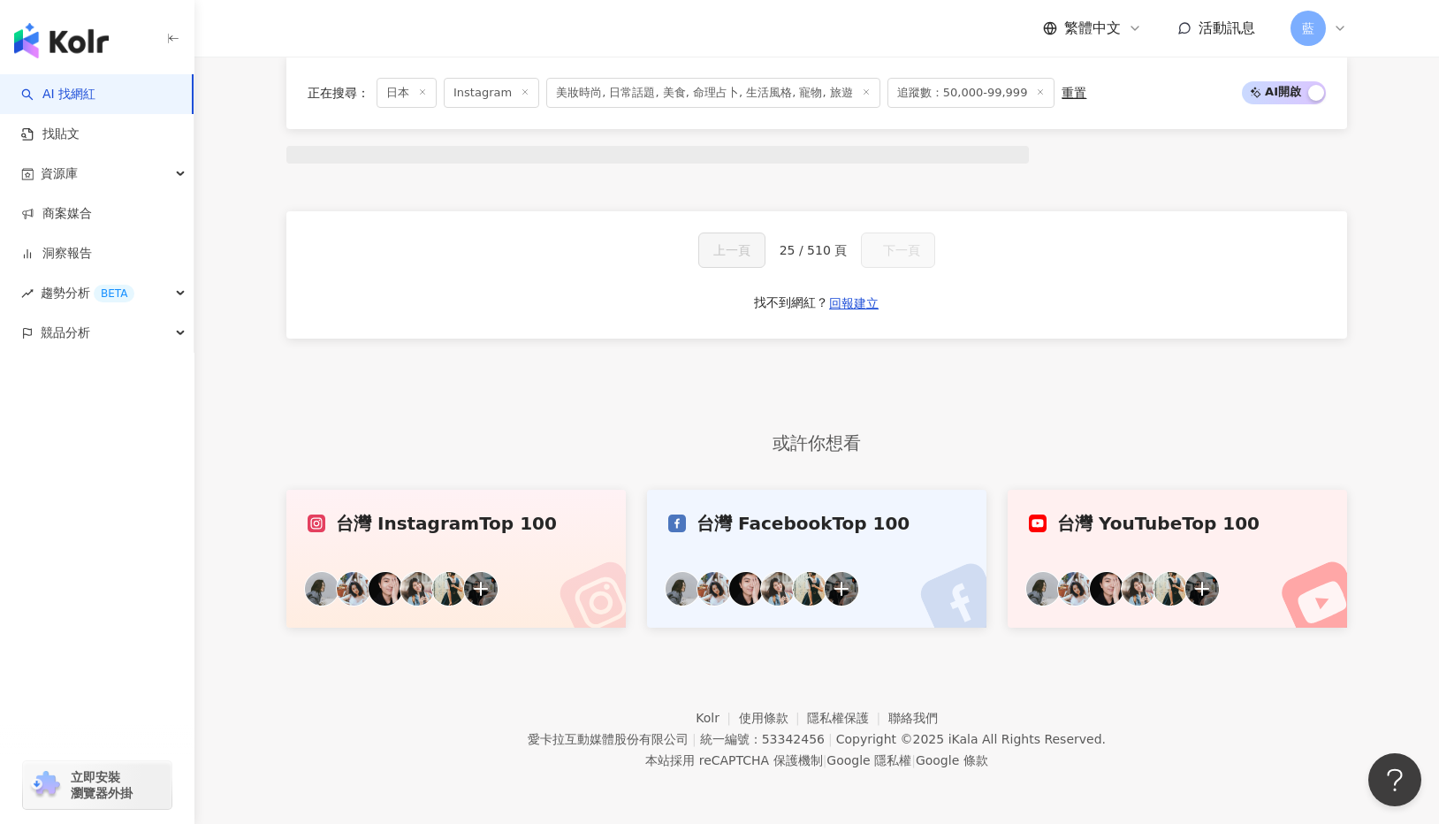
scroll to position [726, 0]
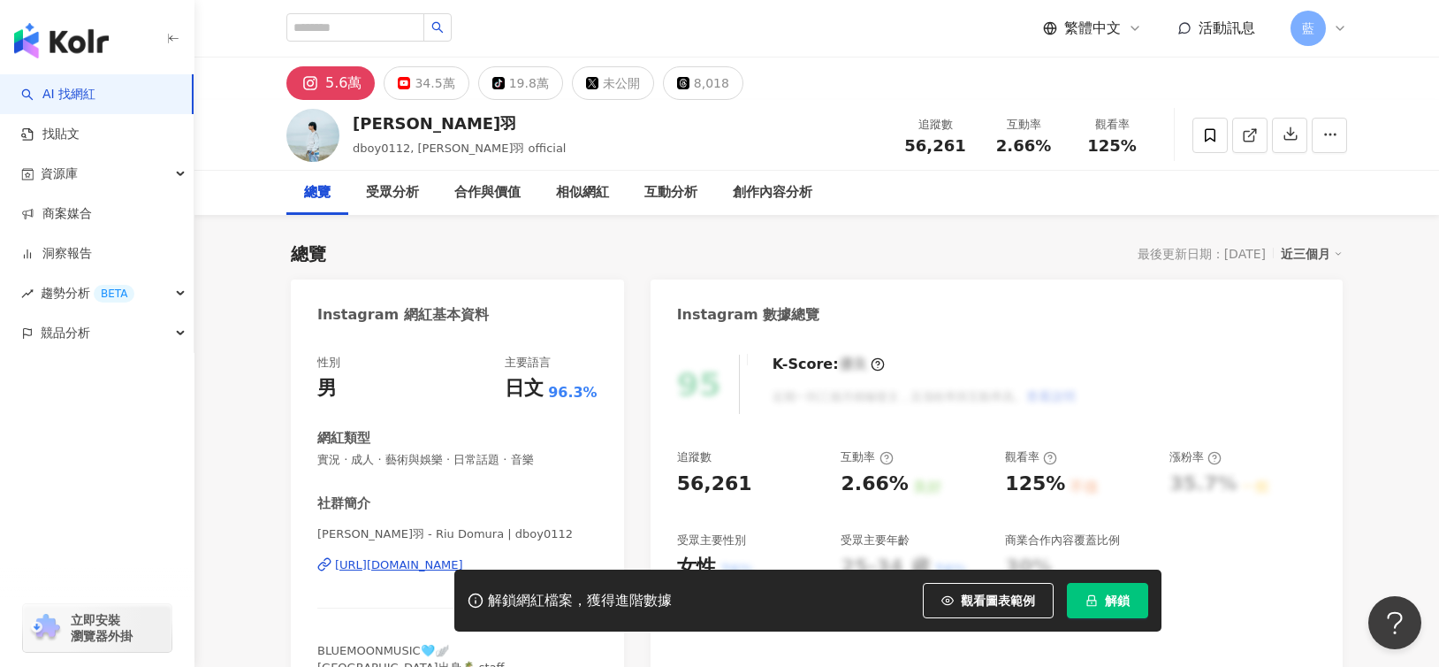
click at [403, 566] on div "https://www.instagram.com/dboy0112/" at bounding box center [399, 565] width 128 height 16
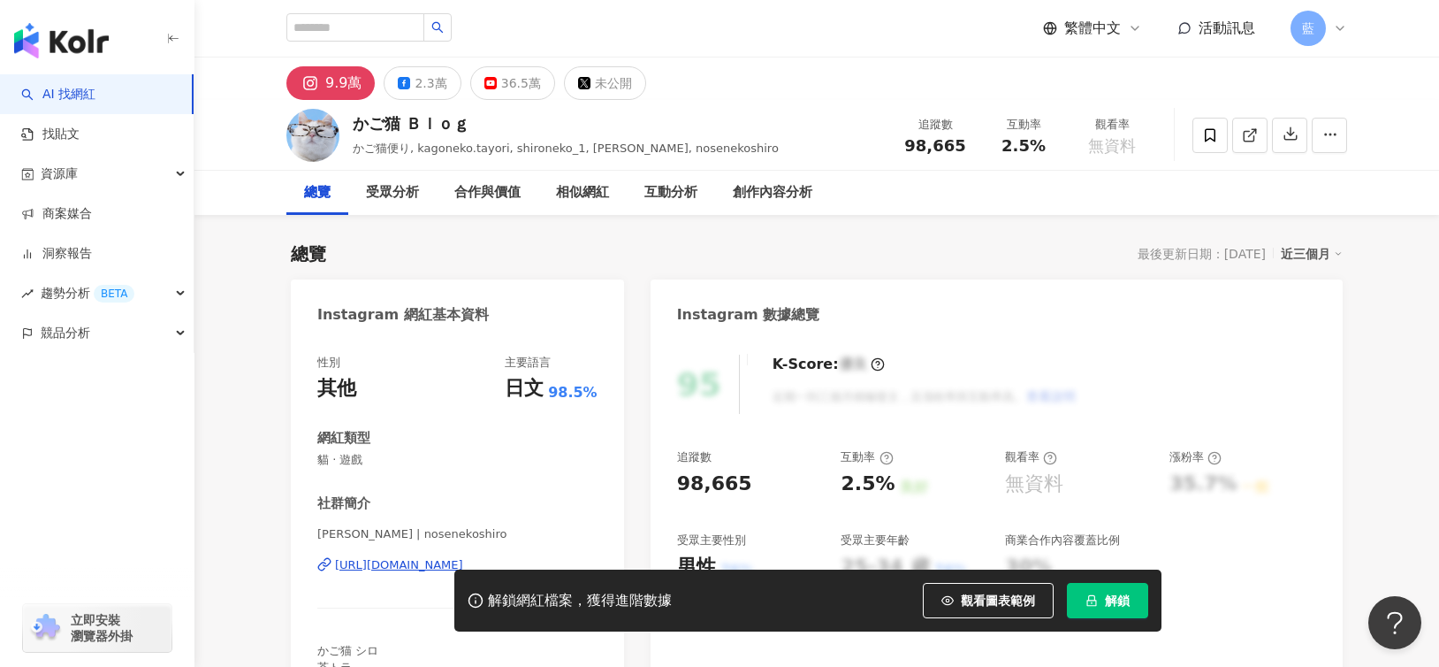
click at [393, 563] on div "https://www.instagram.com/nosenekoshiro/" at bounding box center [399, 565] width 128 height 16
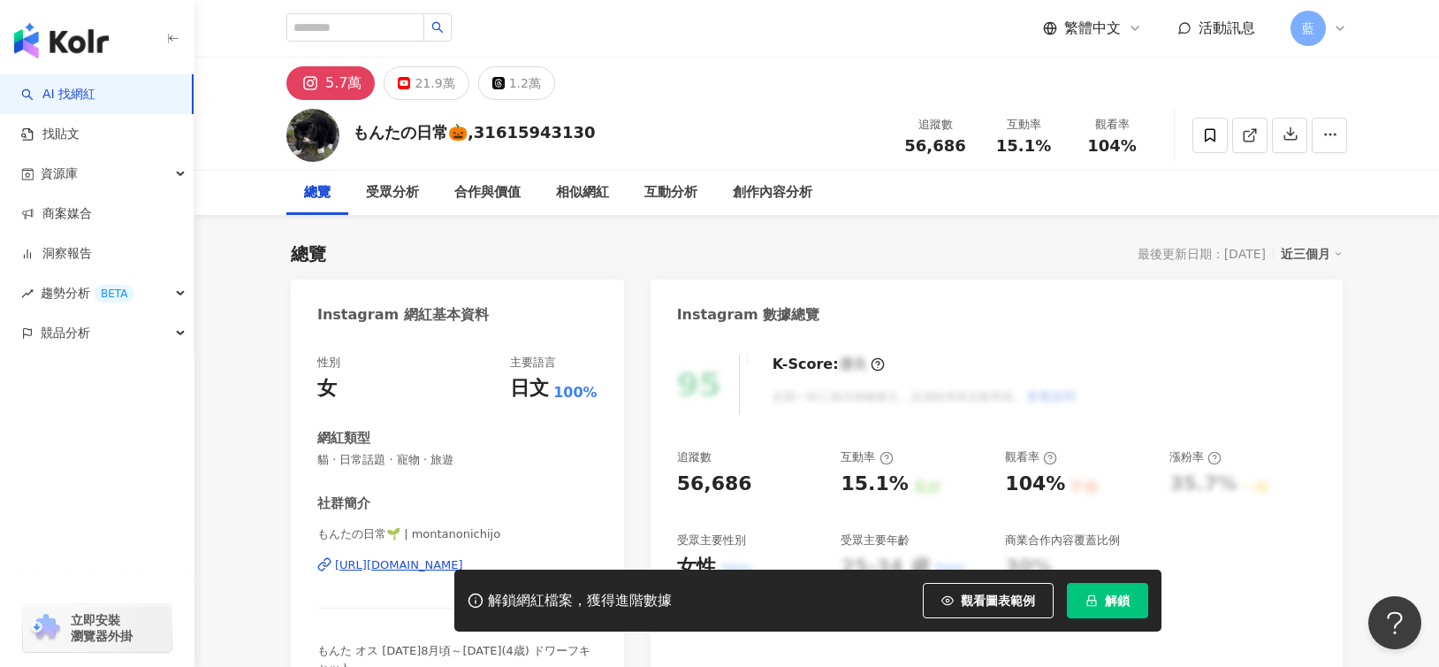
click at [393, 562] on div "https://www.instagram.com/montanonichijo/" at bounding box center [399, 565] width 128 height 16
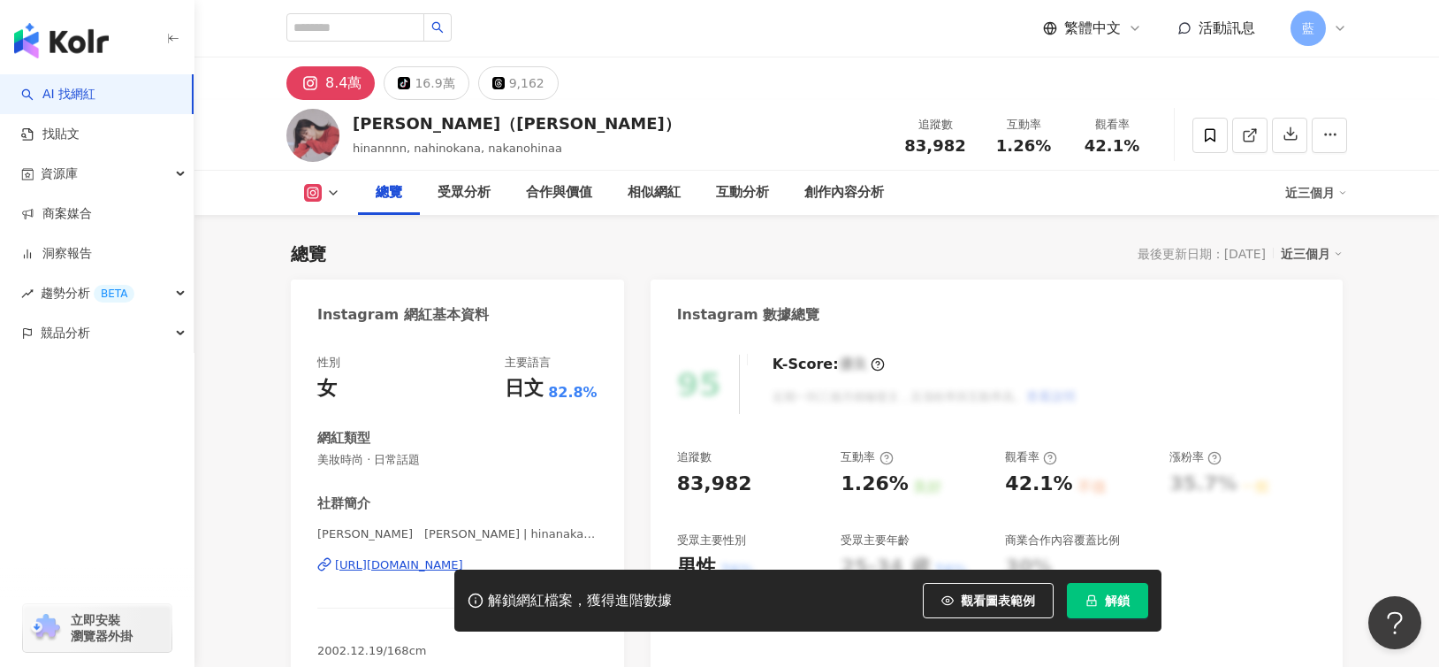
scroll to position [177, 0]
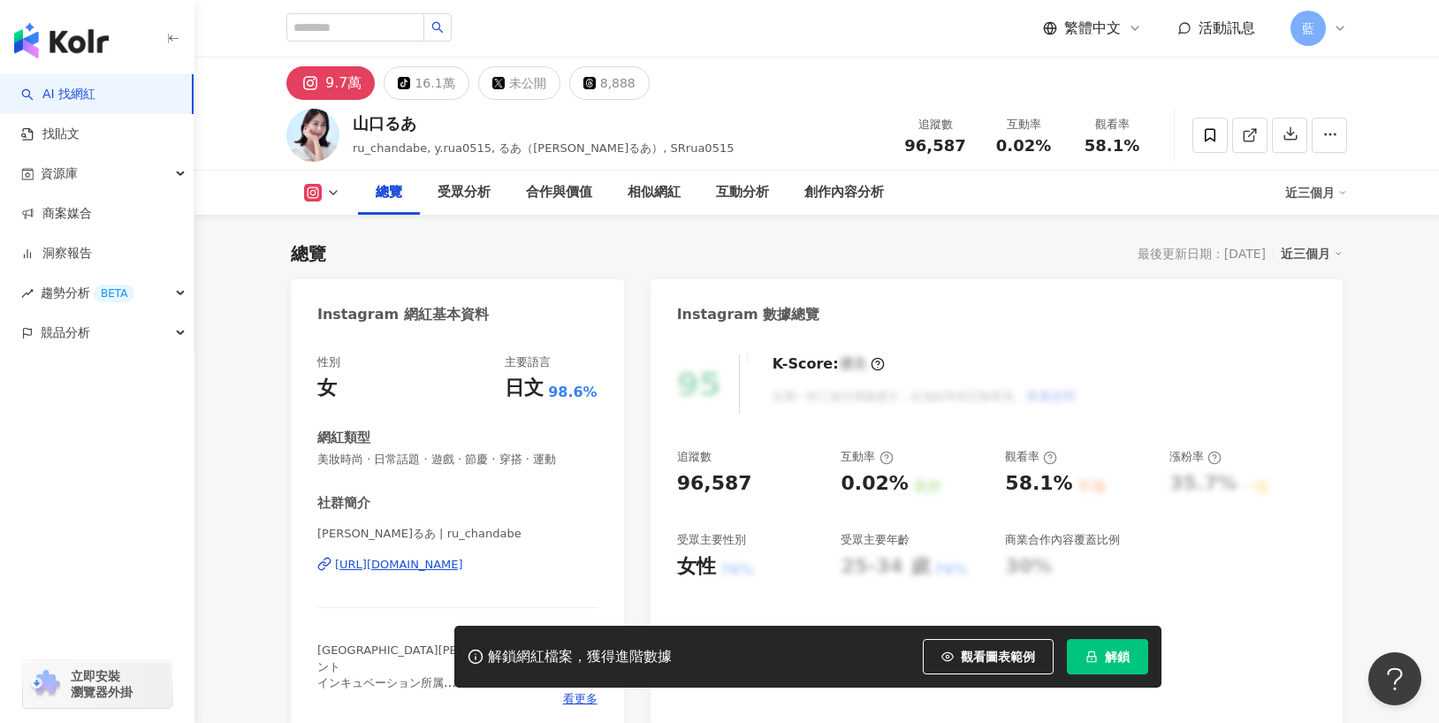
click at [374, 564] on div "https://www.instagram.com/ru_chandabe/" at bounding box center [399, 565] width 128 height 16
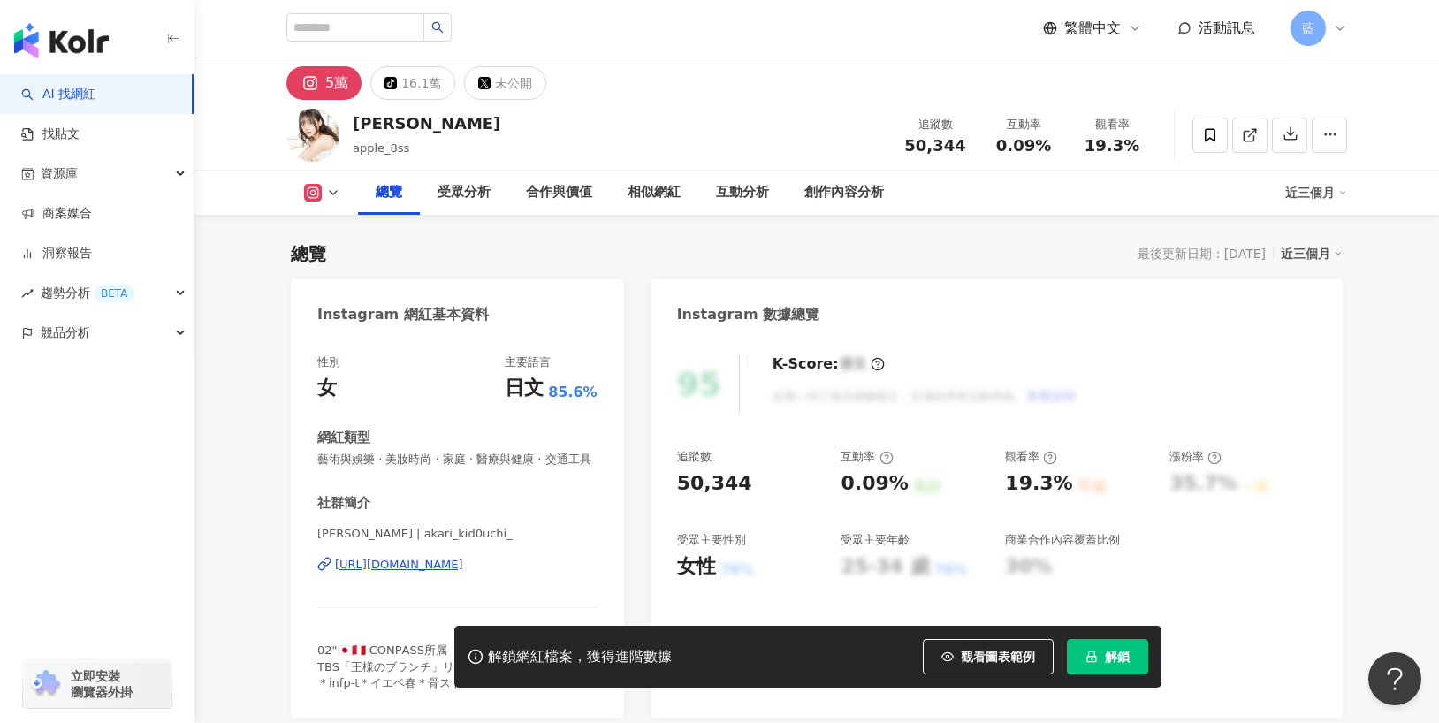
click at [437, 573] on div "https://www.instagram.com/akari_kid0uchi_/" at bounding box center [399, 565] width 128 height 16
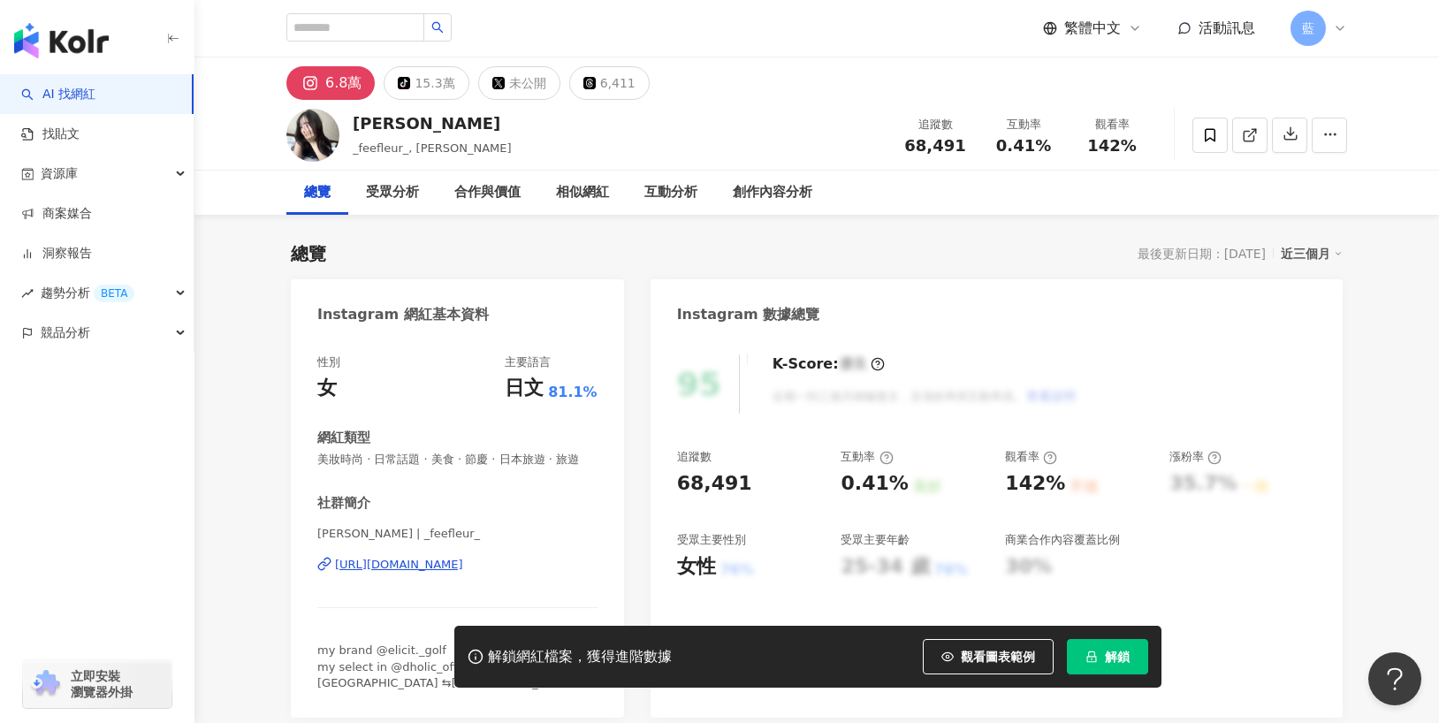
click at [463, 573] on div "https://www.instagram.com/_feefleur_/" at bounding box center [399, 565] width 128 height 16
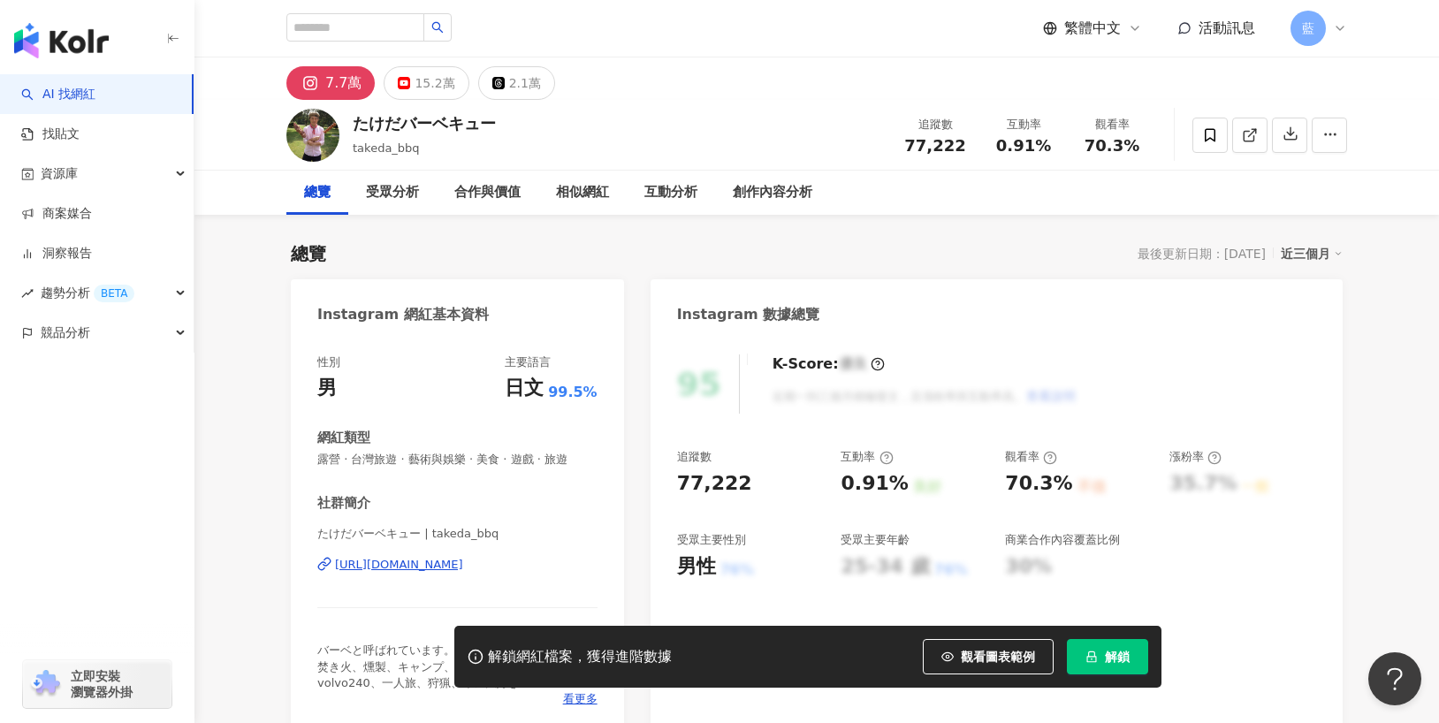
click at [446, 562] on div "https://www.instagram.com/takeda_bbq/" at bounding box center [399, 565] width 128 height 16
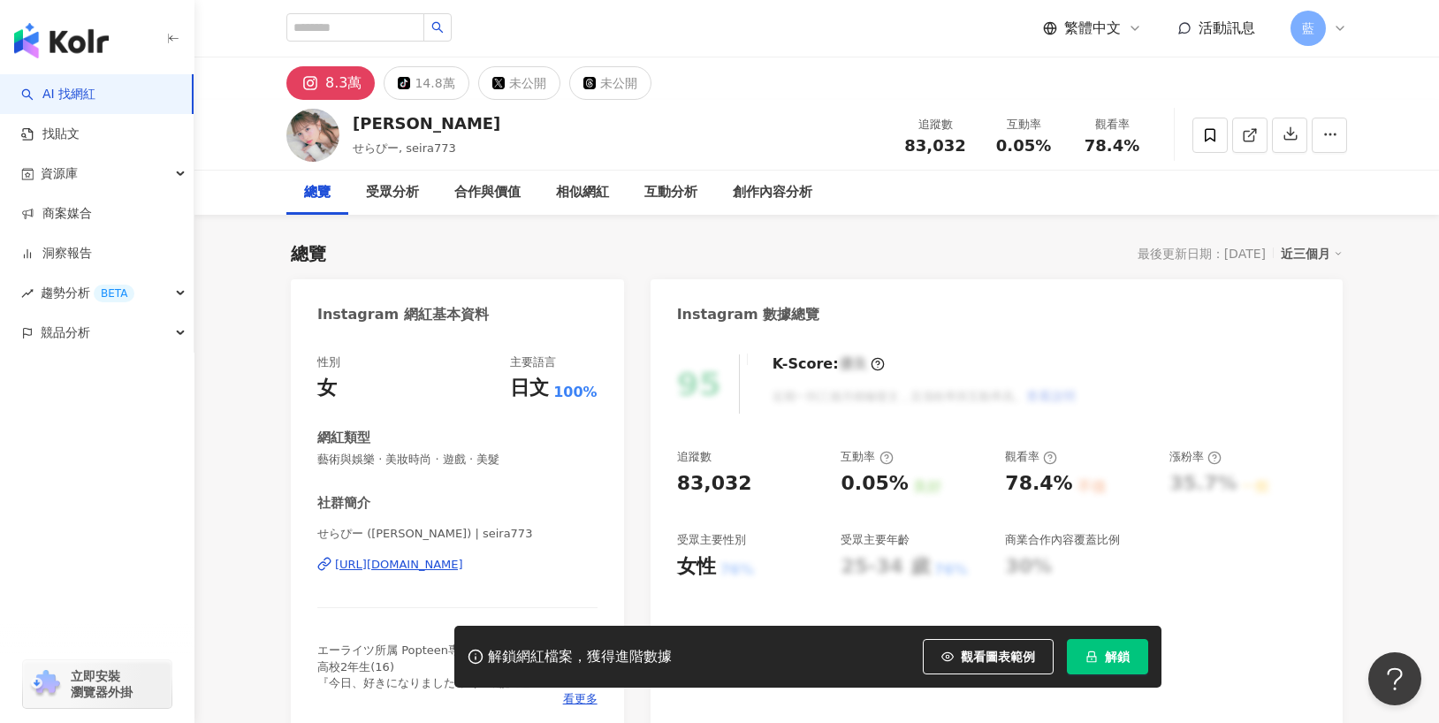
click at [445, 557] on div "https://www.instagram.com/seira773/" at bounding box center [399, 565] width 128 height 16
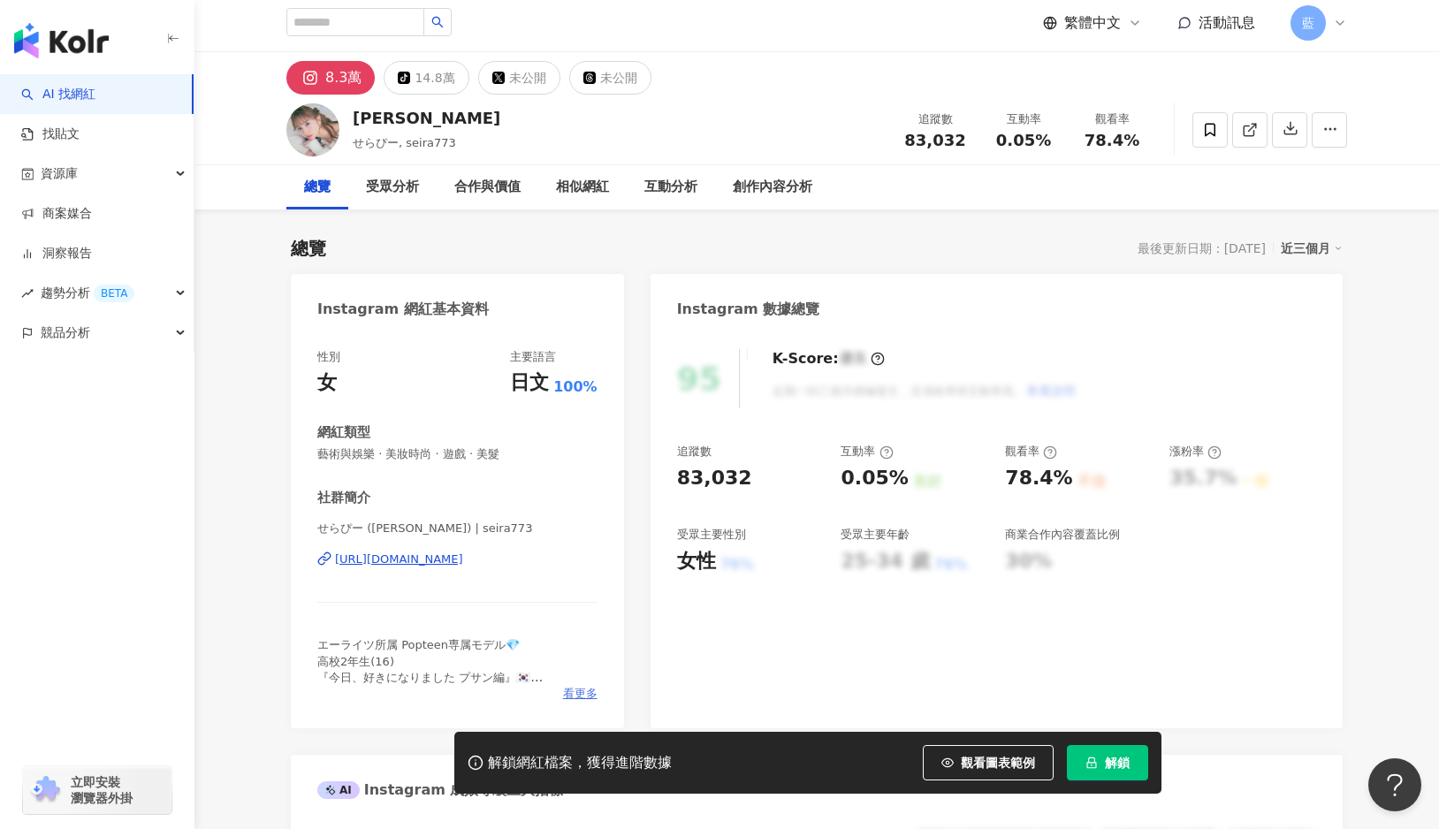
click at [576, 686] on span "看更多" at bounding box center [580, 694] width 34 height 16
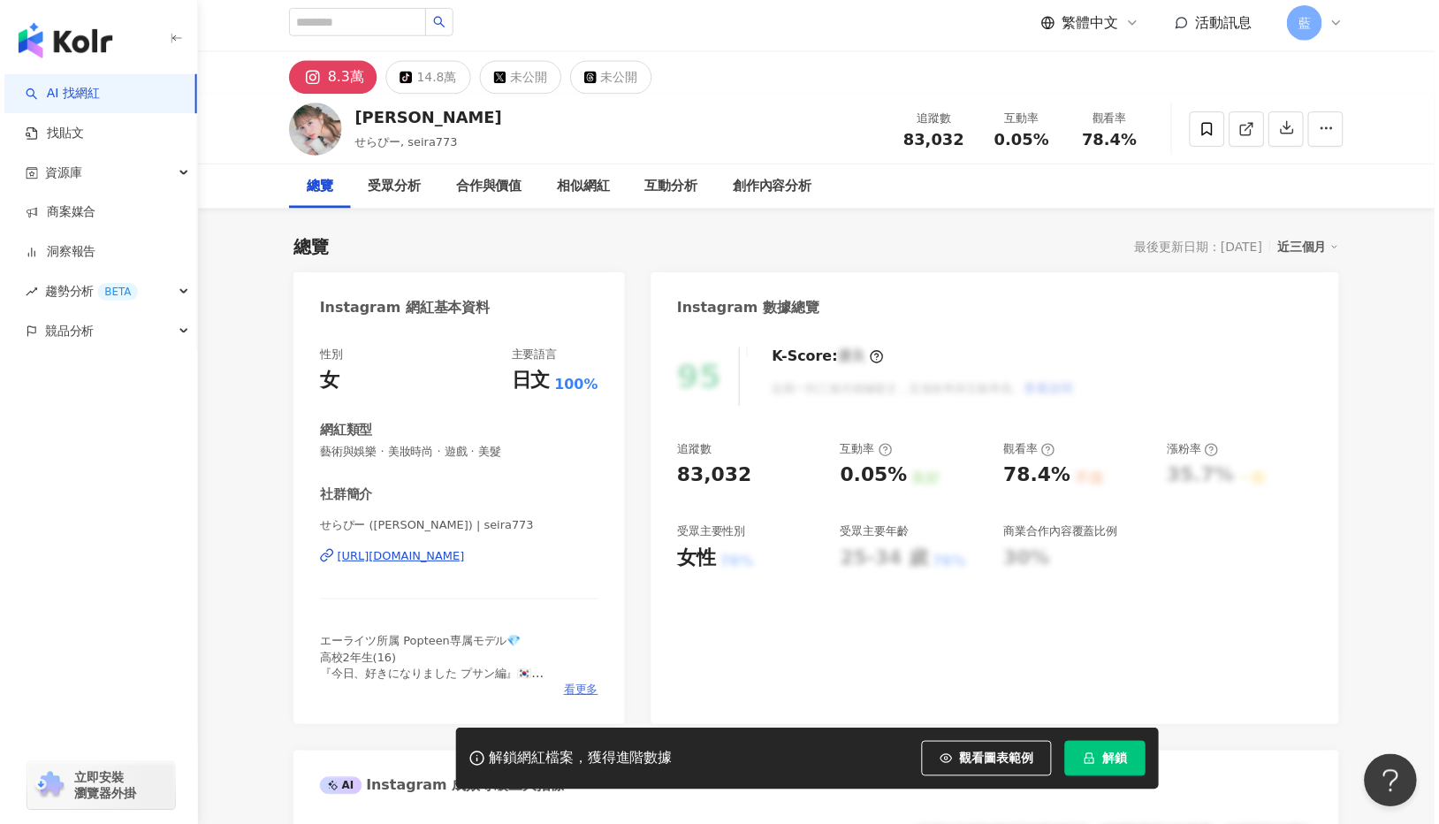
scroll to position [88, 0]
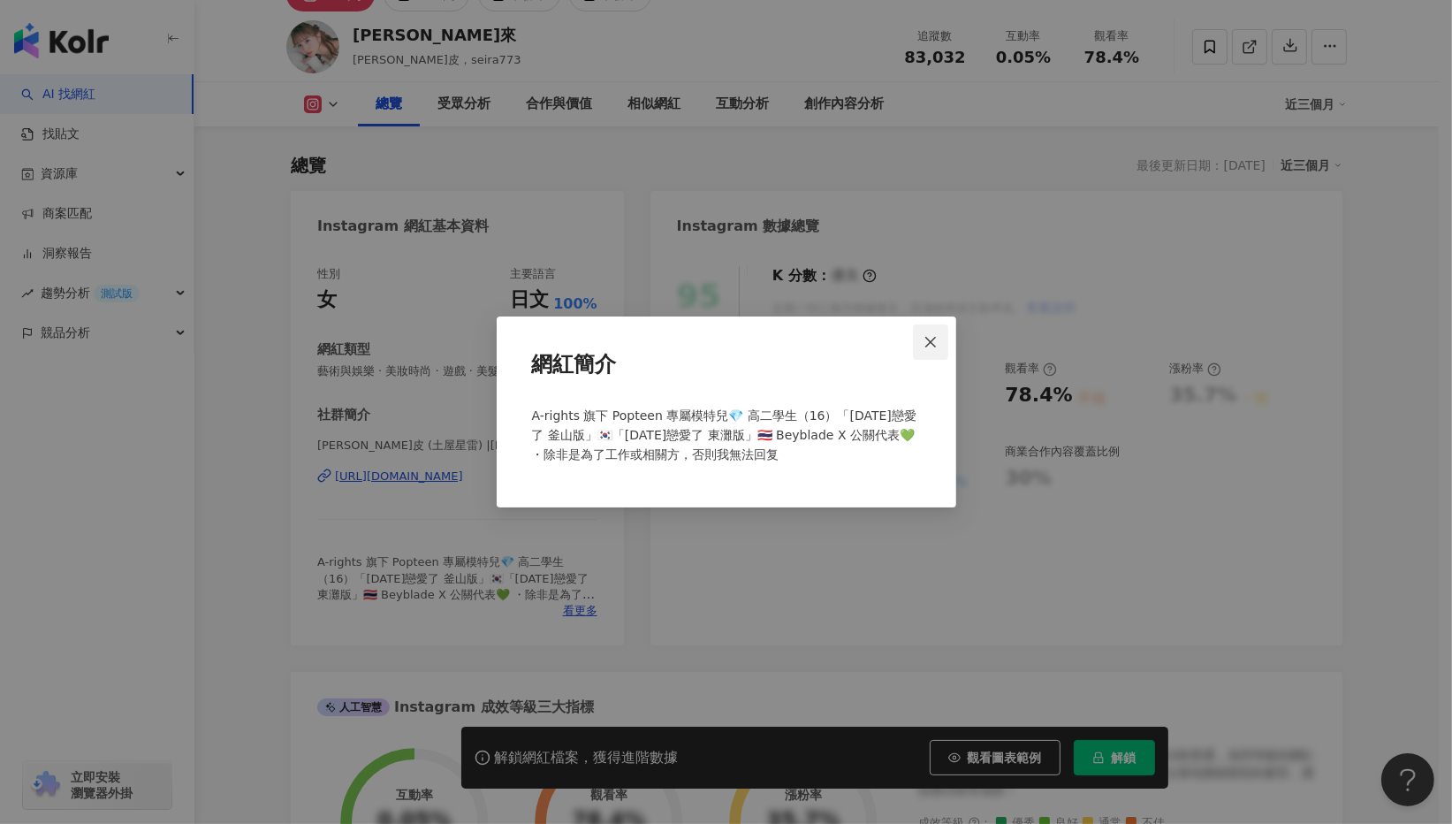
click at [929, 339] on icon "關閉" at bounding box center [931, 342] width 14 height 14
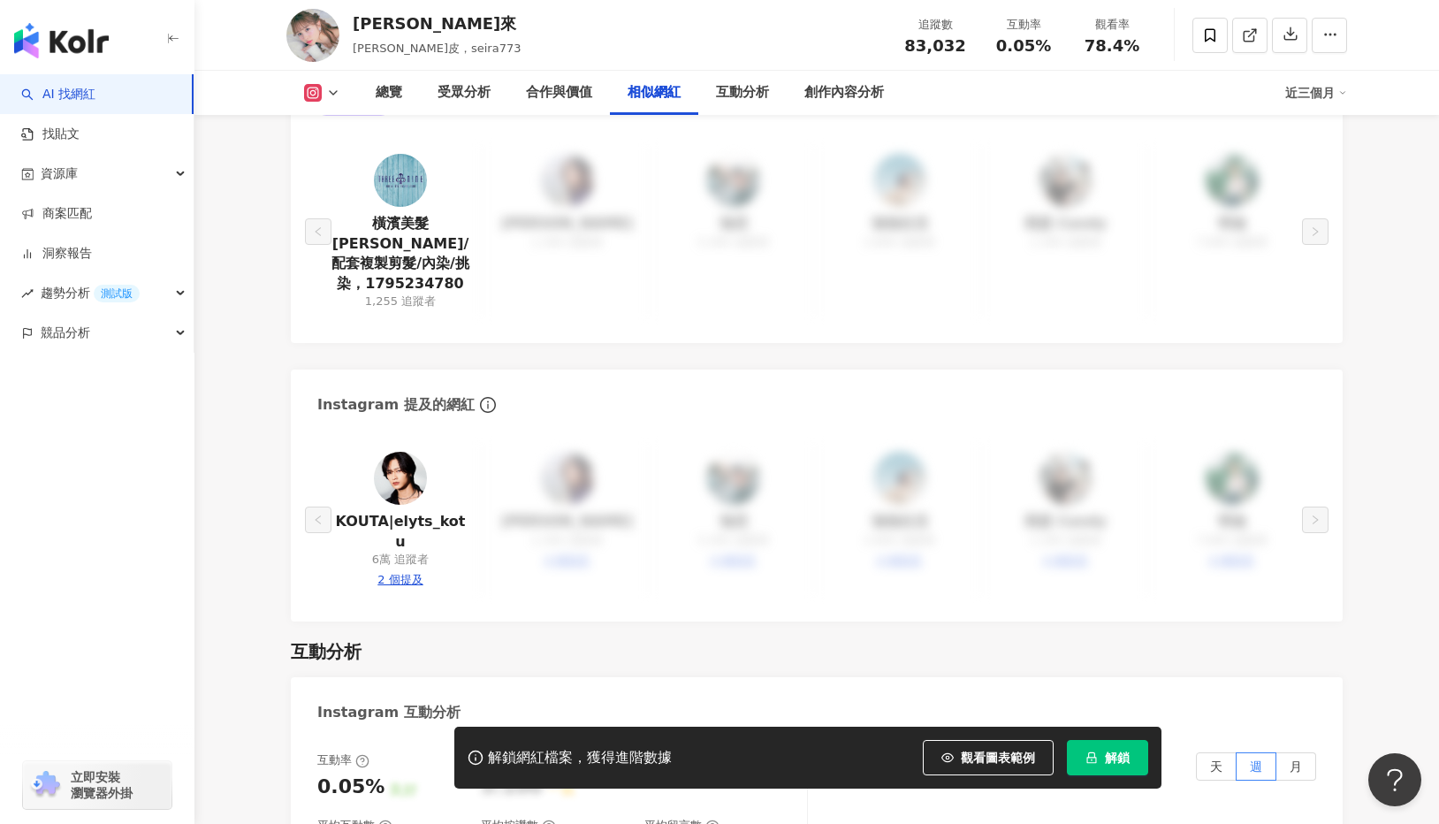
scroll to position [3094, 0]
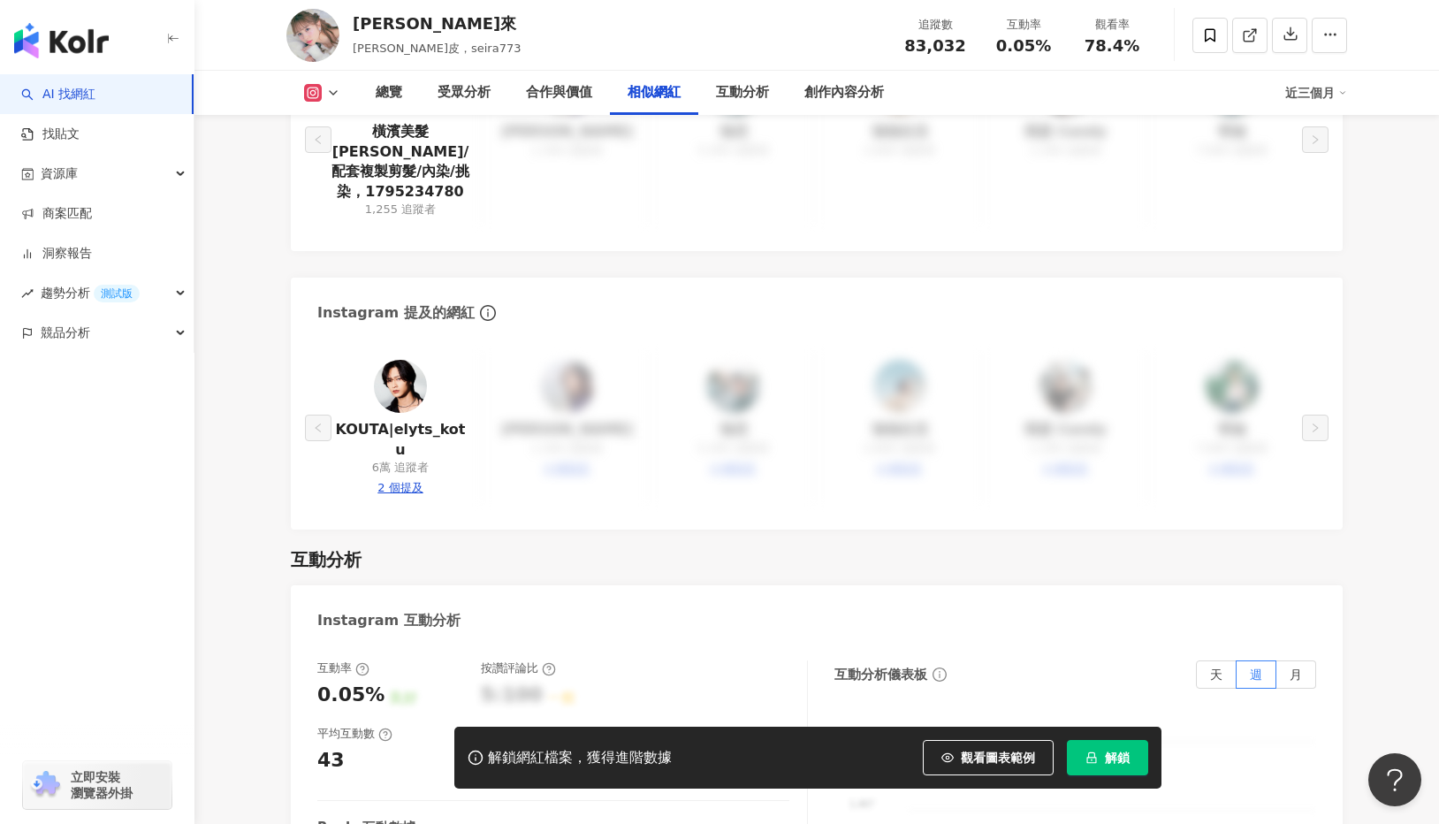
click at [391, 360] on img at bounding box center [400, 386] width 53 height 53
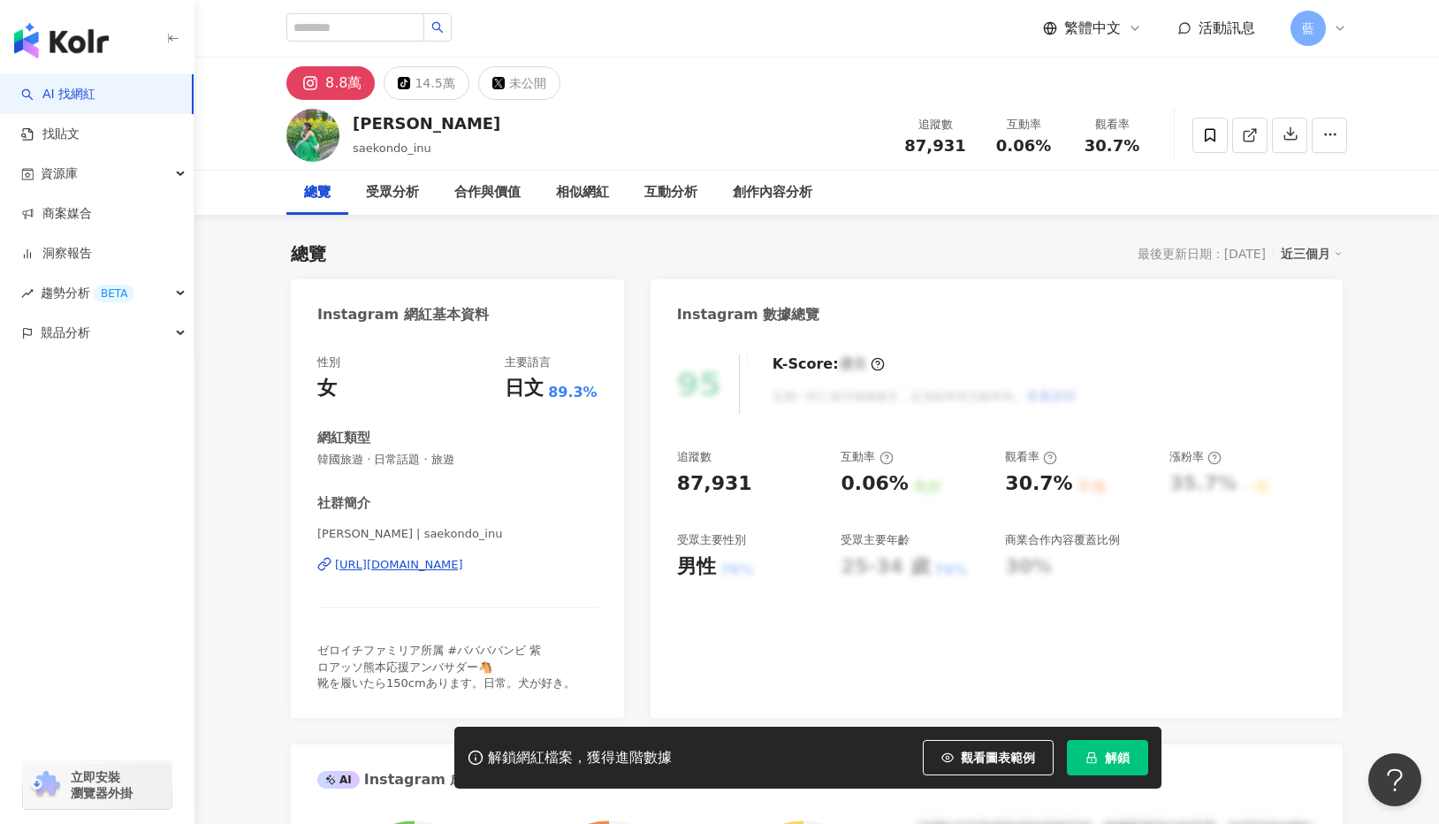
click at [463, 563] on div "https://www.instagram.com/saekondo_inu/" at bounding box center [399, 565] width 128 height 16
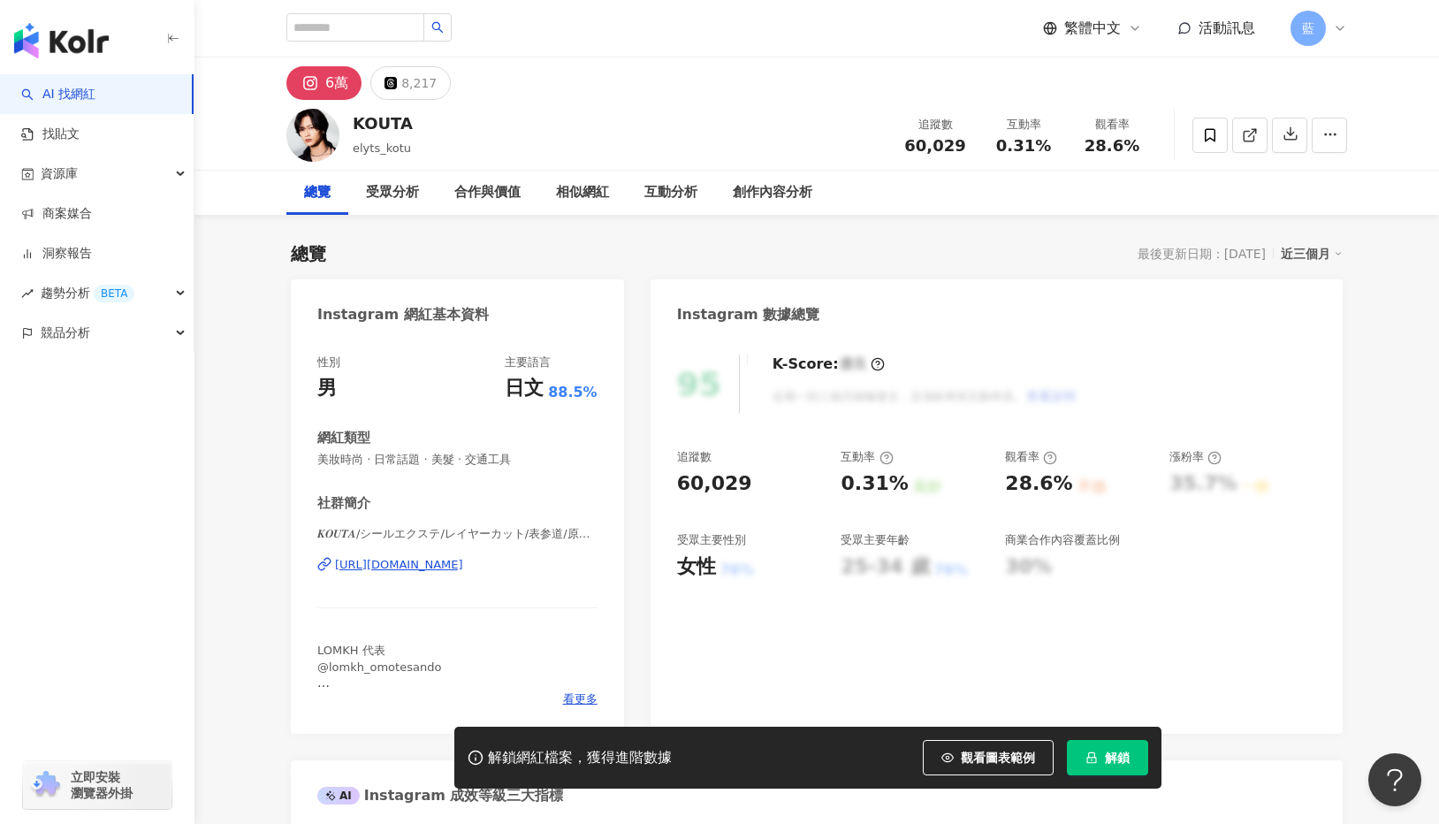
click at [446, 565] on div "[URL][DOMAIN_NAME]" at bounding box center [399, 565] width 128 height 16
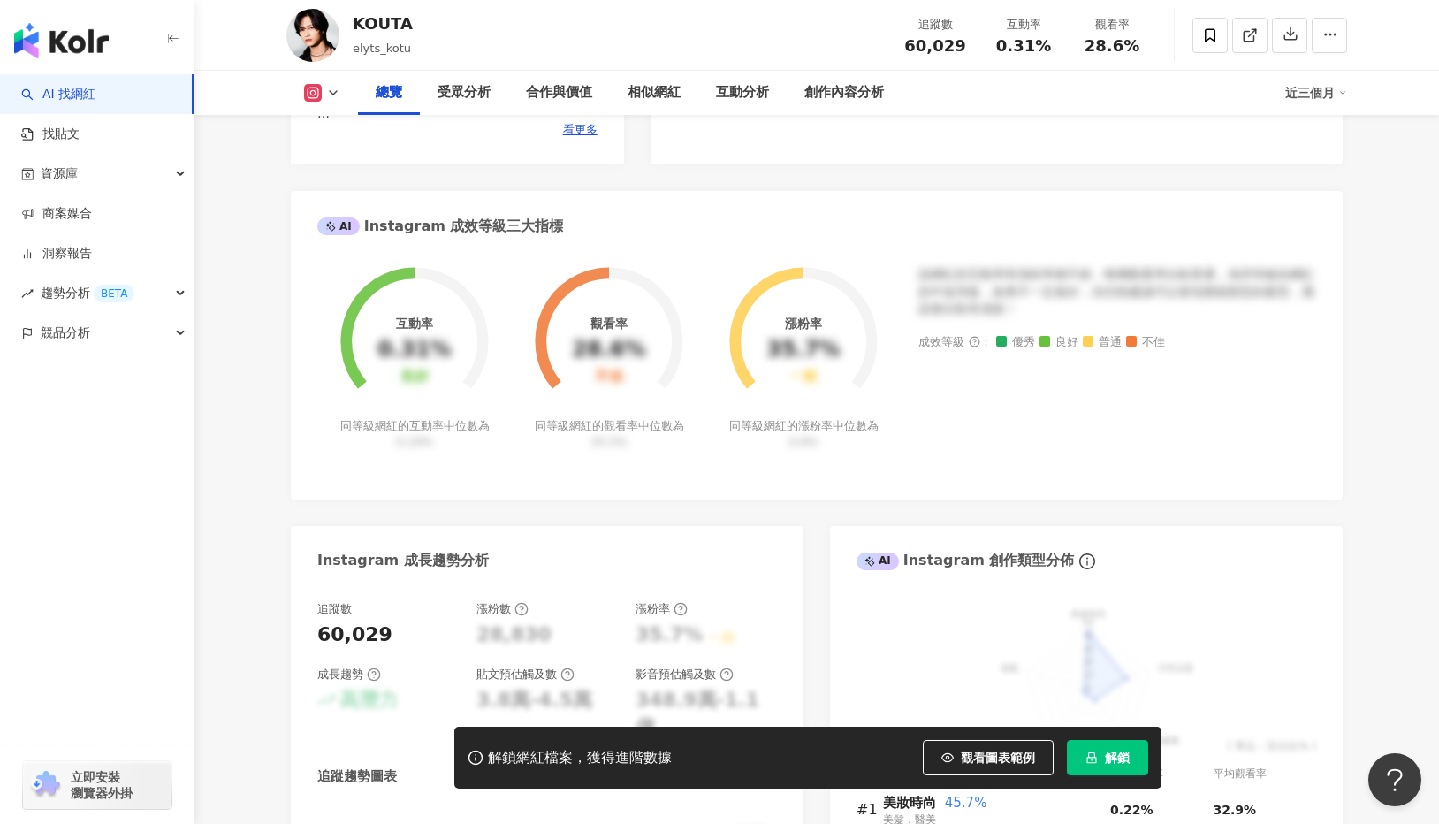
scroll to position [796, 0]
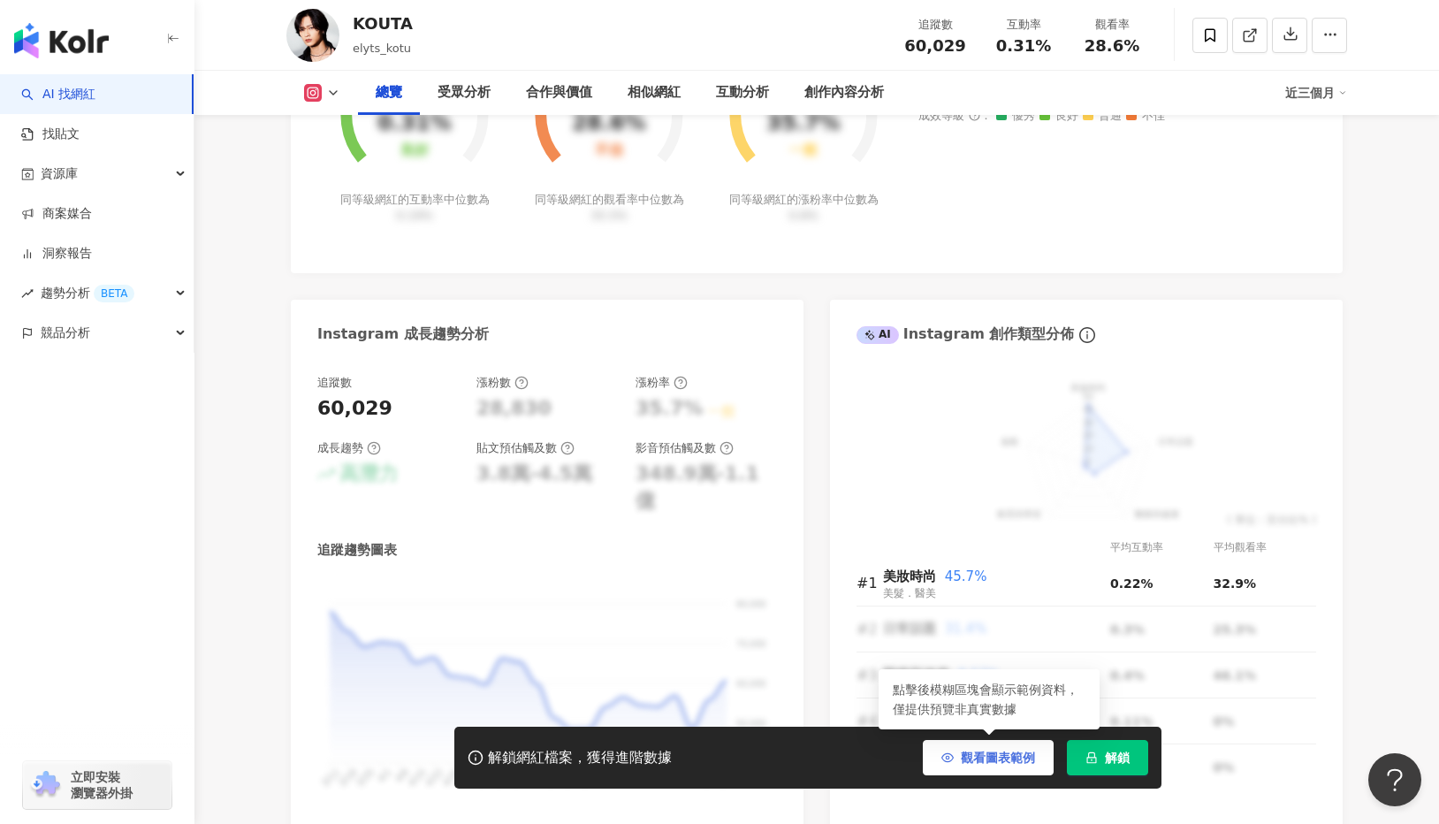
click at [980, 754] on span "觀看圖表範例" at bounding box center [998, 758] width 74 height 14
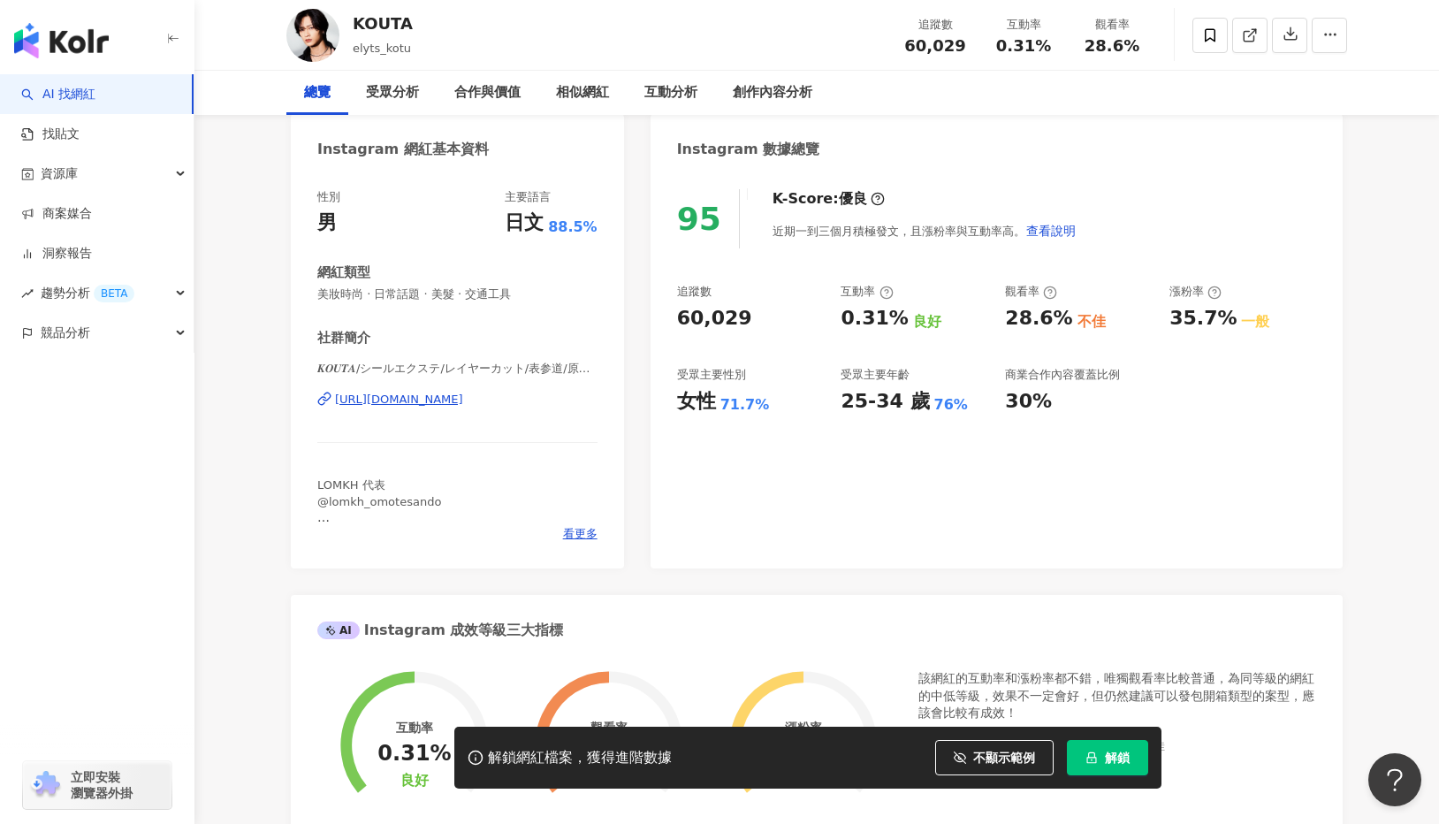
scroll to position [0, 0]
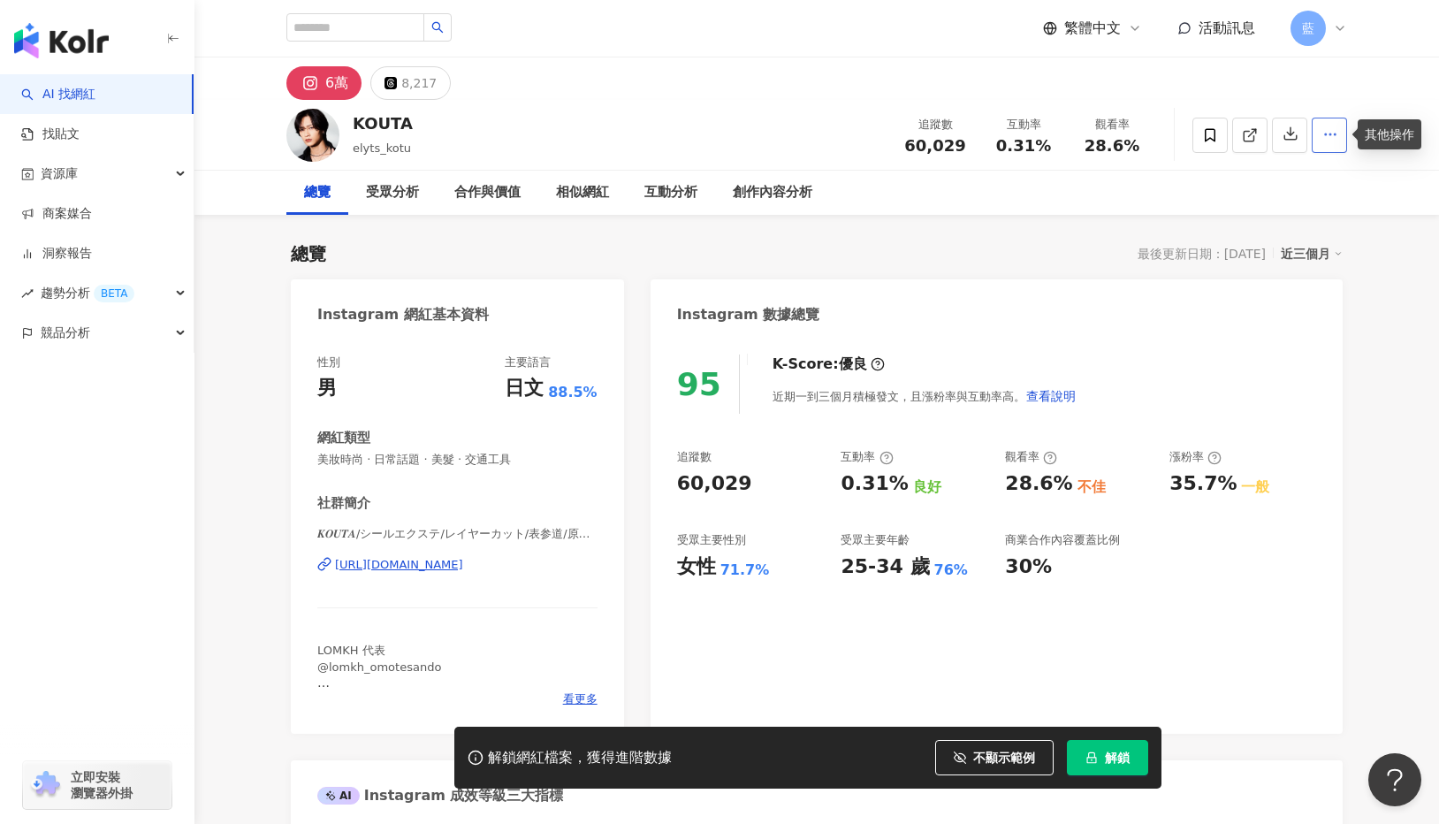
click at [1337, 133] on icon "button" at bounding box center [1331, 134] width 16 height 16
click at [1314, 171] on span "查看合作資訊" at bounding box center [1296, 176] width 74 height 19
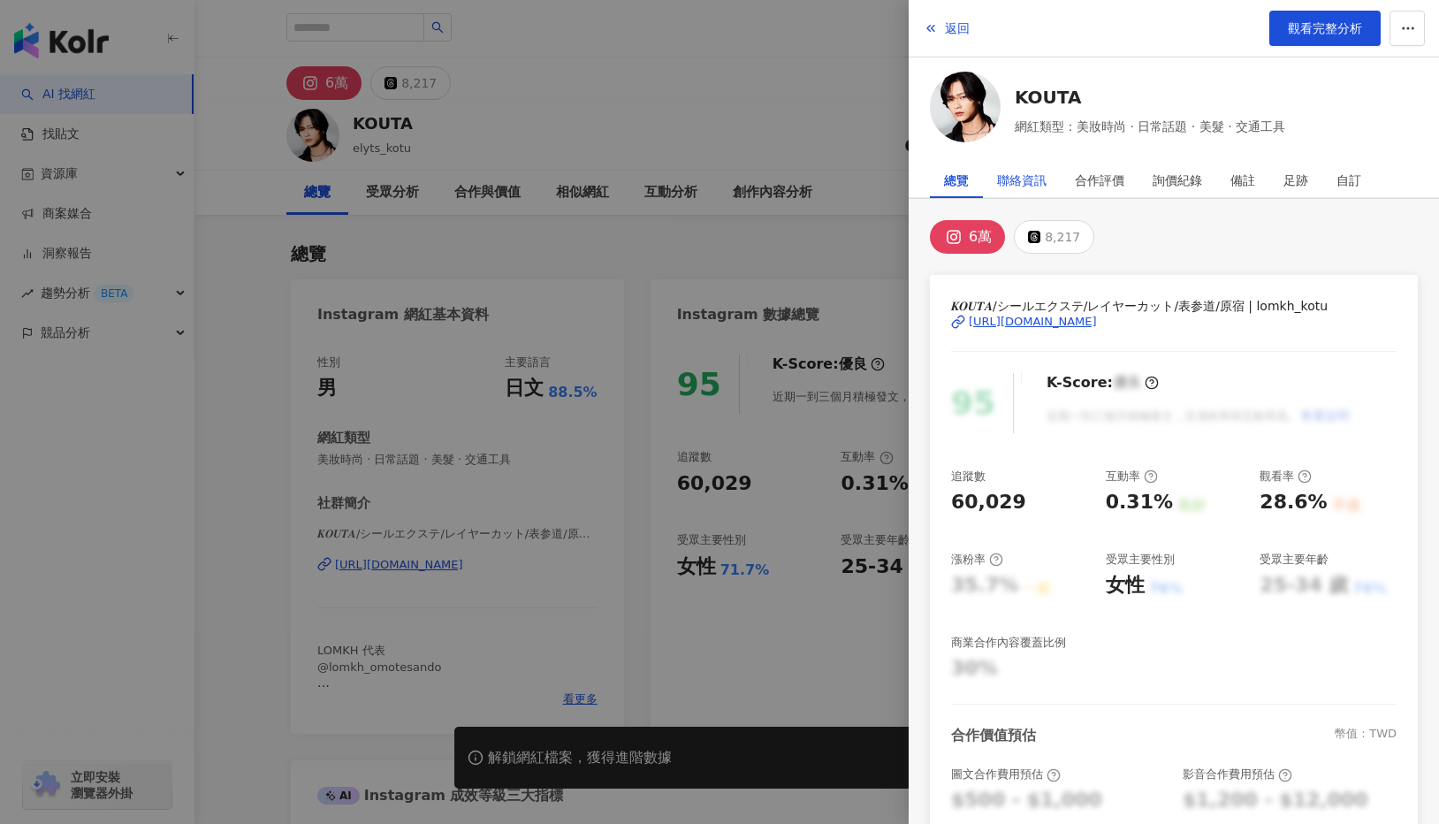
click at [1031, 181] on div "聯絡資訊" at bounding box center [1022, 180] width 50 height 35
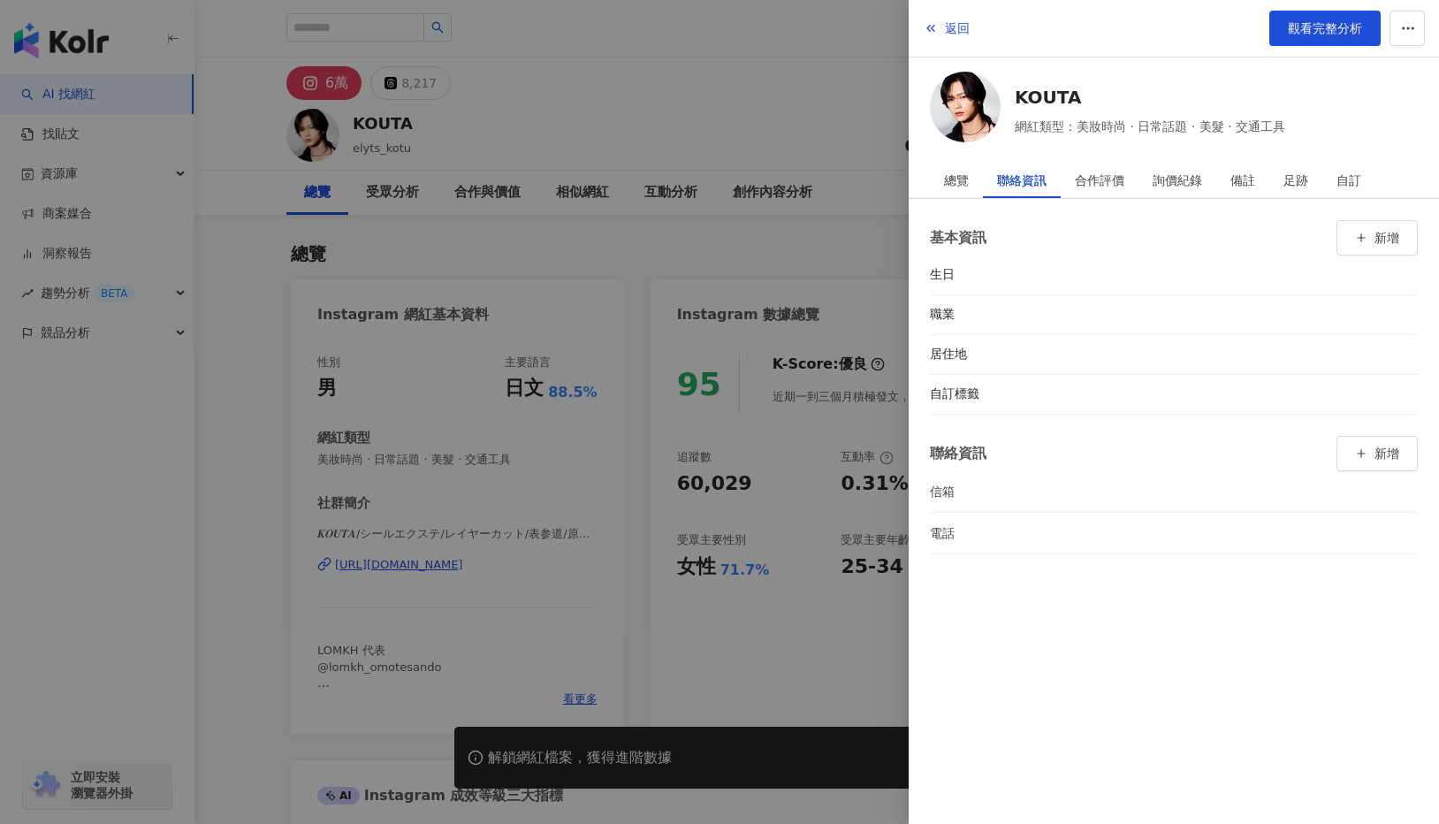
click at [939, 485] on div "信箱" at bounding box center [965, 491] width 71 height 19
click at [1109, 174] on div "合作評價" at bounding box center [1100, 180] width 50 height 35
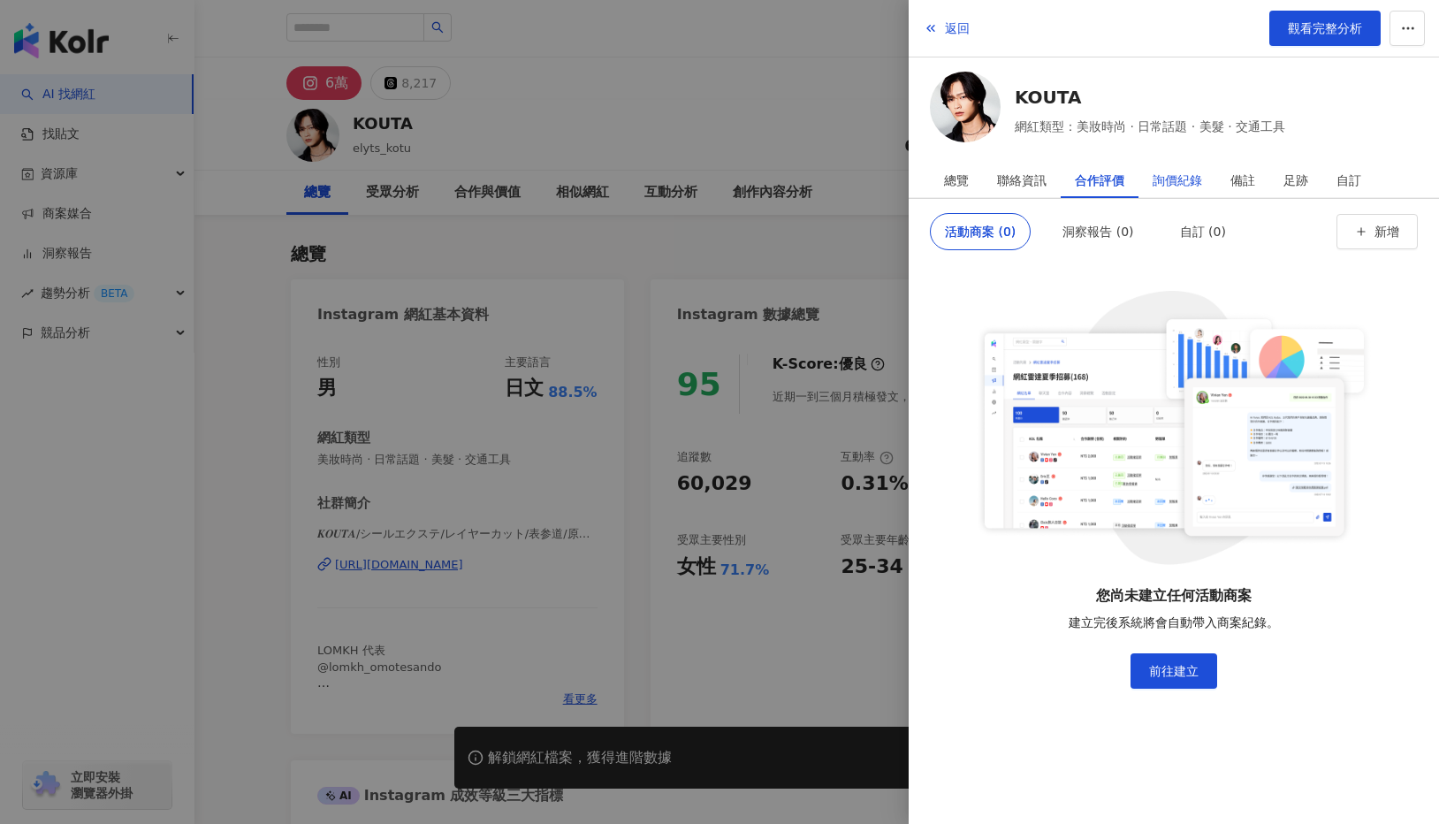
click at [1166, 178] on div "詢價紀錄" at bounding box center [1178, 180] width 50 height 35
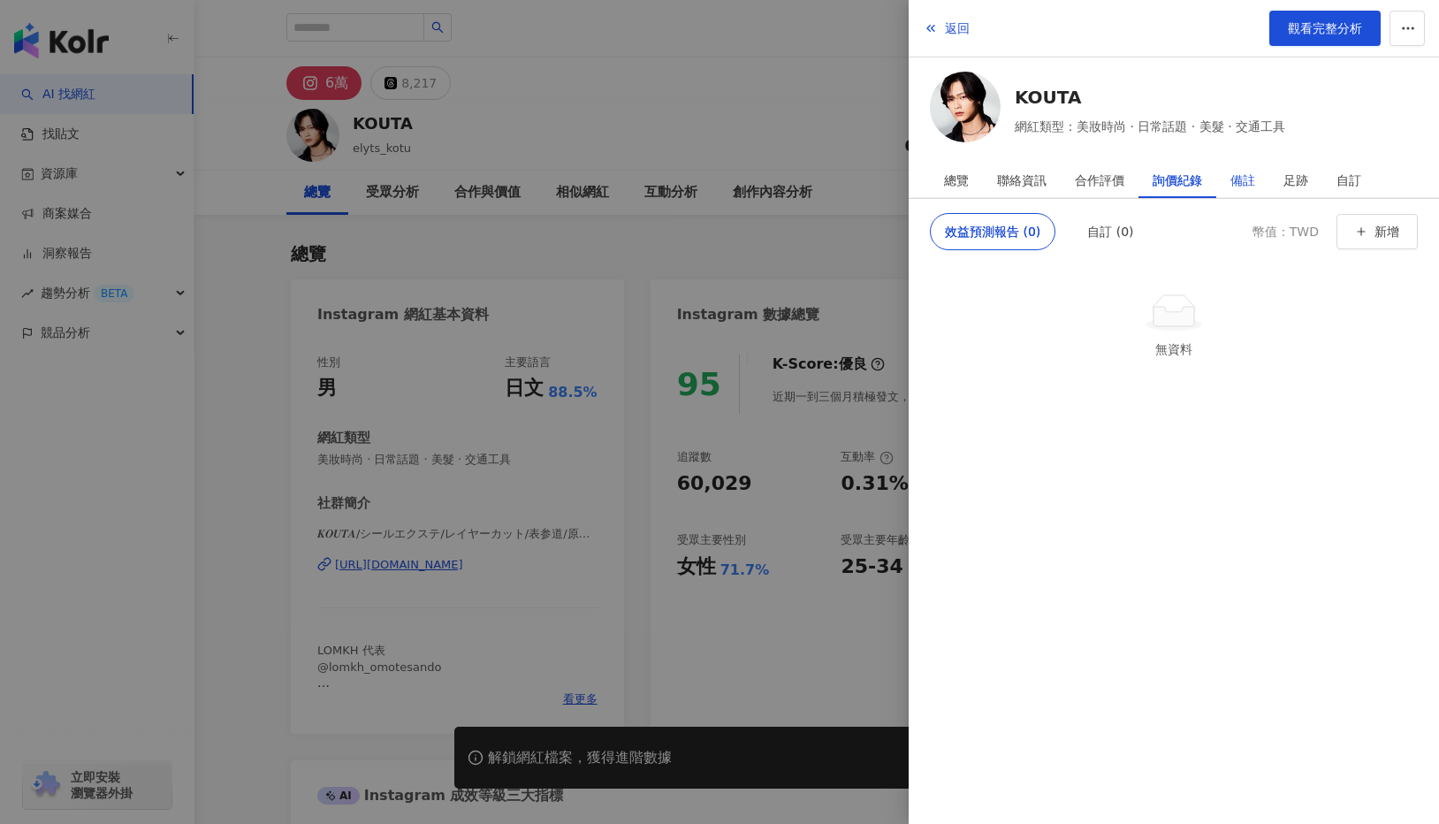
click at [1250, 179] on div "備註" at bounding box center [1243, 180] width 25 height 35
click at [1291, 178] on div "足跡" at bounding box center [1296, 180] width 25 height 35
click at [969, 175] on div "總覽" at bounding box center [956, 180] width 53 height 35
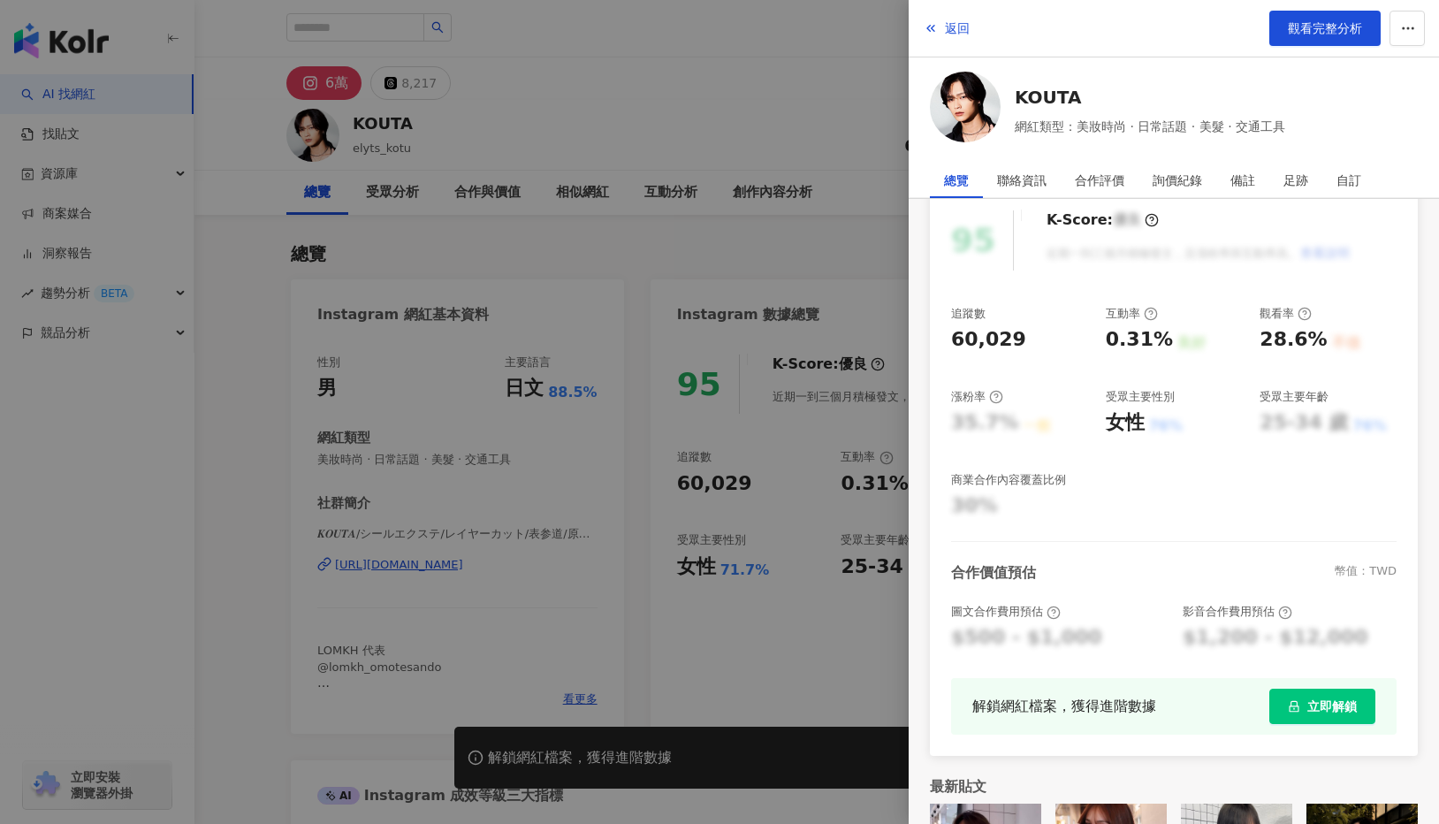
scroll to position [275, 0]
